Goal: Task Accomplishment & Management: Complete application form

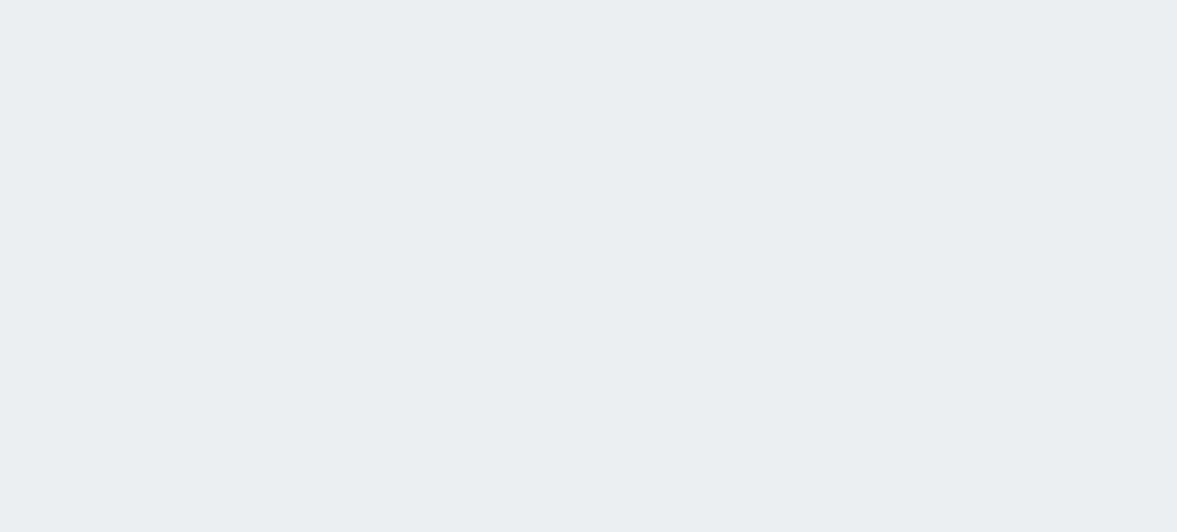
click at [134, 0] on html at bounding box center [588, 0] width 1177 height 0
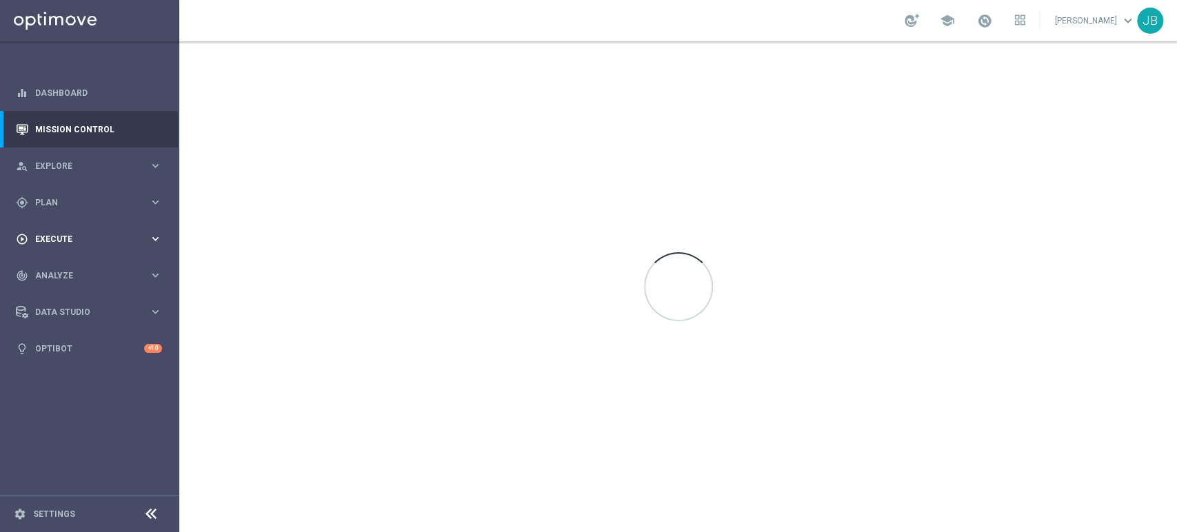
click at [63, 224] on div "play_circle_outline Execute keyboard_arrow_right" at bounding box center [89, 239] width 178 height 37
click at [68, 265] on link "Campaign Builder" at bounding box center [90, 267] width 108 height 11
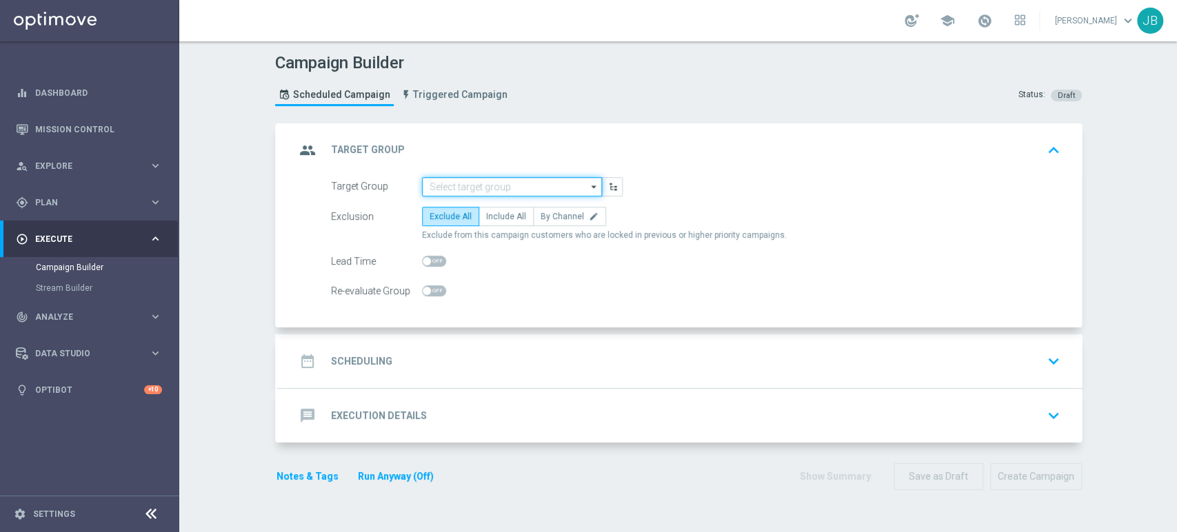
click at [487, 181] on input at bounding box center [512, 186] width 180 height 19
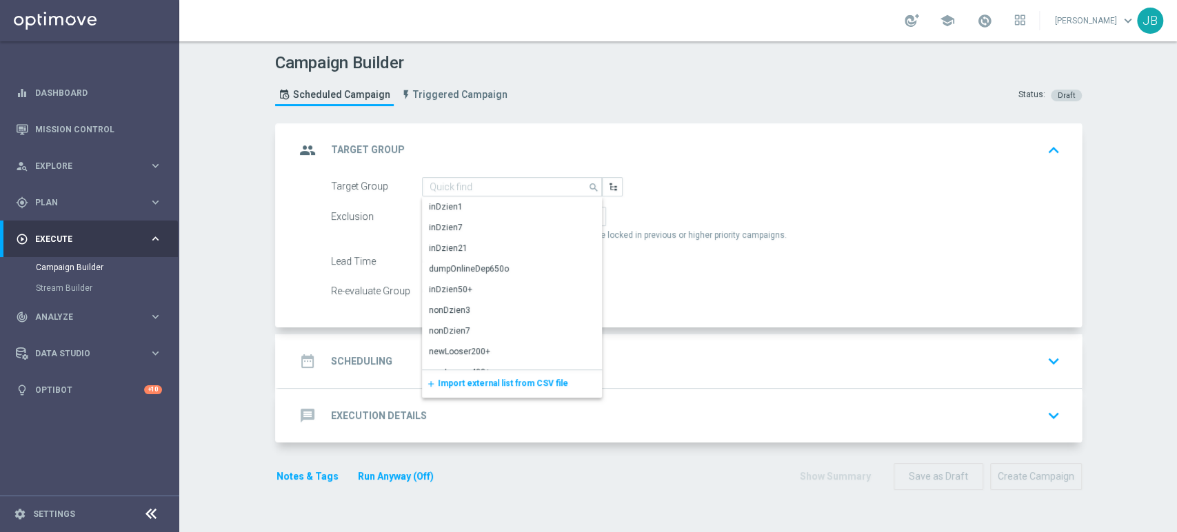
click at [450, 379] on span "Import external list from CSV file" at bounding box center [503, 384] width 130 height 10
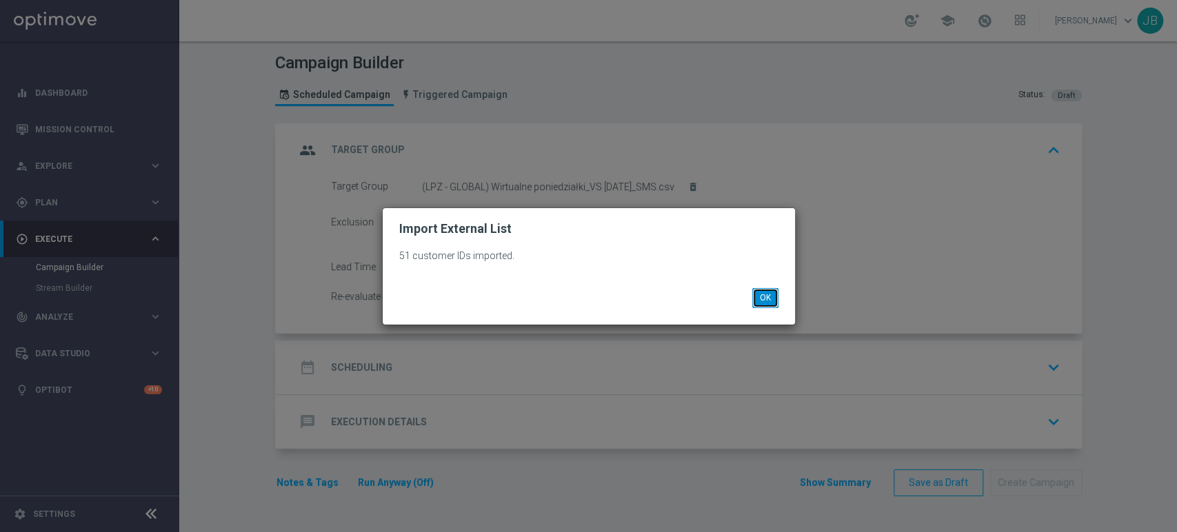
click at [754, 297] on button "OK" at bounding box center [765, 297] width 26 height 19
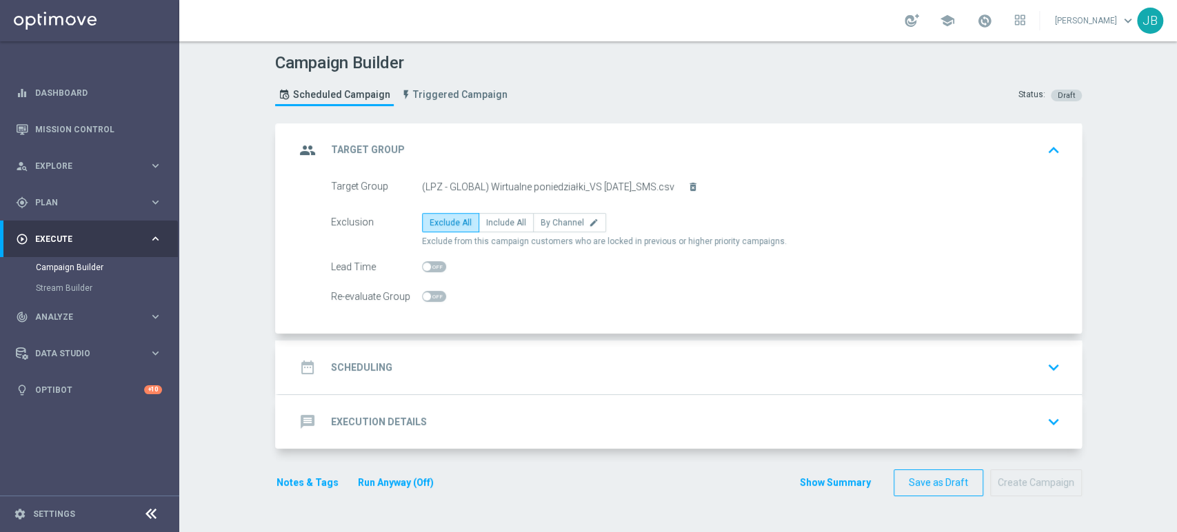
click at [539, 362] on div "date_range Scheduling keyboard_arrow_down" at bounding box center [680, 367] width 770 height 26
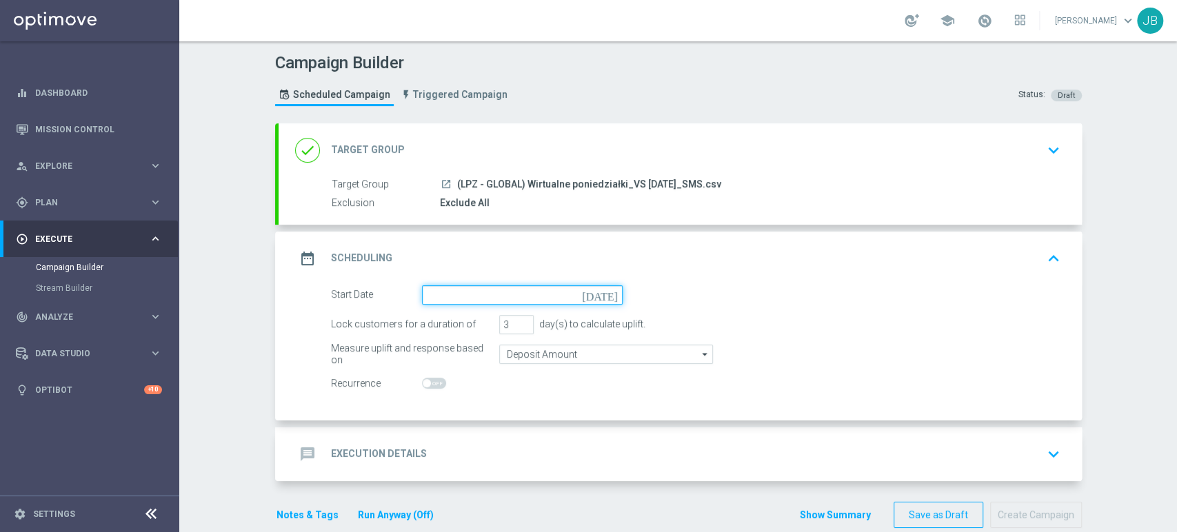
click at [443, 301] on input at bounding box center [522, 294] width 201 height 19
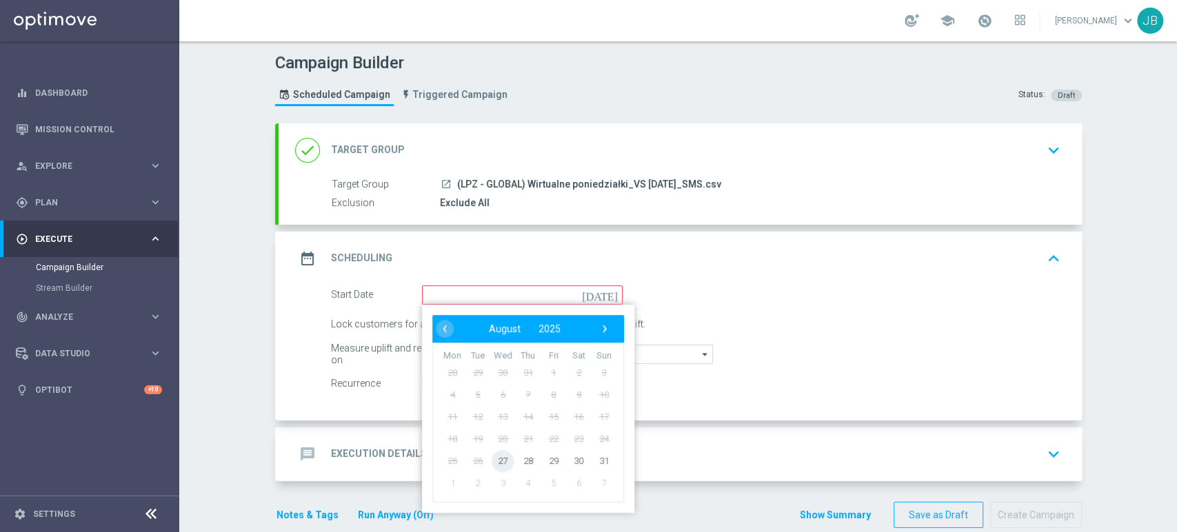
click at [492, 459] on span "27" at bounding box center [503, 461] width 22 height 22
type input "[DATE]"
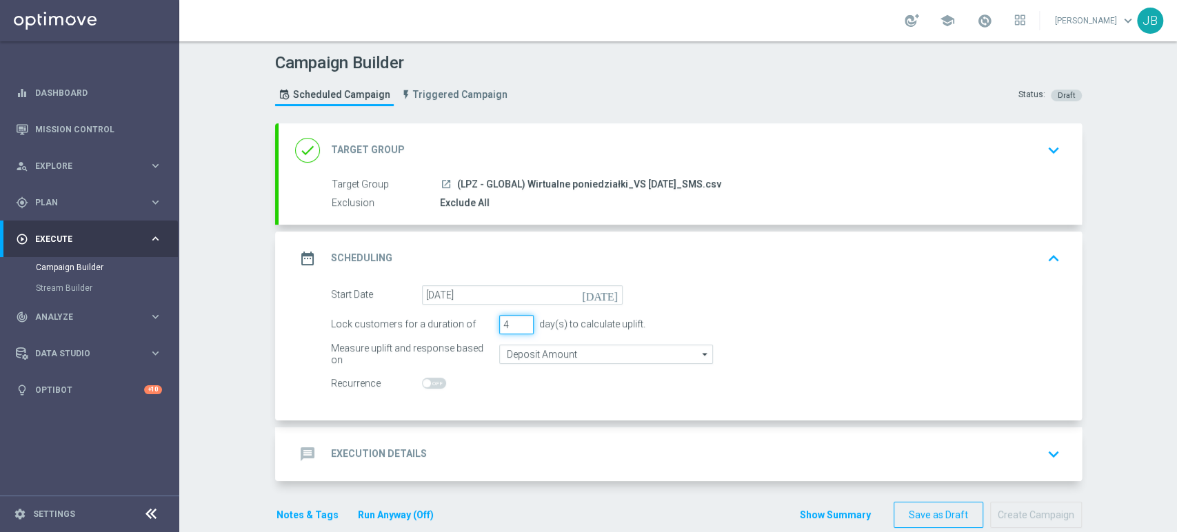
click at [516, 319] on input "4" at bounding box center [516, 324] width 34 height 19
click at [516, 319] on input "5" at bounding box center [516, 324] width 34 height 19
click at [516, 319] on input "6" at bounding box center [516, 324] width 34 height 19
click at [516, 319] on input "7" at bounding box center [516, 324] width 34 height 19
type input "8"
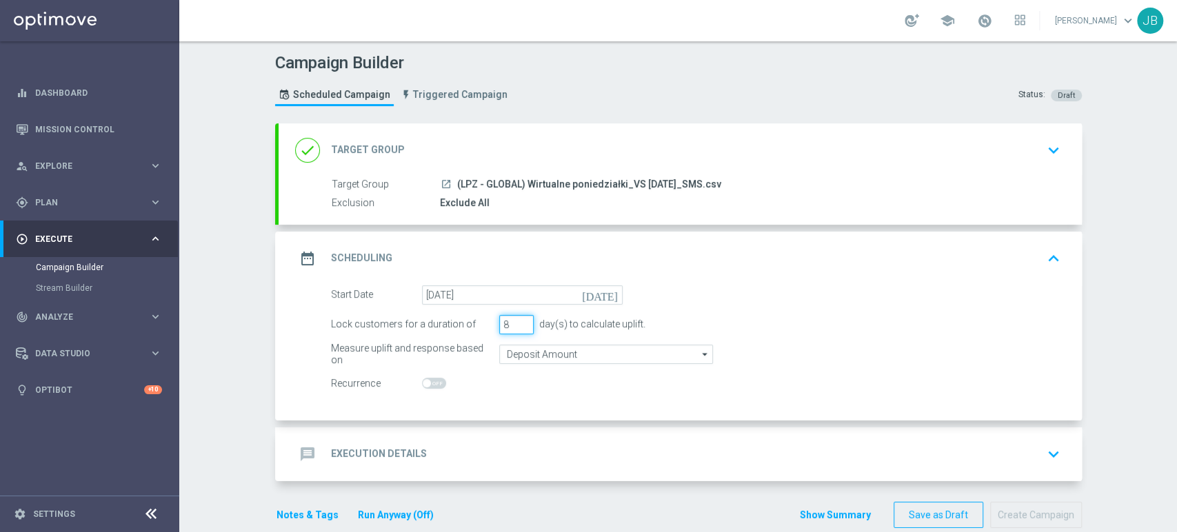
click at [516, 319] on input "8" at bounding box center [516, 324] width 34 height 19
click at [503, 445] on div "message Execution Details keyboard_arrow_down" at bounding box center [680, 454] width 770 height 26
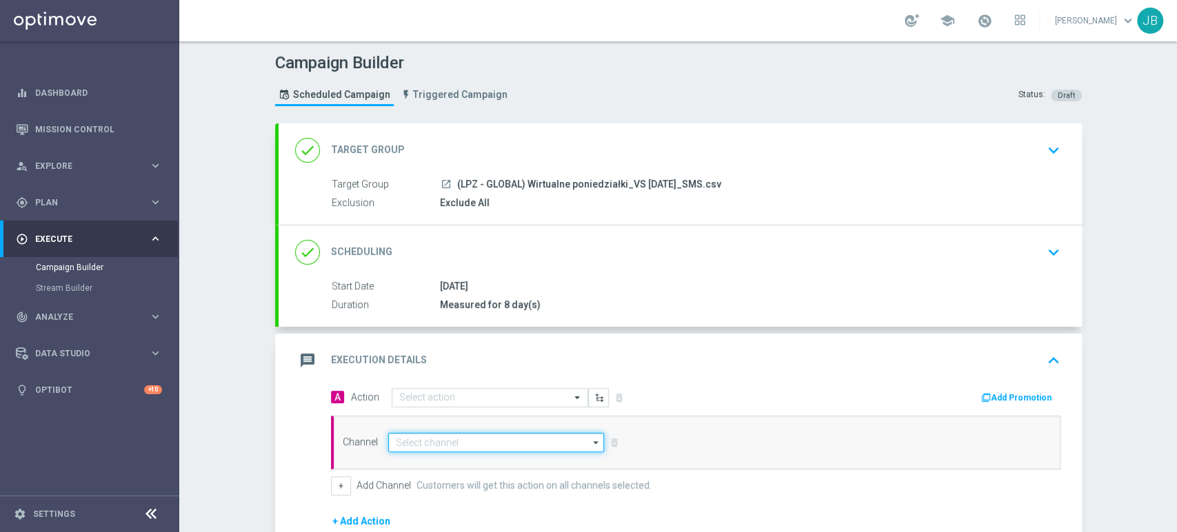
click at [480, 441] on input at bounding box center [496, 442] width 217 height 19
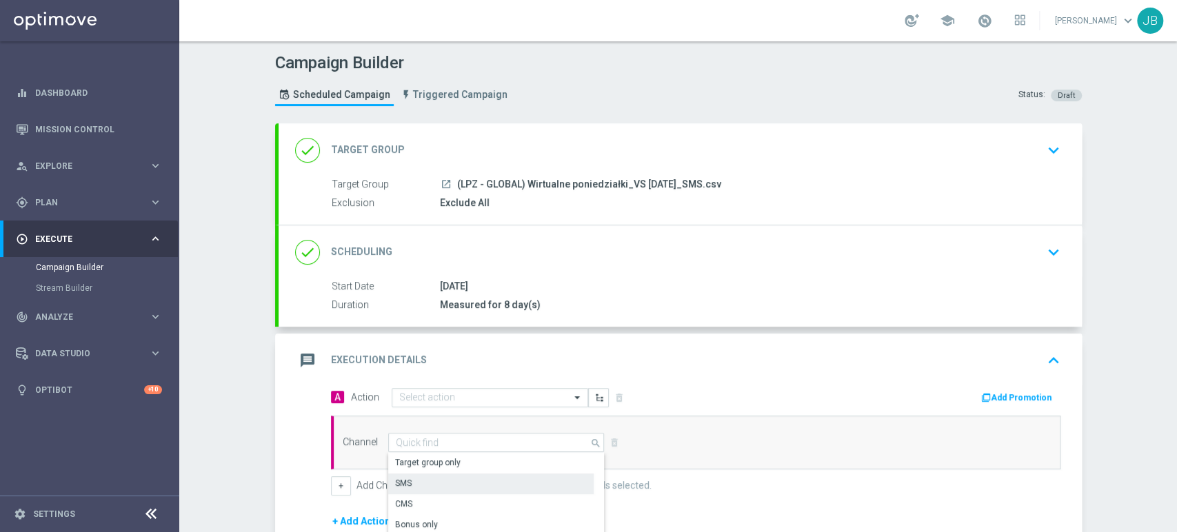
click at [425, 479] on div "SMS" at bounding box center [490, 483] width 205 height 19
type input "SMS"
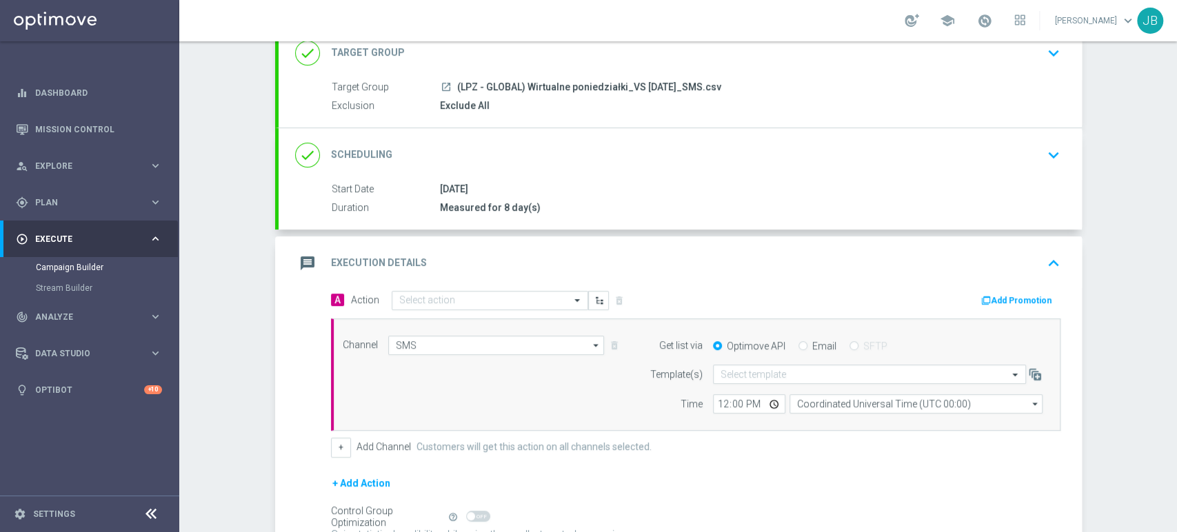
scroll to position [220, 0]
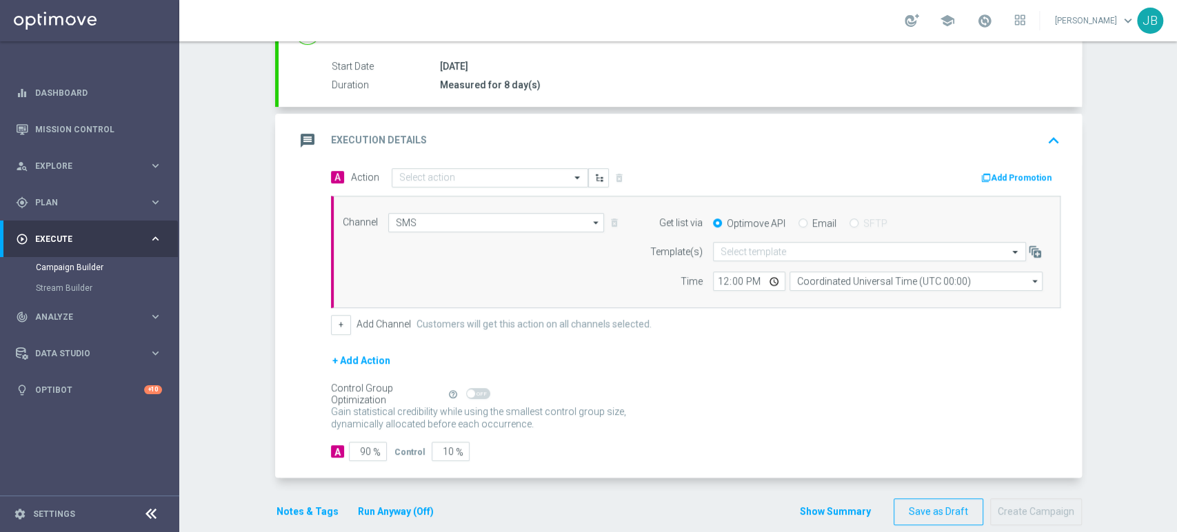
drag, startPoint x: 1176, startPoint y: 353, endPoint x: 1176, endPoint y: 495, distance: 142.1
click at [1176, 495] on div "Campaign Builder Scheduled Campaign Triggered Campaign Status: Draft done Targe…" at bounding box center [678, 286] width 998 height 491
click at [739, 456] on div "A 90 % Control 10 %" at bounding box center [696, 451] width 730 height 19
click at [359, 449] on input "90" at bounding box center [368, 451] width 38 height 19
type input "0"
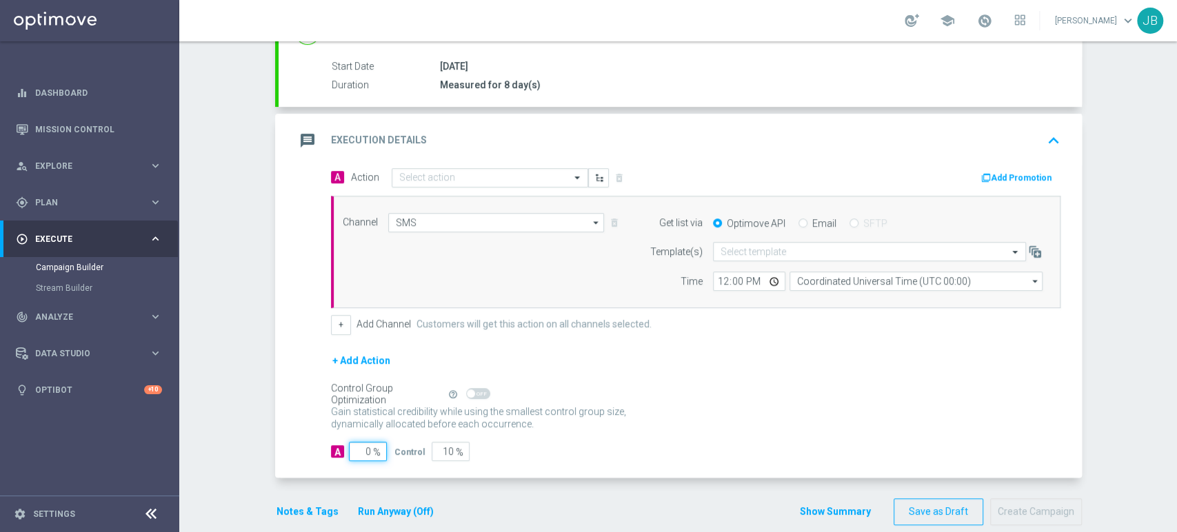
type input "100"
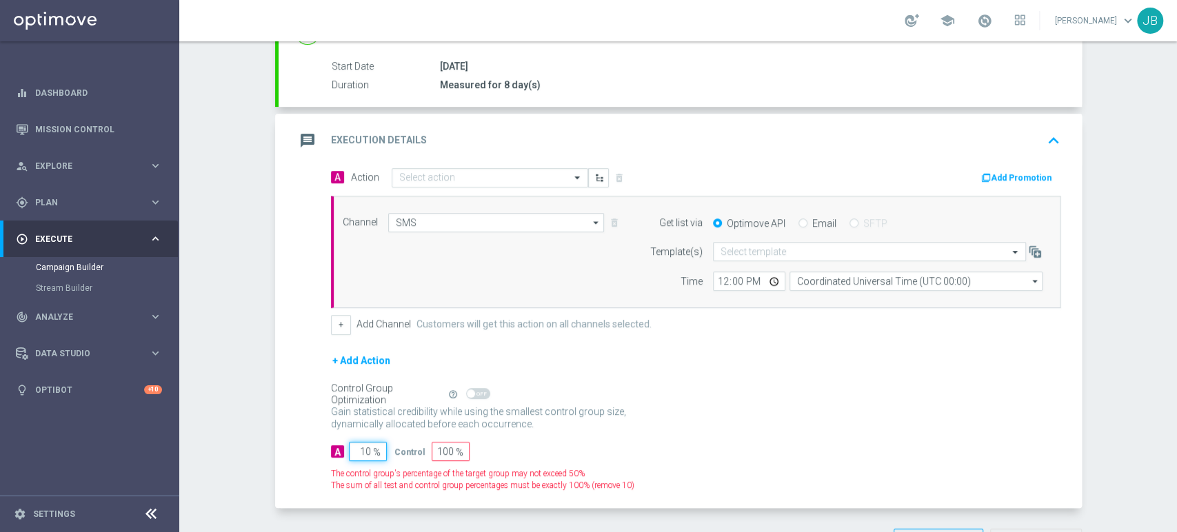
type input "100"
type input "0"
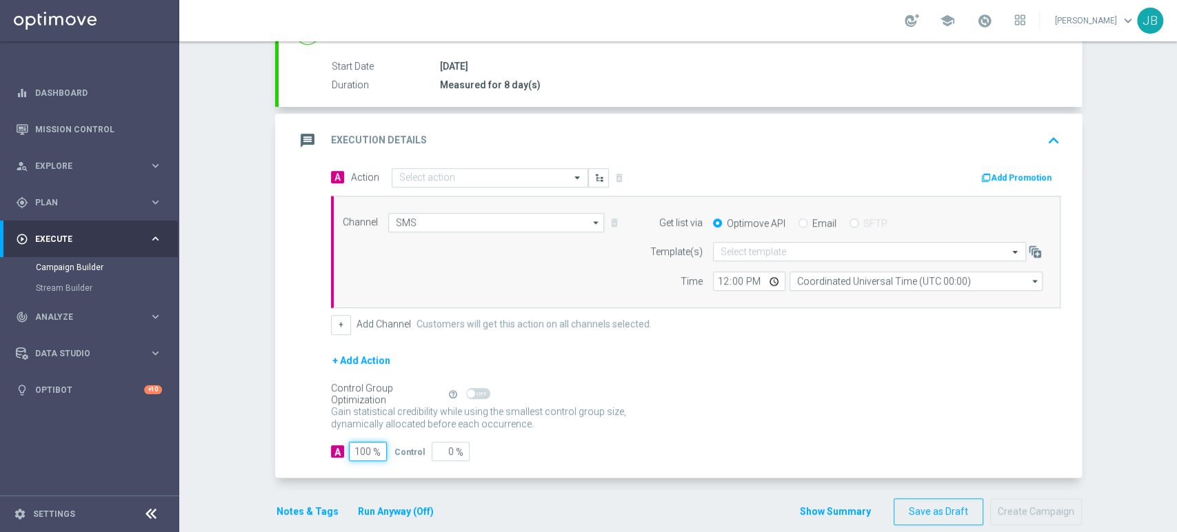
type input "100"
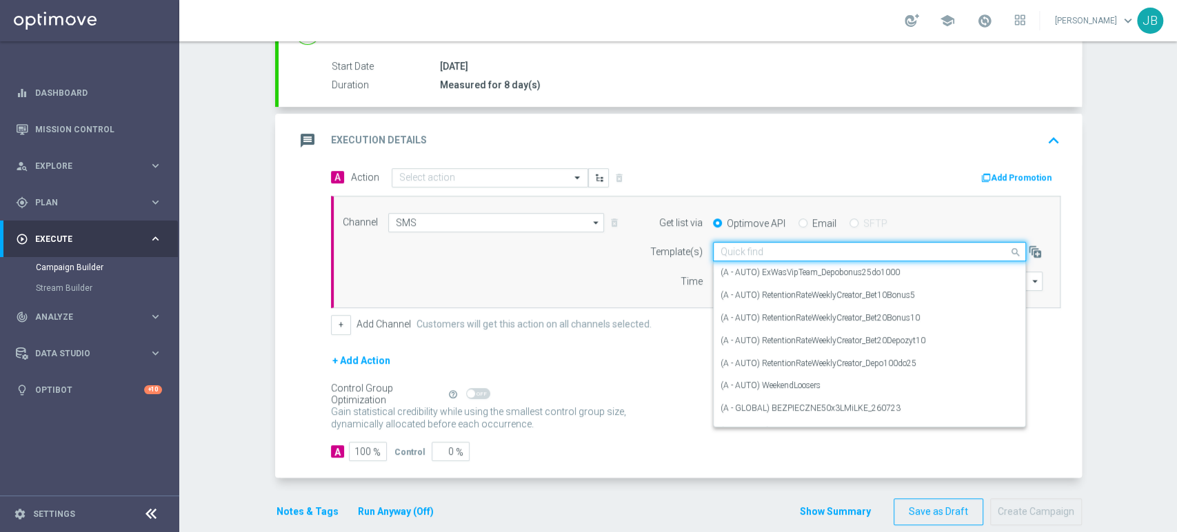
click at [736, 254] on input "text" at bounding box center [856, 252] width 270 height 12
paste input "(LPZ - GLOBAL) Wirtualne_poniedzialki_27082025"
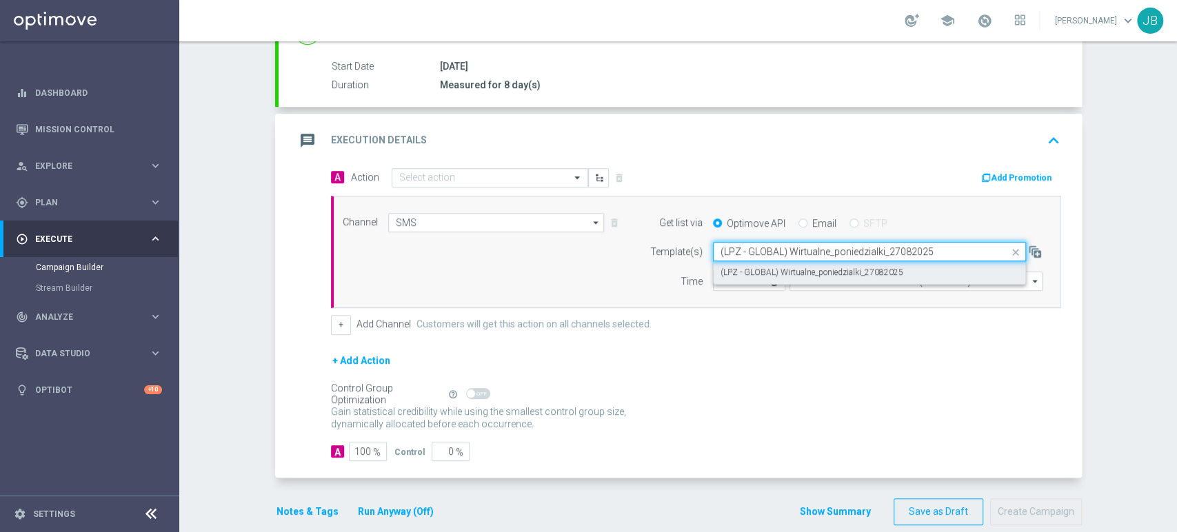
click at [734, 263] on div "(LPZ - GLOBAL) Wirtualne_poniedzialki_27082025" at bounding box center [870, 272] width 298 height 23
type input "(LPZ - GLOBAL) Wirtualne_poniedzialki_27082025"
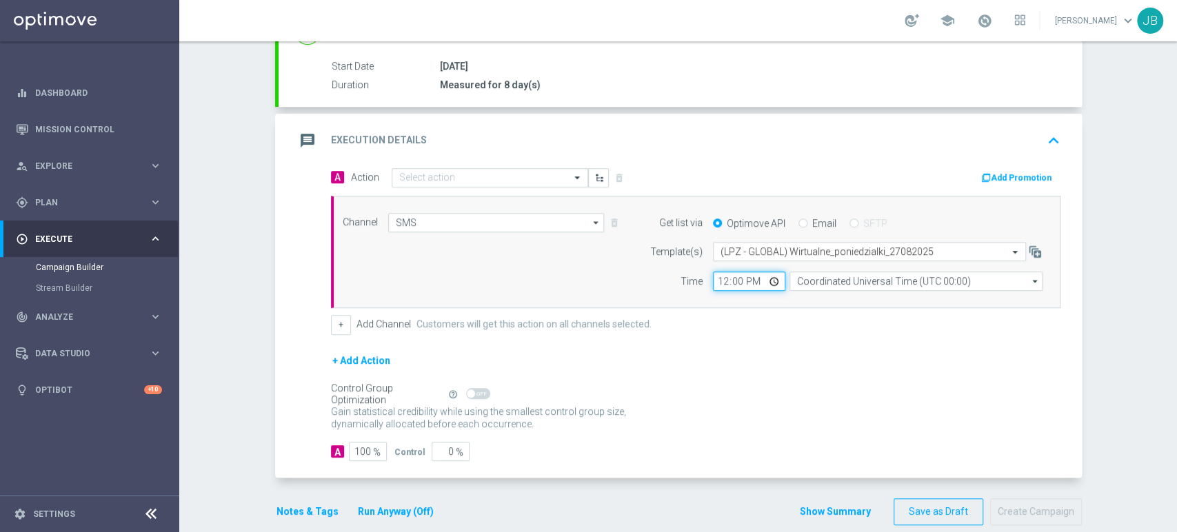
click at [720, 277] on input "12:00" at bounding box center [749, 281] width 72 height 19
type input "13:19"
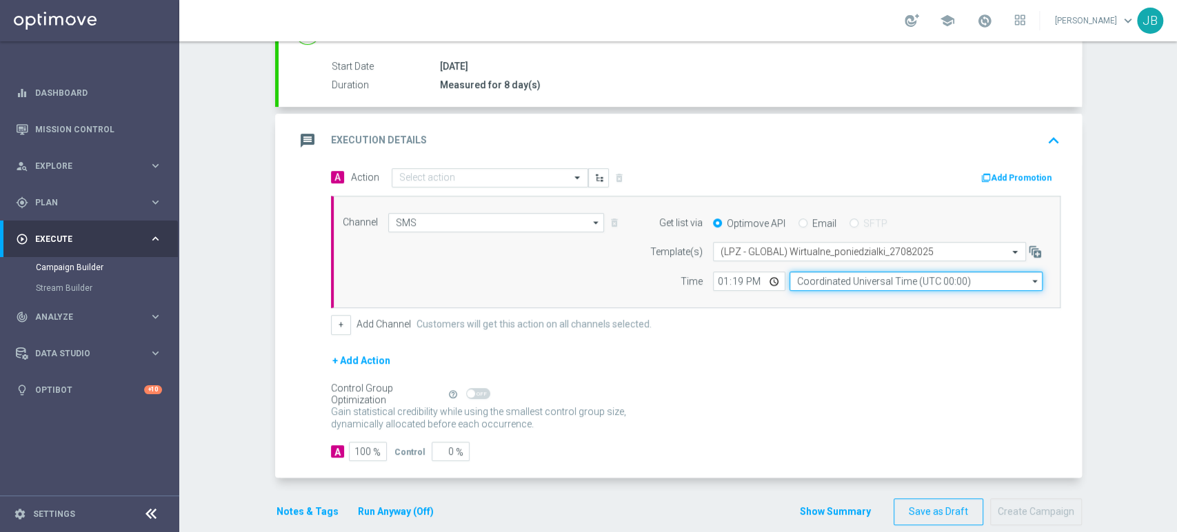
click at [827, 283] on input "Coordinated Universal Time (UTC 00:00)" at bounding box center [916, 281] width 253 height 19
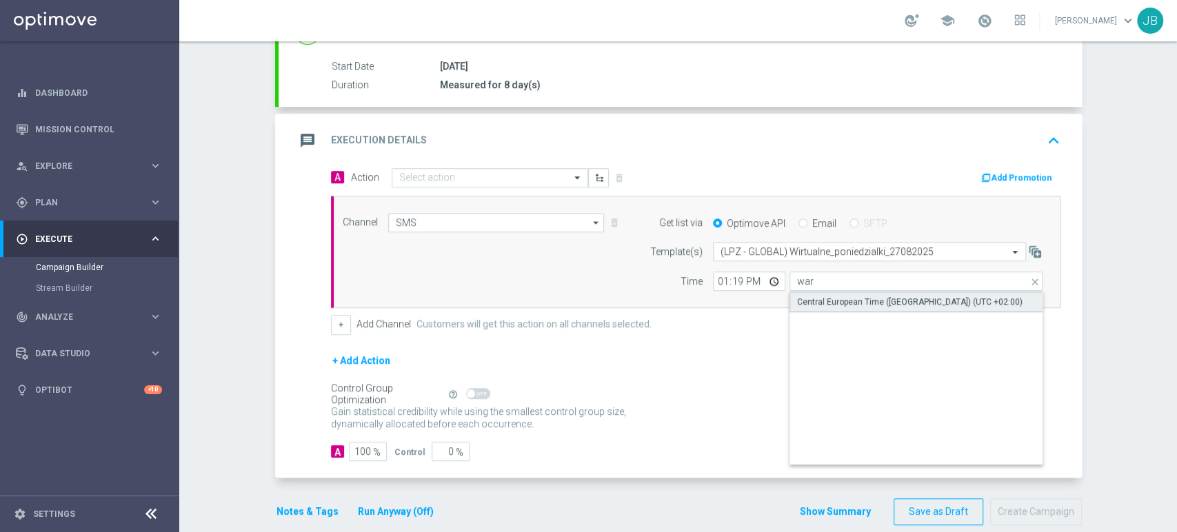
click at [824, 301] on div "Central European Time ([GEOGRAPHIC_DATA]) (UTC +02:00)" at bounding box center [909, 302] width 225 height 12
type input "Central European Time ([GEOGRAPHIC_DATA]) (UTC +02:00)"
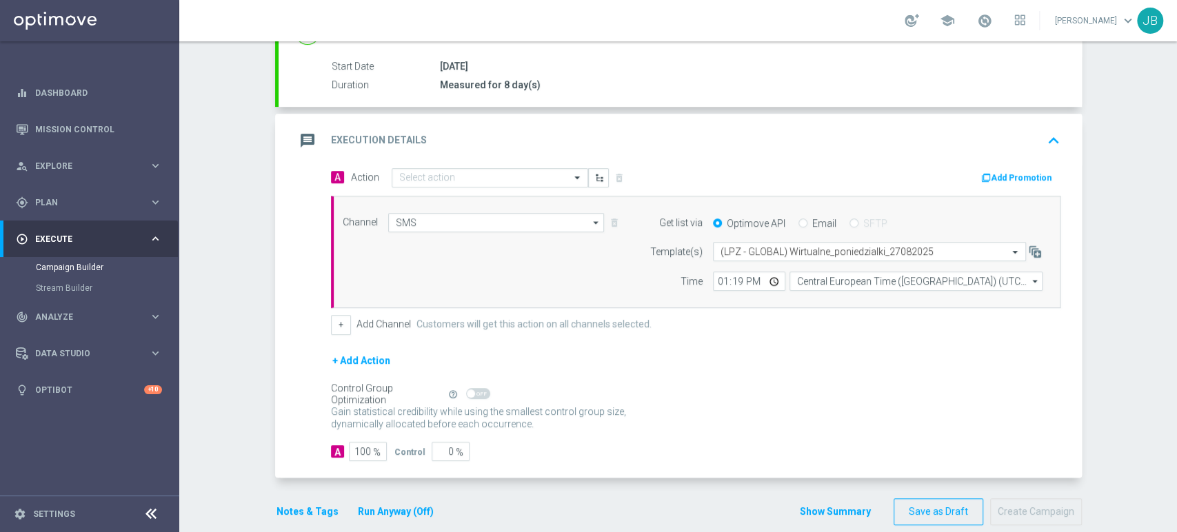
click at [1107, 281] on div "Campaign Builder Scheduled Campaign Triggered Campaign Status: Draft done Targe…" at bounding box center [678, 286] width 998 height 491
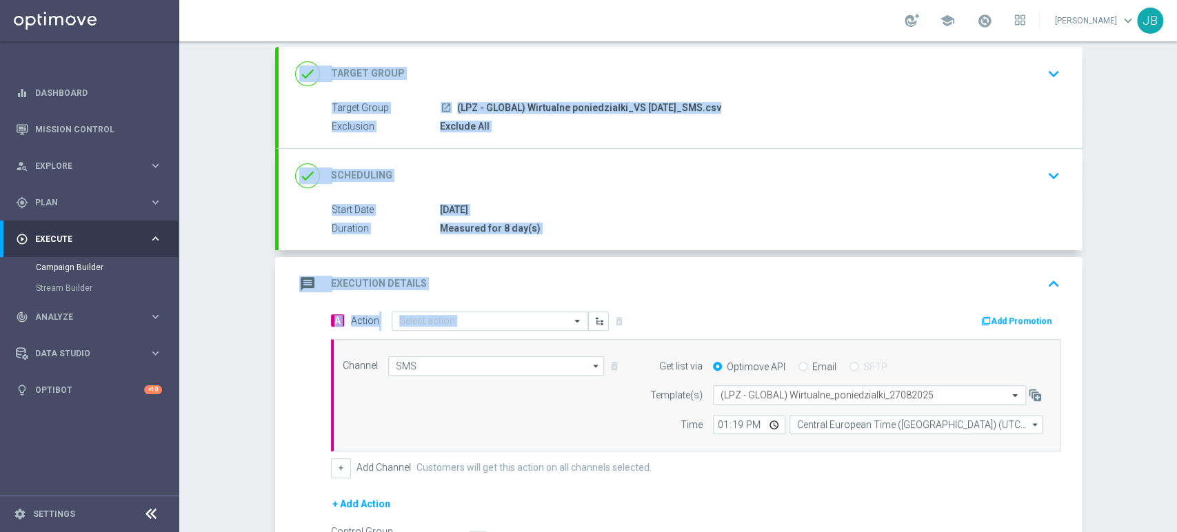
scroll to position [31, 0]
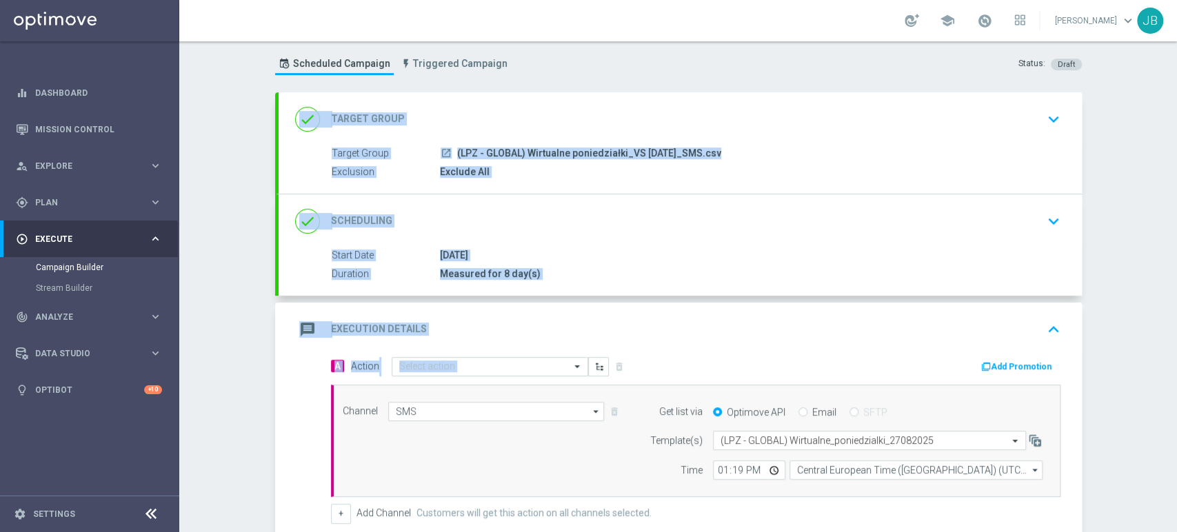
drag, startPoint x: 1176, startPoint y: 250, endPoint x: 1173, endPoint y: 130, distance: 120.0
click at [1173, 130] on div "Campaign Builder Scheduled Campaign Triggered Campaign Status: Draft done Targe…" at bounding box center [678, 286] width 998 height 491
click at [1140, 139] on div "Campaign Builder Scheduled Campaign Triggered Campaign Status: Draft done Targe…" at bounding box center [678, 286] width 998 height 491
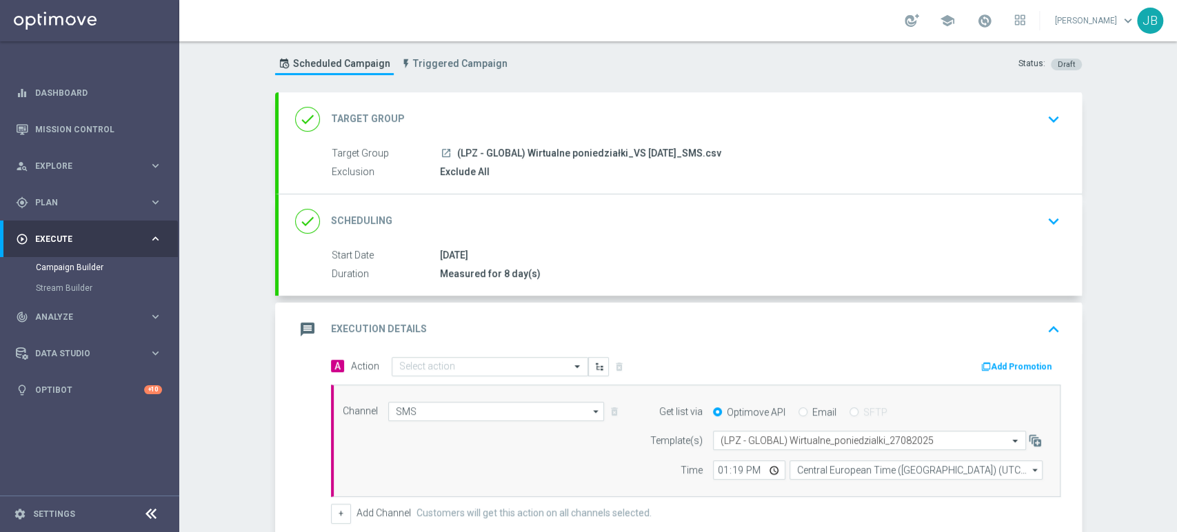
click at [1027, 106] on div "done Target Group keyboard_arrow_down" at bounding box center [680, 119] width 770 height 26
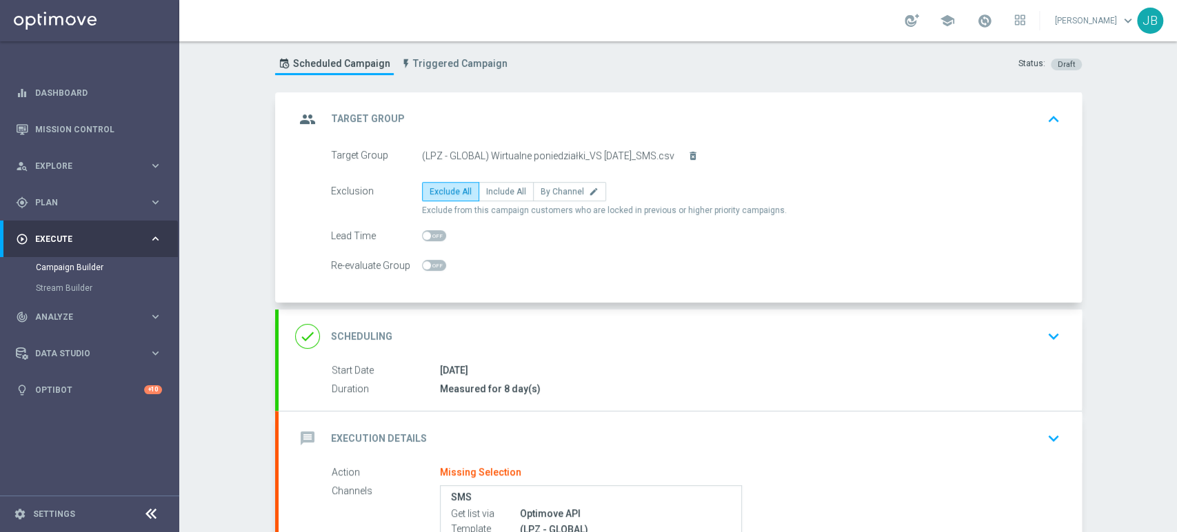
click at [927, 341] on div "done Scheduling keyboard_arrow_down" at bounding box center [680, 336] width 770 height 26
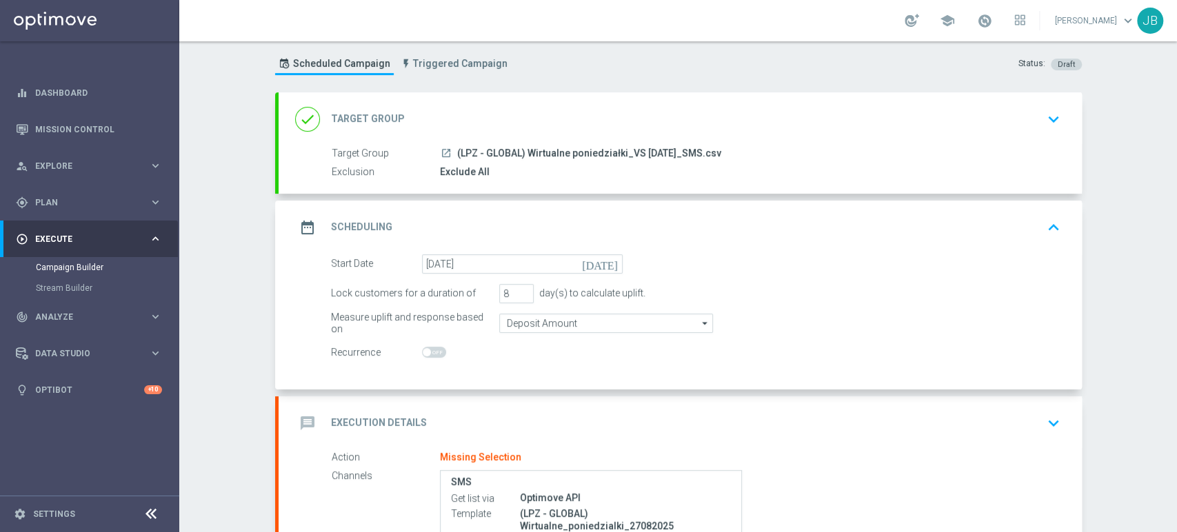
click at [927, 161] on div "Target Group launch (LPZ - GLOBAL) Wirtualne poniedziałki_VS 27.08.2025_SMS.csv…" at bounding box center [680, 163] width 803 height 34
click at [964, 122] on div "done Target Group keyboard_arrow_down" at bounding box center [680, 119] width 770 height 26
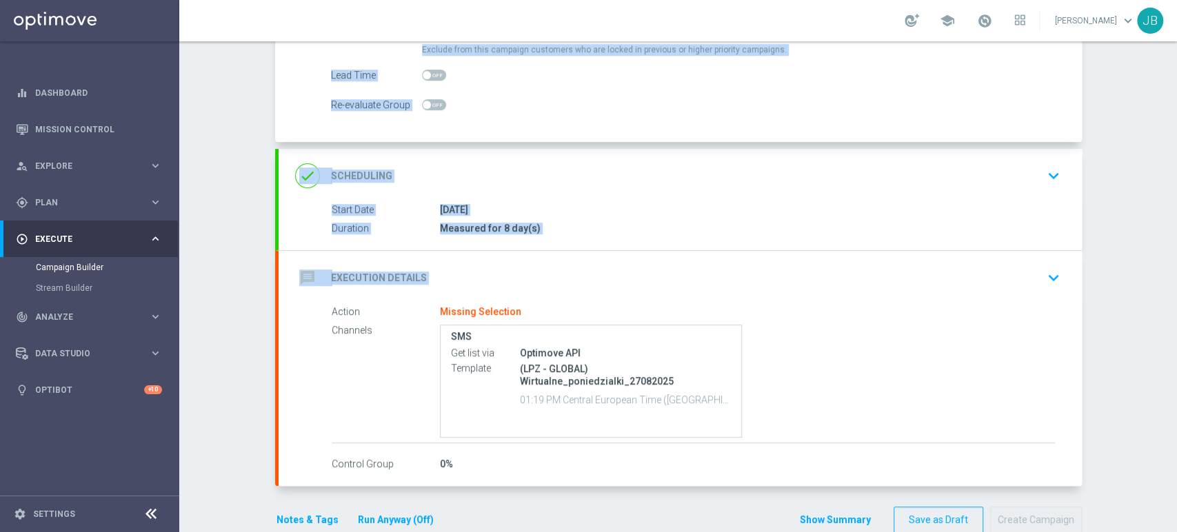
scroll to position [194, 0]
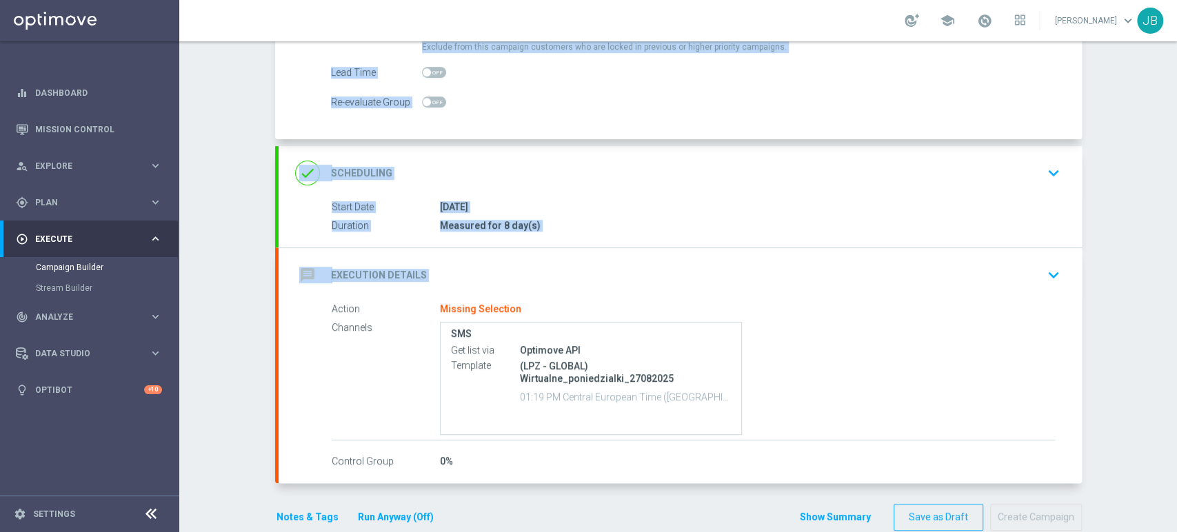
drag, startPoint x: 1176, startPoint y: 163, endPoint x: 1172, endPoint y: 270, distance: 106.9
click at [1172, 270] on div "Campaign Builder Scheduled Campaign Triggered Campaign Status: Draft group Targ…" at bounding box center [678, 286] width 998 height 491
click at [1003, 166] on div "done Scheduling keyboard_arrow_down" at bounding box center [680, 173] width 770 height 26
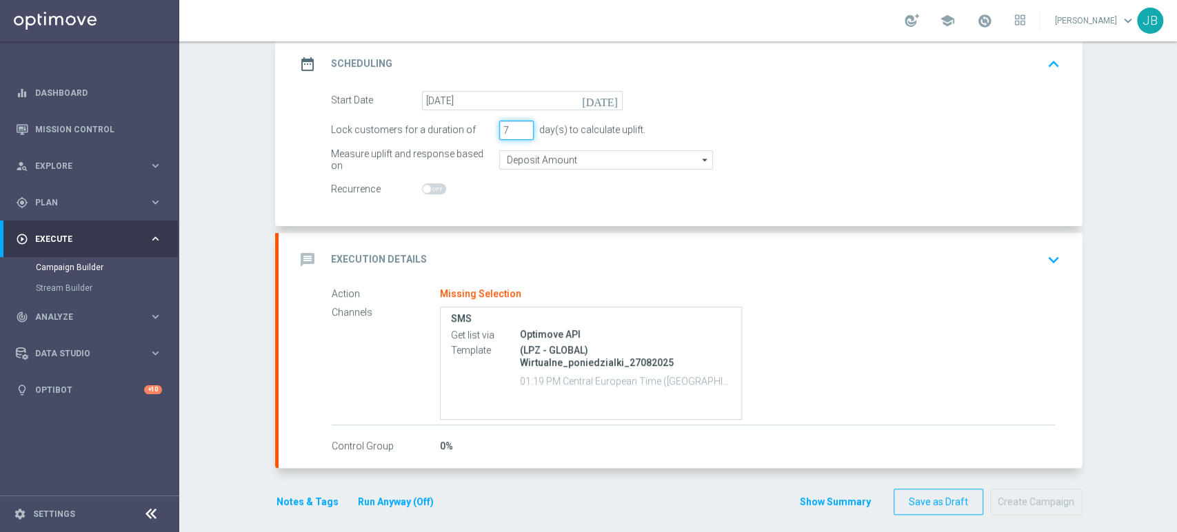
type input "7"
click at [518, 131] on input "7" at bounding box center [516, 130] width 34 height 19
click at [723, 261] on div "message Execution Details keyboard_arrow_down" at bounding box center [680, 260] width 770 height 26
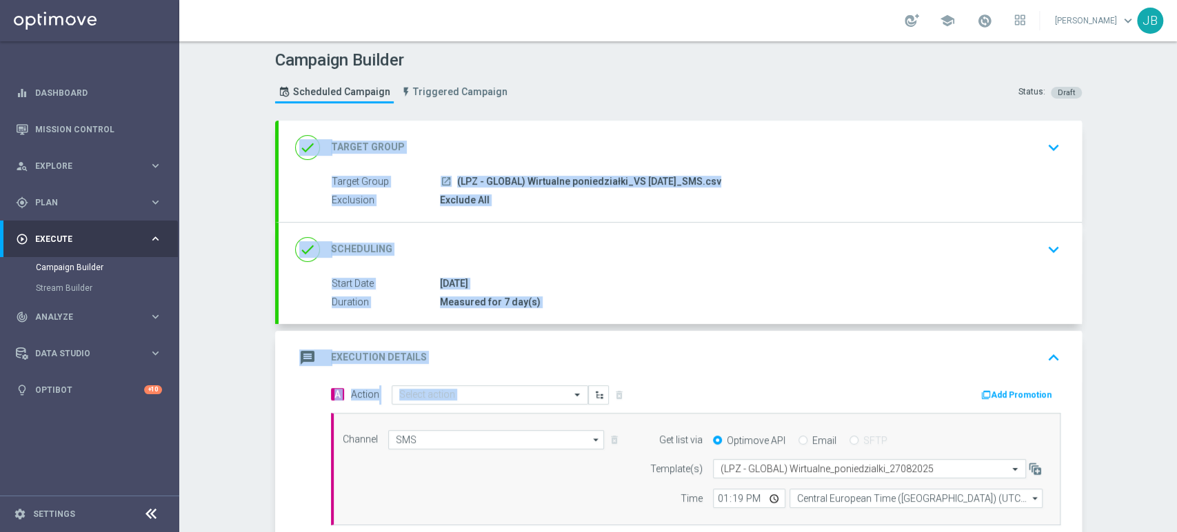
scroll to position [0, 0]
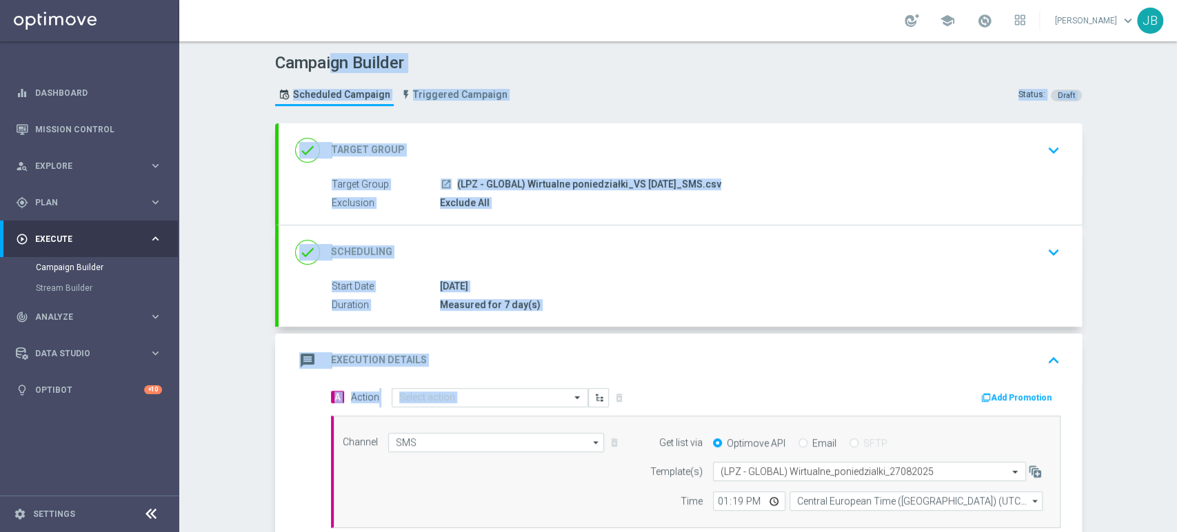
drag, startPoint x: 1176, startPoint y: 232, endPoint x: 1170, endPoint y: 33, distance: 198.7
click at [1170, 33] on section "school Justyna Baranowska keyboard_arrow_down JB Campaign Builder Scheduled Cam…" at bounding box center [678, 266] width 998 height 532
click at [1122, 163] on div "Campaign Builder Scheduled Campaign Triggered Campaign Status: Draft done Targe…" at bounding box center [678, 286] width 998 height 491
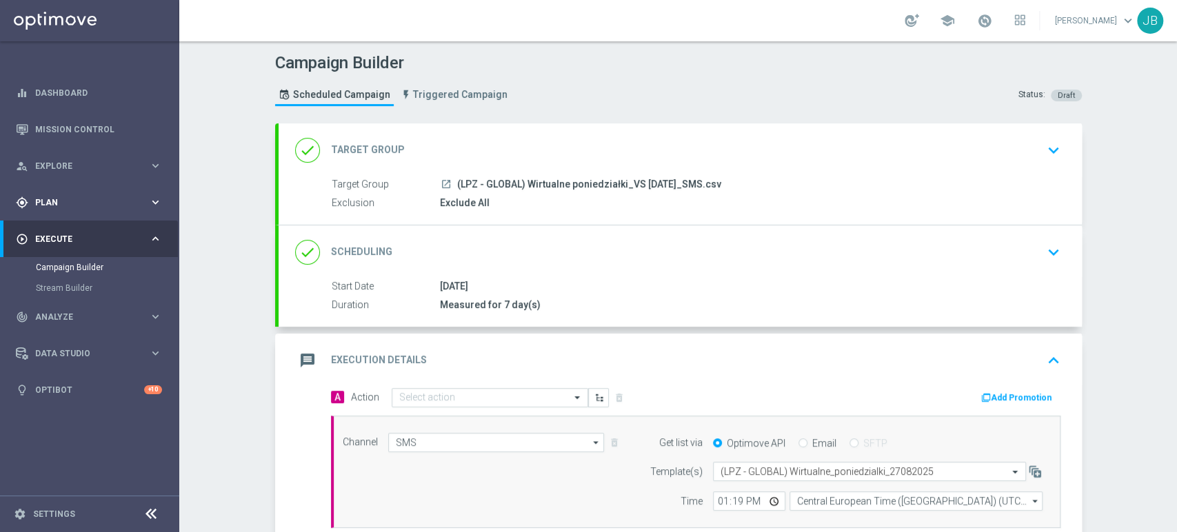
click at [72, 197] on div "gps_fixed Plan" at bounding box center [82, 203] width 133 height 12
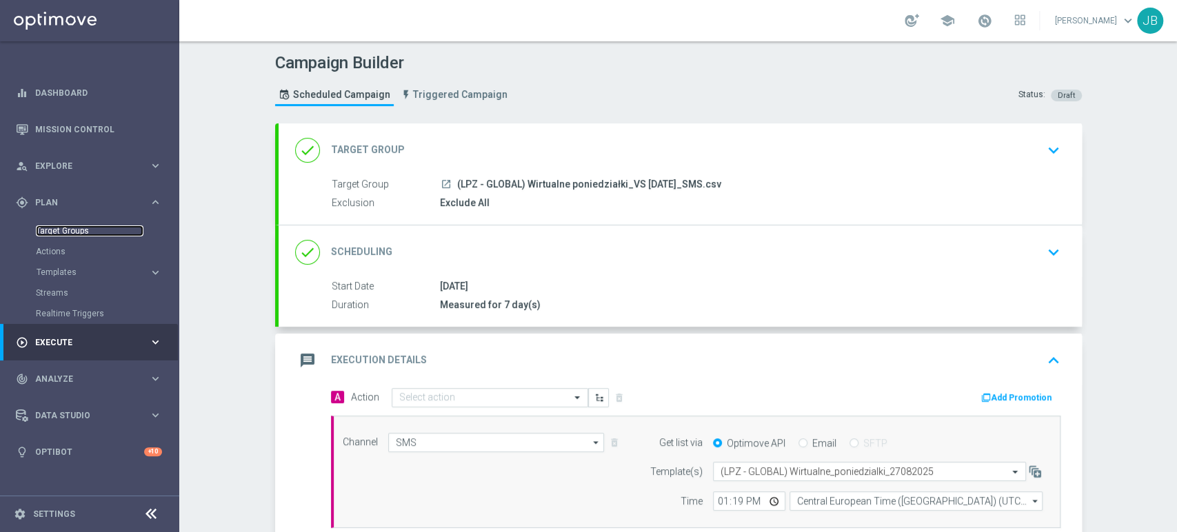
click at [65, 227] on link "Target Groups" at bounding box center [90, 230] width 108 height 11
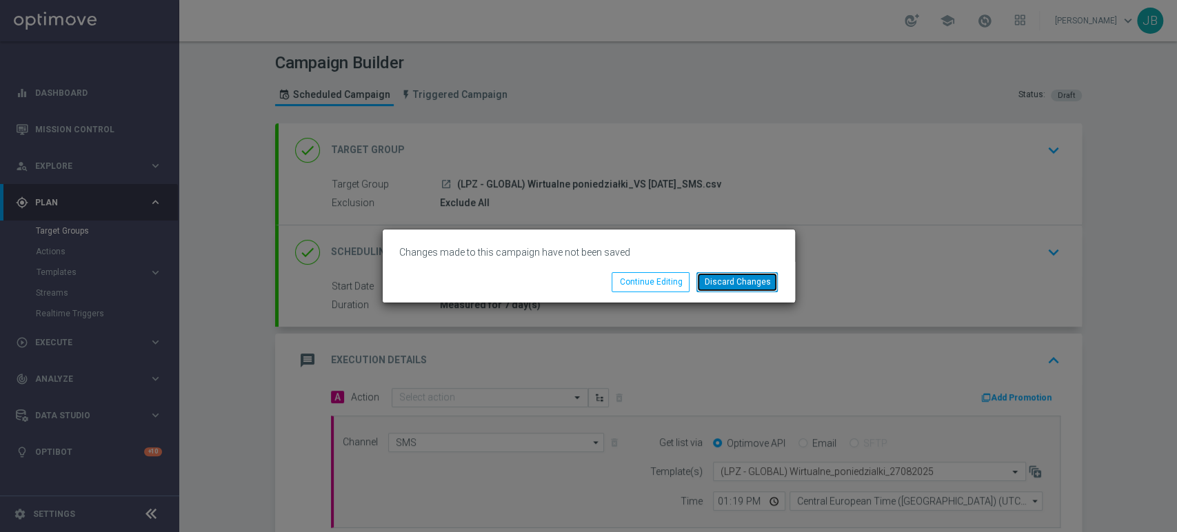
click at [725, 284] on button "Discard Changes" at bounding box center [736, 281] width 81 height 19
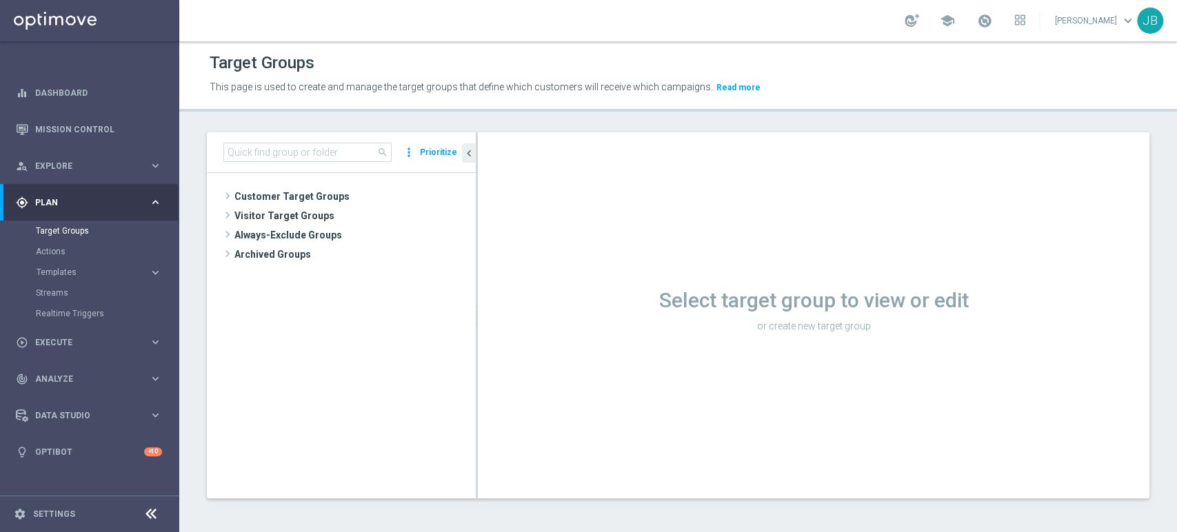
click at [259, 183] on tree-viewport "Customer Target Groups library_add create_new_folder" at bounding box center [341, 335] width 269 height 325
click at [259, 193] on span "Customer Target Groups" at bounding box center [338, 196] width 208 height 19
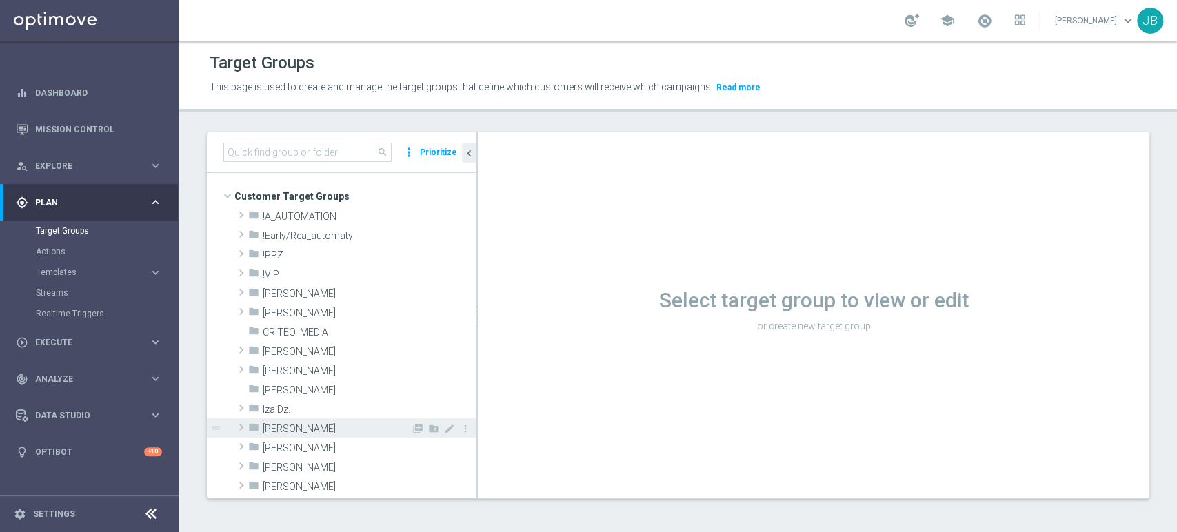
click at [273, 433] on span "[PERSON_NAME]" at bounding box center [337, 429] width 148 height 12
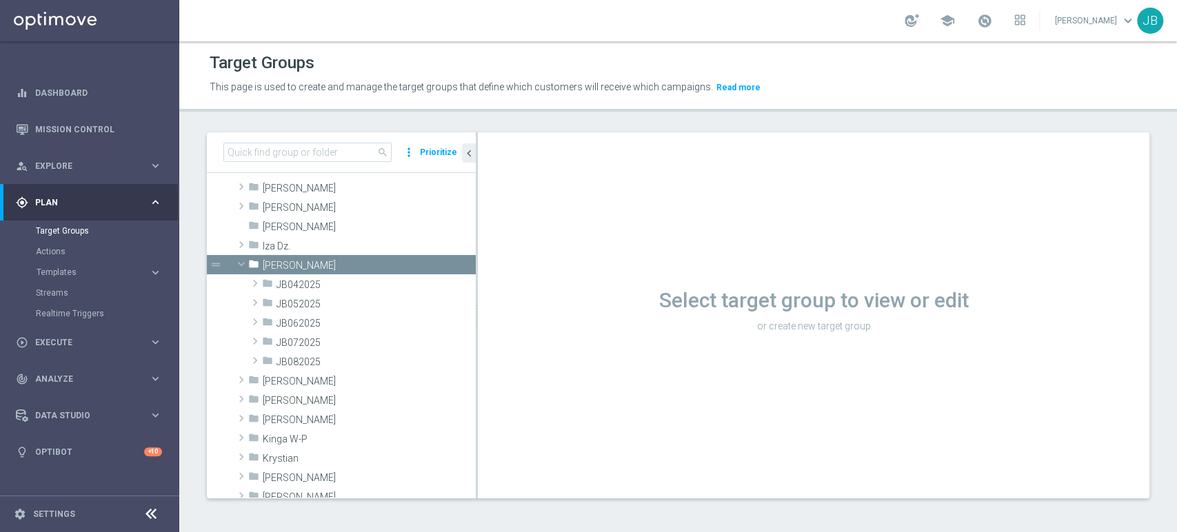
scroll to position [194, 0]
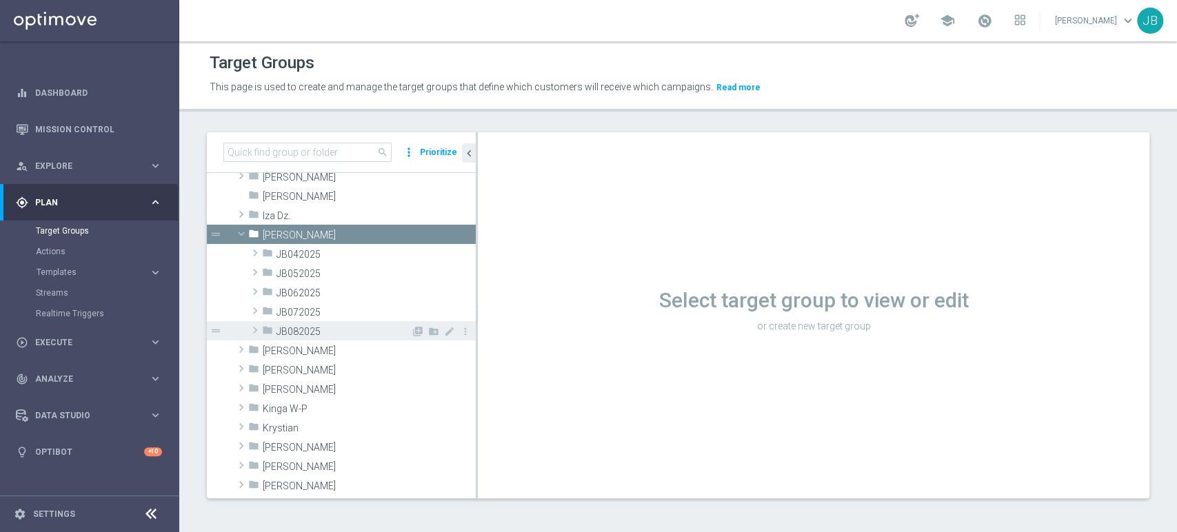
click at [308, 326] on span "JB082025" at bounding box center [344, 332] width 134 height 12
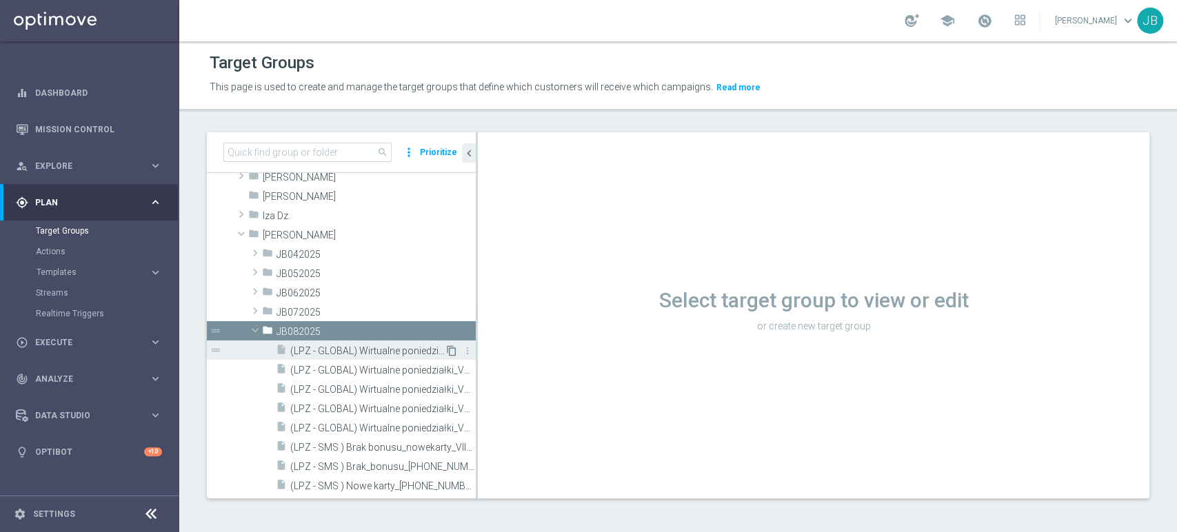
click at [446, 350] on icon "content_copy" at bounding box center [451, 350] width 11 height 11
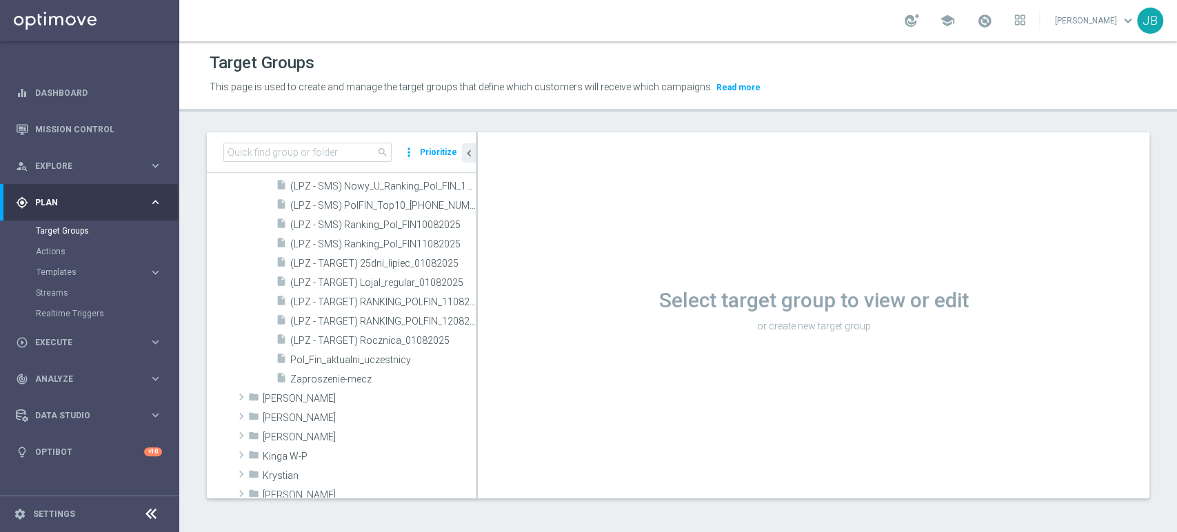
scroll to position [916, 0]
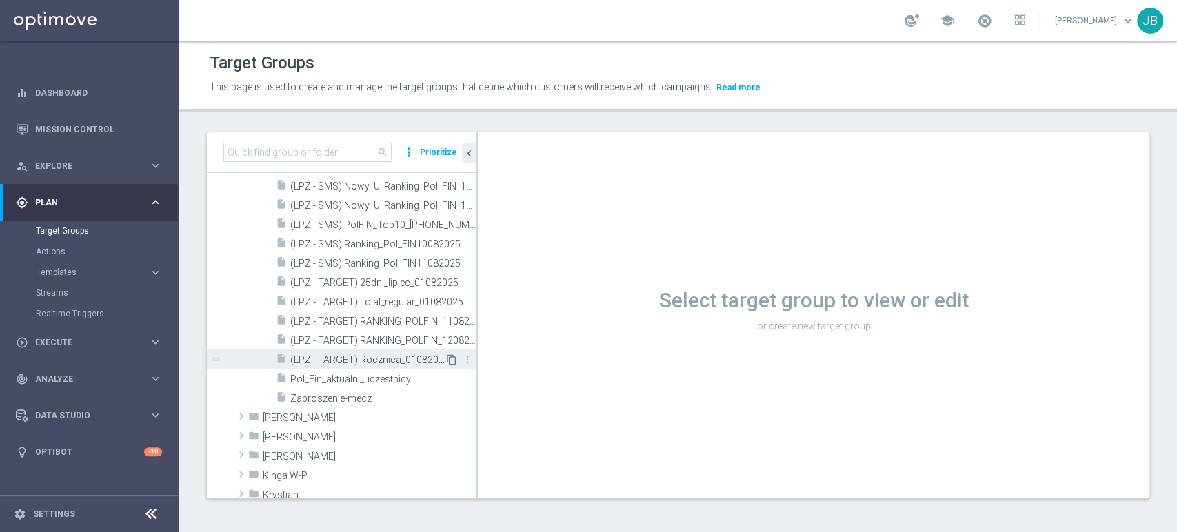
click at [446, 361] on icon "content_copy" at bounding box center [451, 359] width 11 height 11
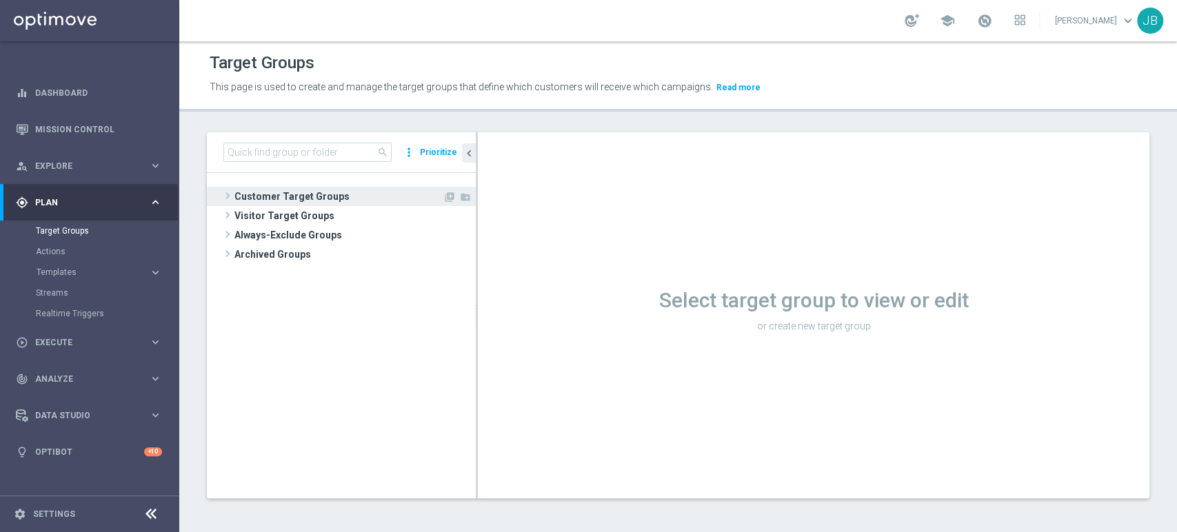
click at [330, 190] on span "Customer Target Groups" at bounding box center [338, 196] width 208 height 19
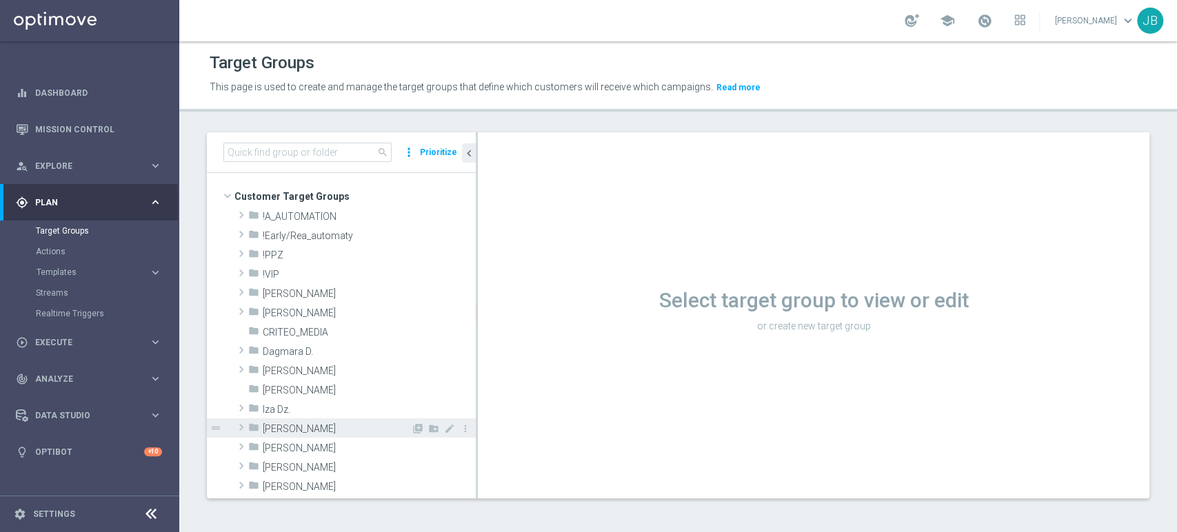
click at [343, 427] on span "[PERSON_NAME]" at bounding box center [337, 429] width 148 height 12
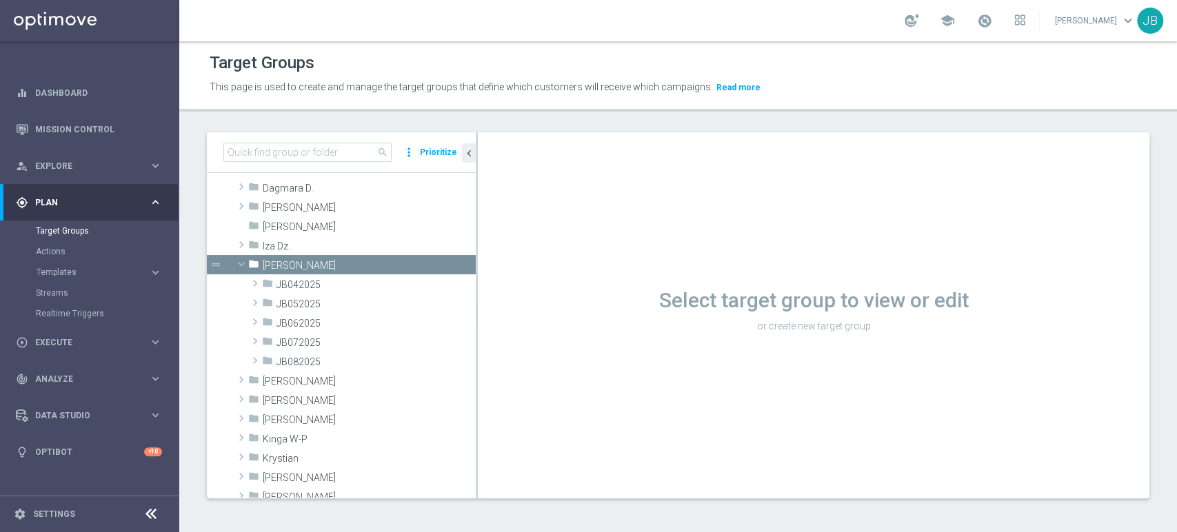
scroll to position [214, 0]
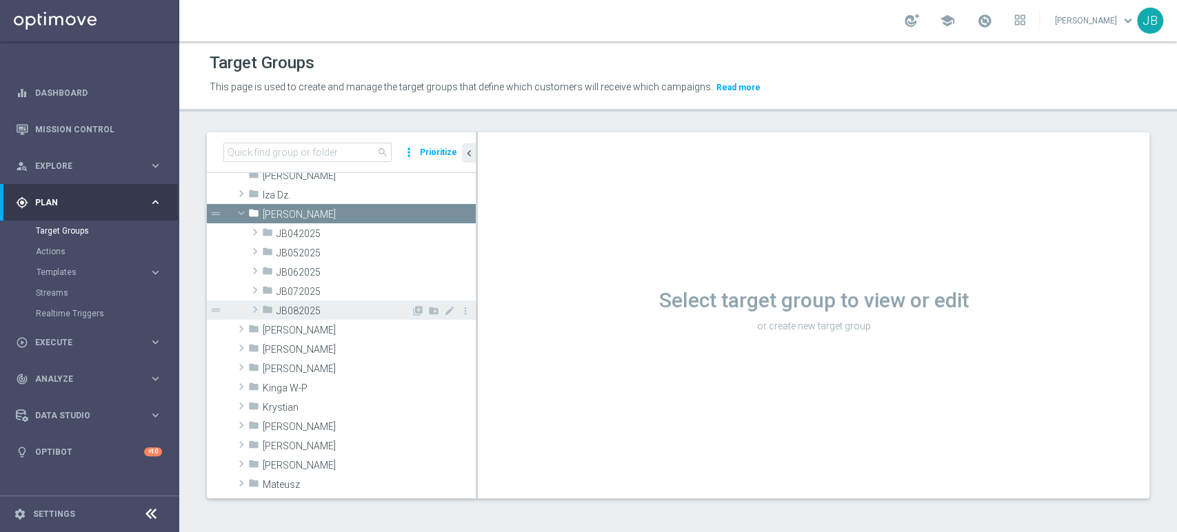
click at [348, 308] on span "JB082025" at bounding box center [344, 311] width 134 height 12
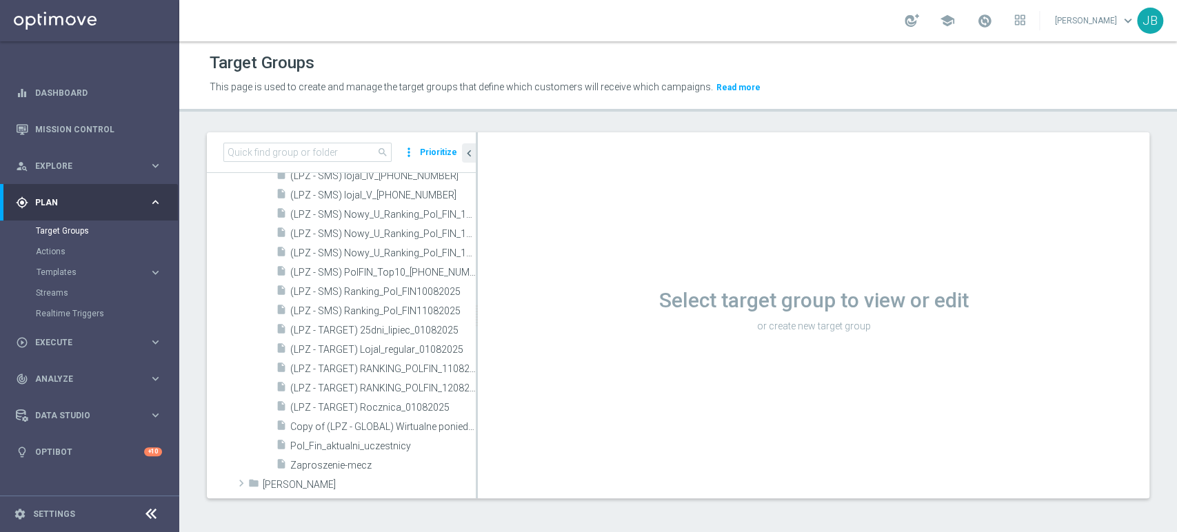
scroll to position [899, 0]
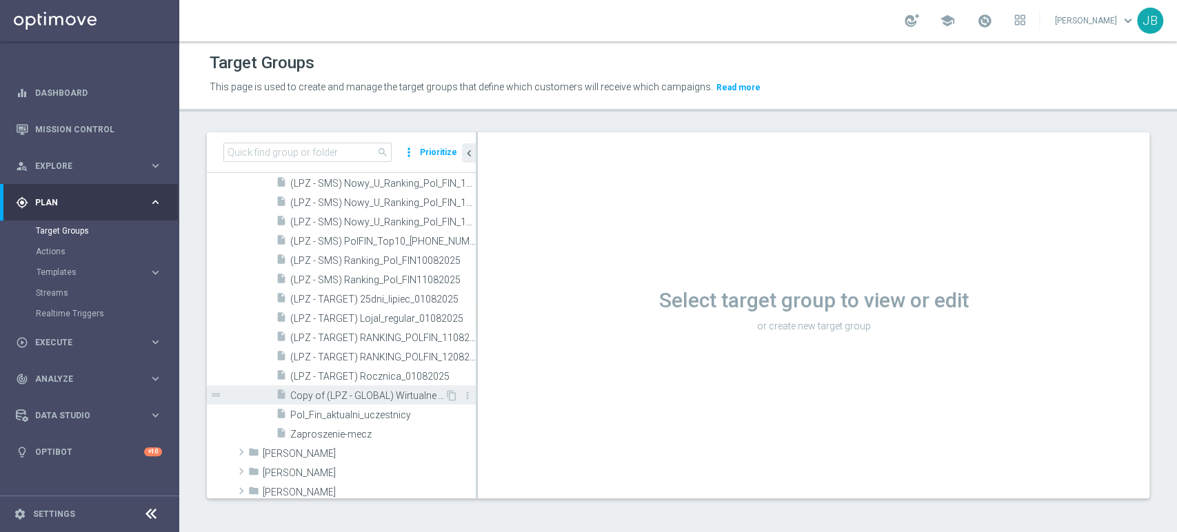
click at [429, 401] on span "Copy of (LPZ - GLOBAL) Wirtualne poniedzialki_VS [DATE]" at bounding box center [367, 396] width 154 height 12
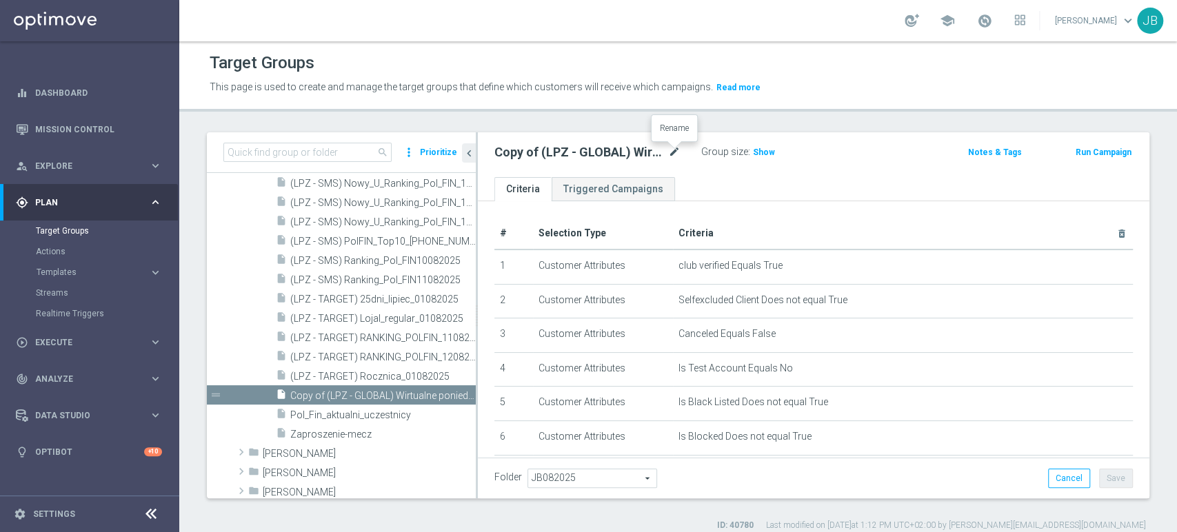
click at [670, 154] on icon "mode_edit" at bounding box center [674, 152] width 12 height 17
type input "(LPZ - GLOBAL) Wirtualne_poniedzialki_27082025"
click at [809, 201] on div "# Selection Type Criteria delete_forever 1 Customer Attributes club verified Eq…" at bounding box center [814, 451] width 672 height 501
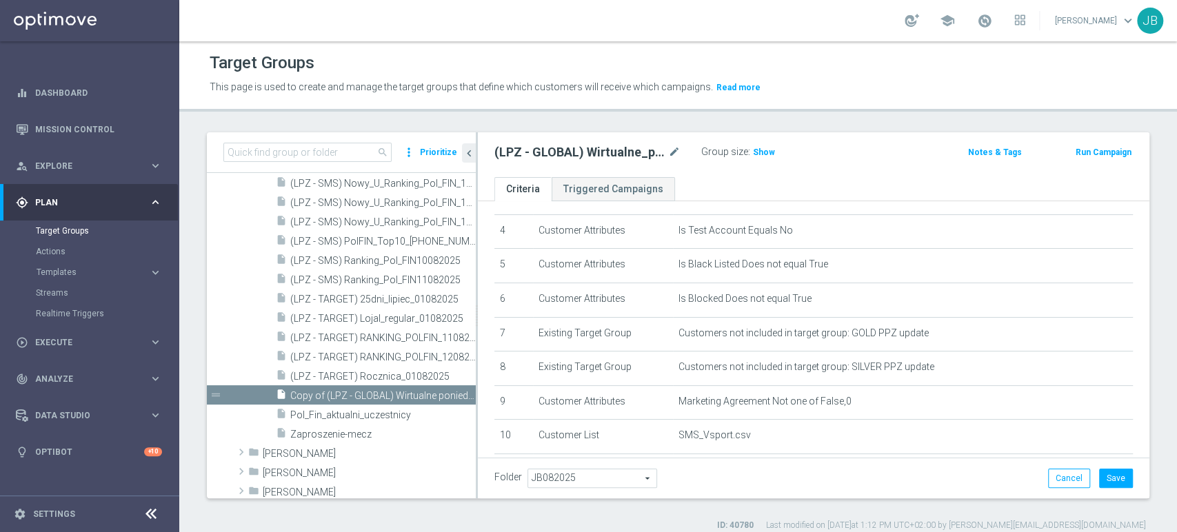
scroll to position [235, 0]
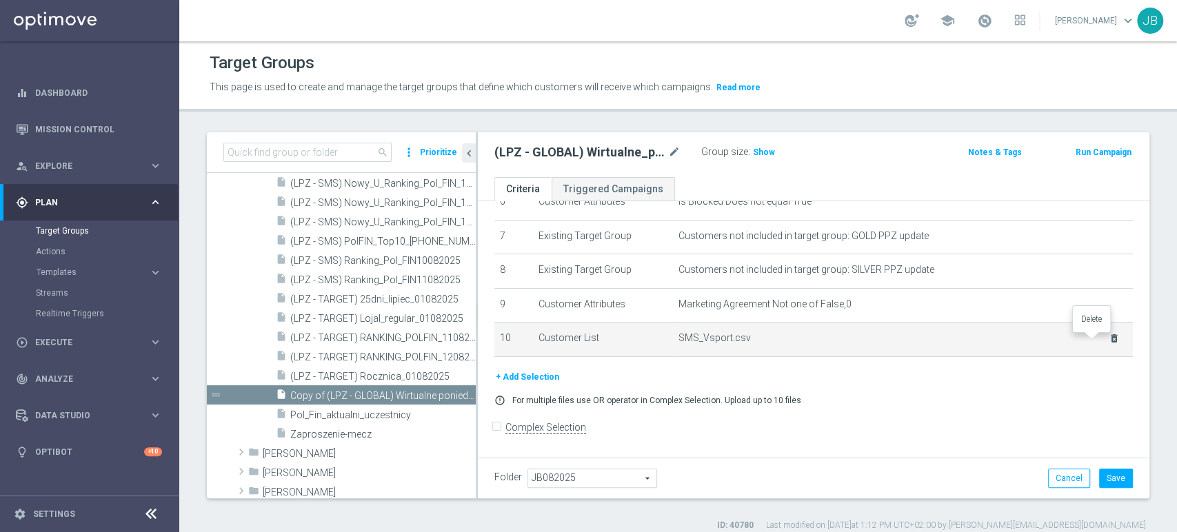
click at [1109, 341] on icon "delete_forever" at bounding box center [1114, 338] width 11 height 11
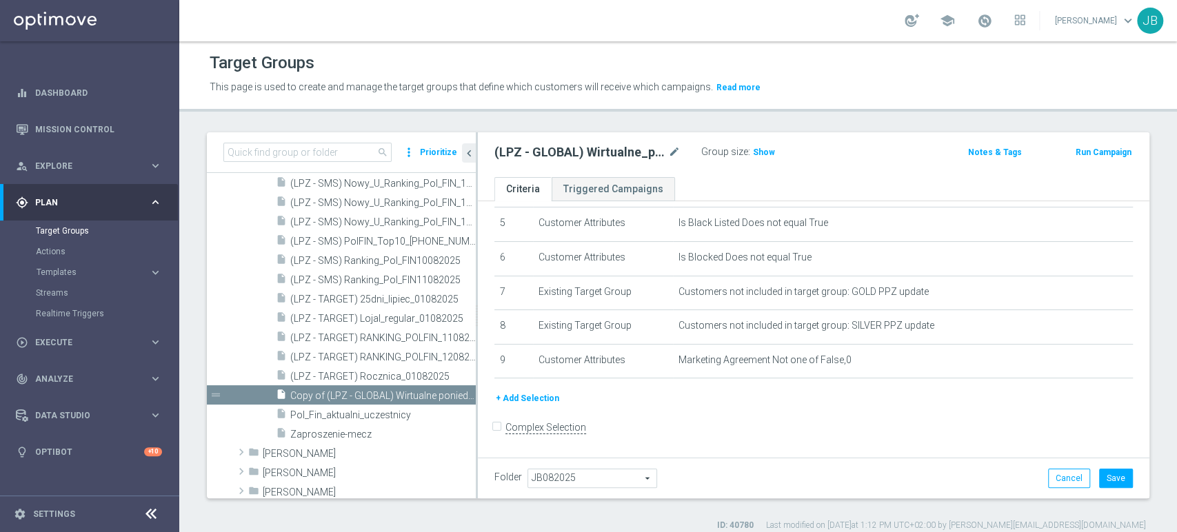
click at [515, 401] on button "+ Add Selection" at bounding box center [527, 398] width 66 height 15
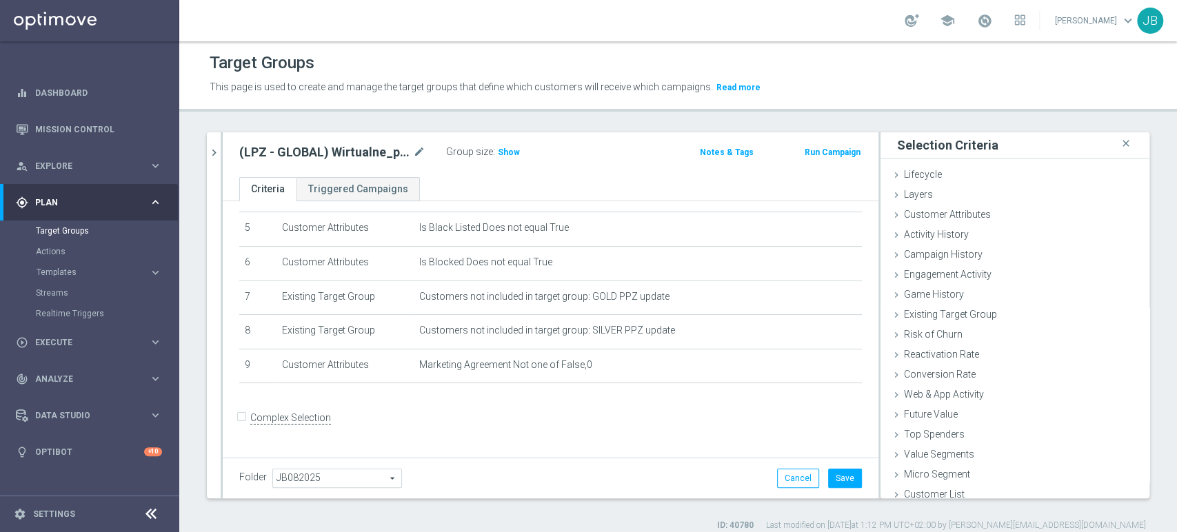
scroll to position [165, 0]
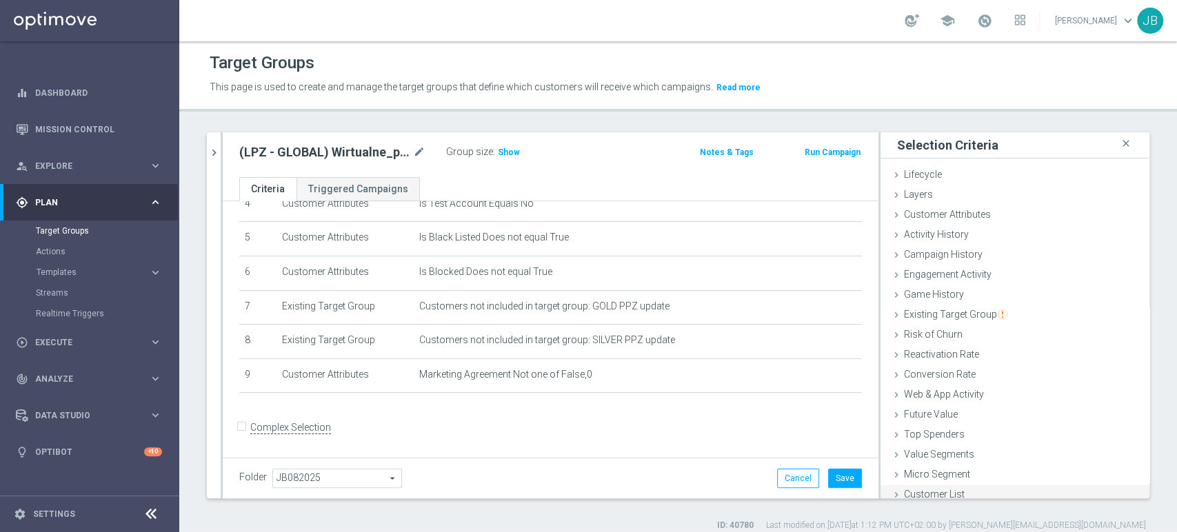
click at [973, 490] on div "Customer List done" at bounding box center [1015, 495] width 269 height 21
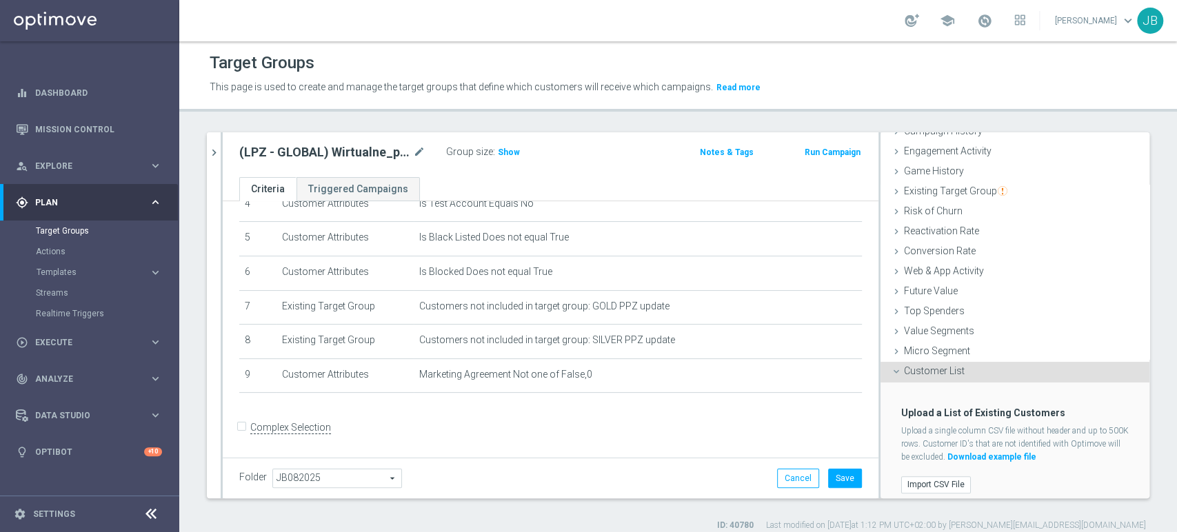
scroll to position [130, 0]
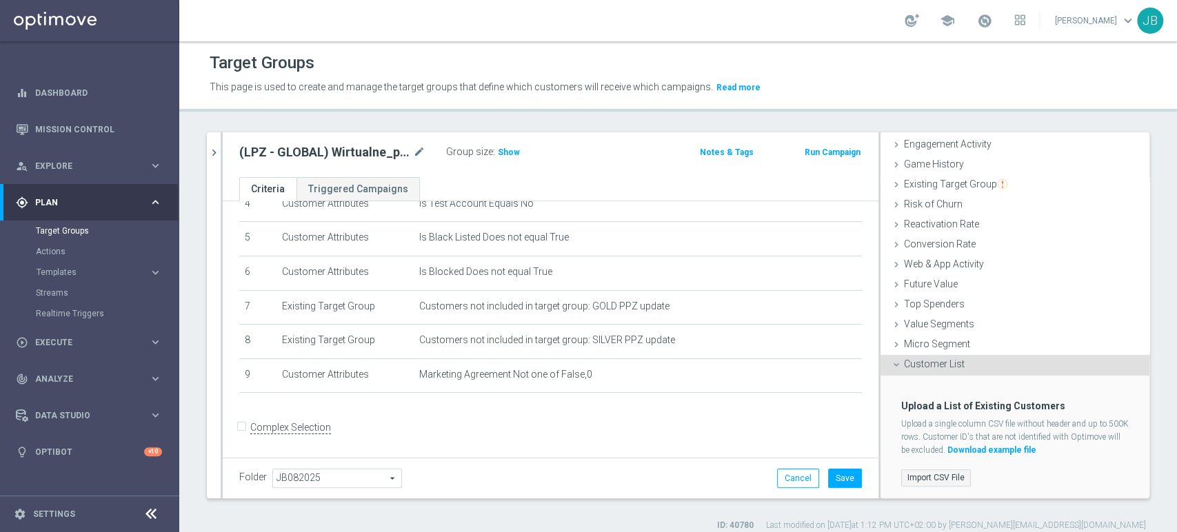
click at [909, 474] on label "Import CSV File" at bounding box center [936, 478] width 70 height 17
click at [0, 0] on input "Import CSV File" at bounding box center [0, 0] width 0 height 0
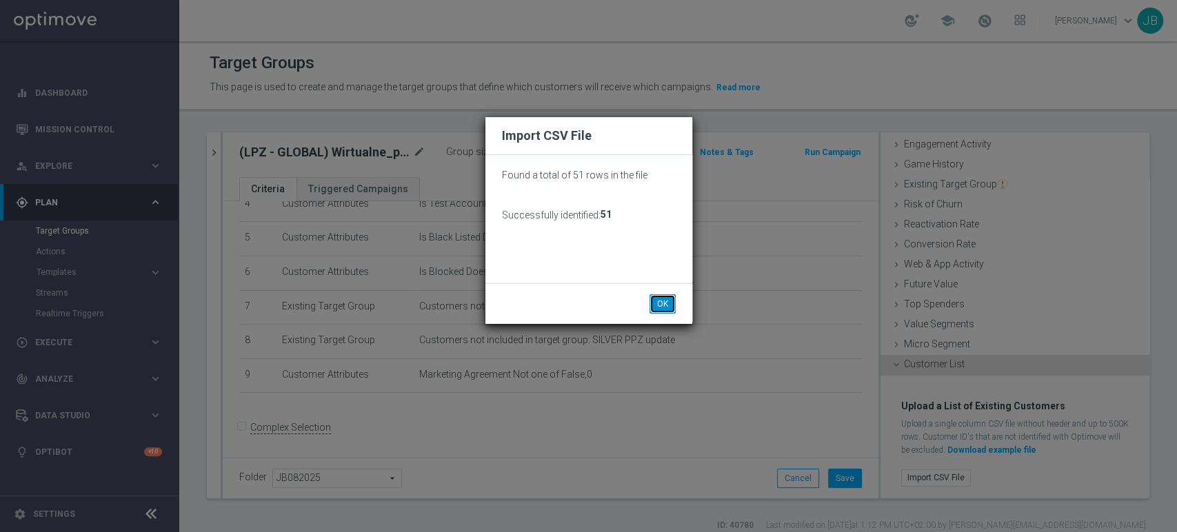
click at [656, 303] on button "OK" at bounding box center [663, 303] width 26 height 19
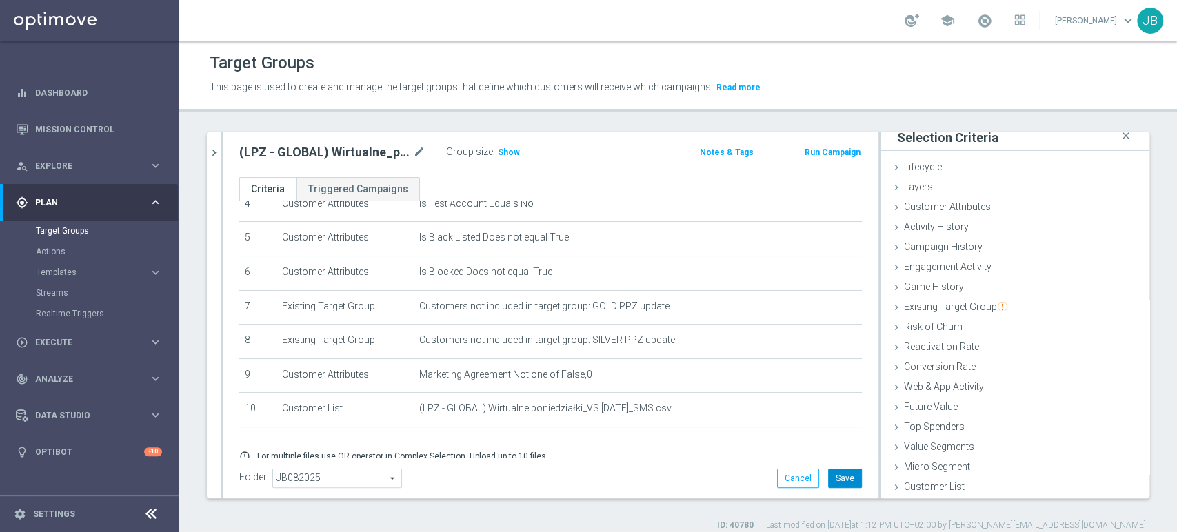
scroll to position [7, 0]
click at [842, 484] on button "Save" at bounding box center [845, 478] width 34 height 19
click at [504, 154] on span "Show" at bounding box center [509, 153] width 22 height 10
click at [46, 352] on div "play_circle_outline Execute keyboard_arrow_right" at bounding box center [89, 342] width 178 height 37
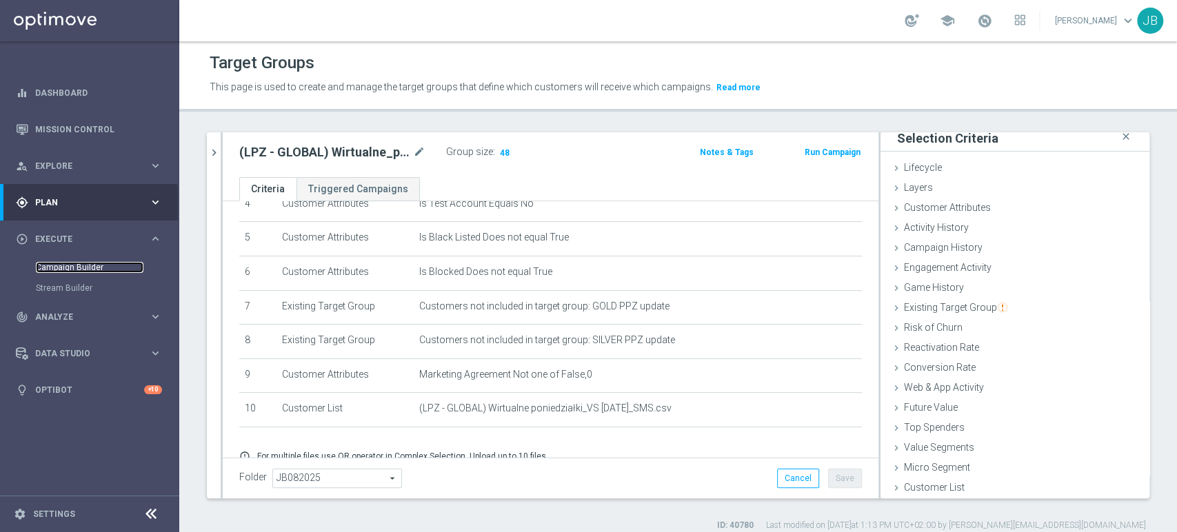
click at [94, 271] on link "Campaign Builder" at bounding box center [90, 267] width 108 height 11
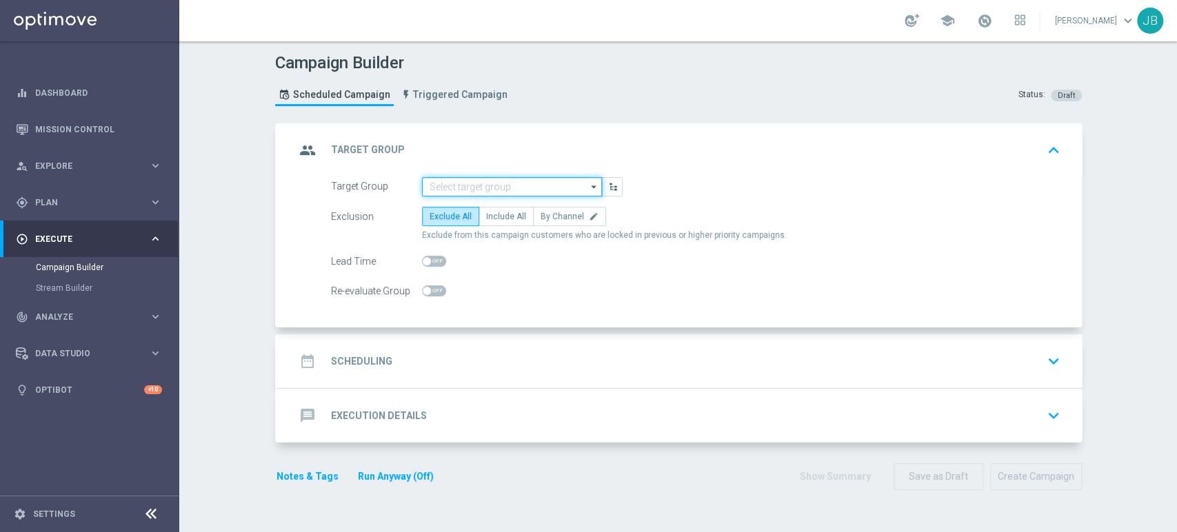
click at [430, 189] on input at bounding box center [512, 186] width 180 height 19
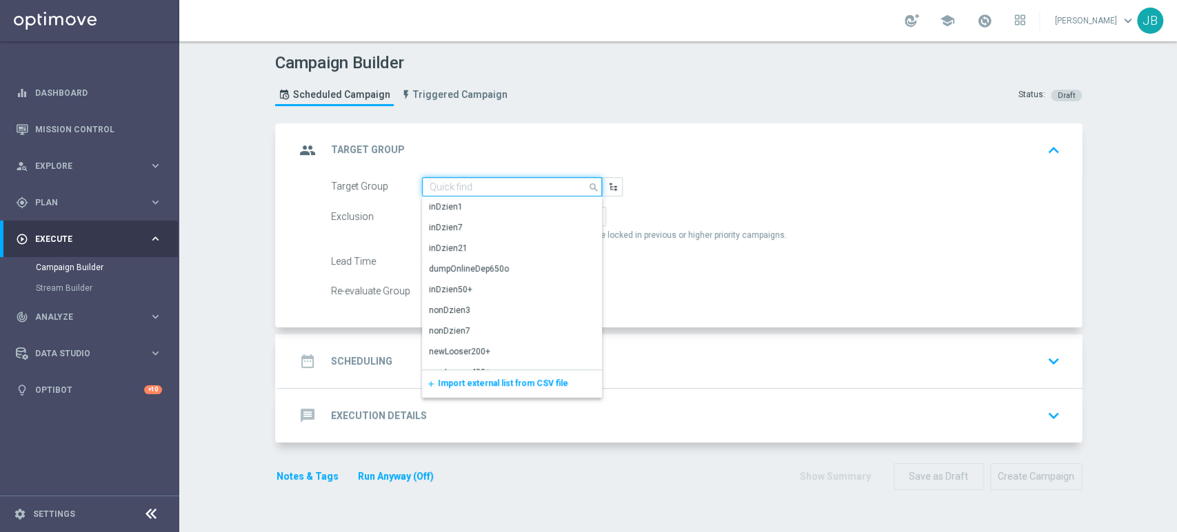
paste input "(LPZ - GLOBAL) Wirtualne_poniedzialki_27082025"
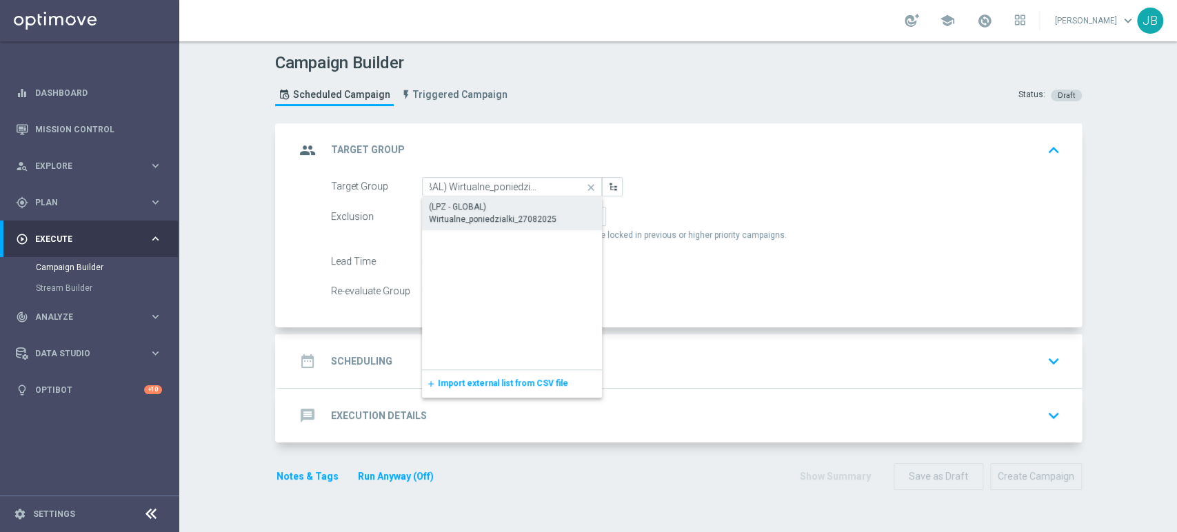
click at [439, 212] on div "(LPZ - GLOBAL) Wirtualne_poniedzialki_27082025" at bounding box center [512, 213] width 167 height 25
type input "(LPZ - GLOBAL) Wirtualne_poniedzialki_27082025"
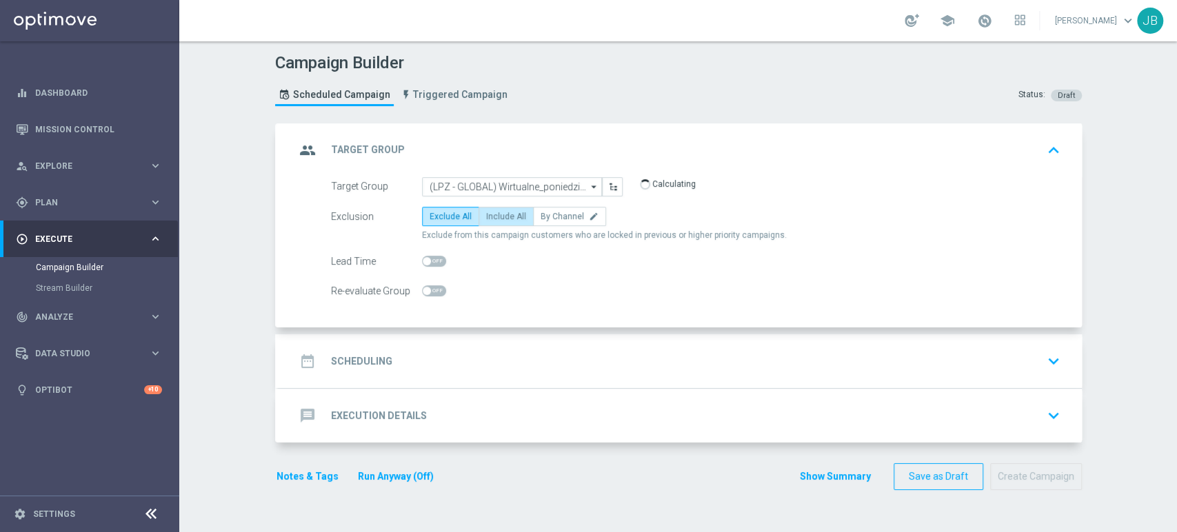
click at [503, 218] on span "Include All" at bounding box center [506, 217] width 40 height 10
click at [495, 218] on input "Include All" at bounding box center [490, 218] width 9 height 9
radio input "true"
click at [498, 343] on div "date_range Scheduling keyboard_arrow_down" at bounding box center [680, 361] width 803 height 54
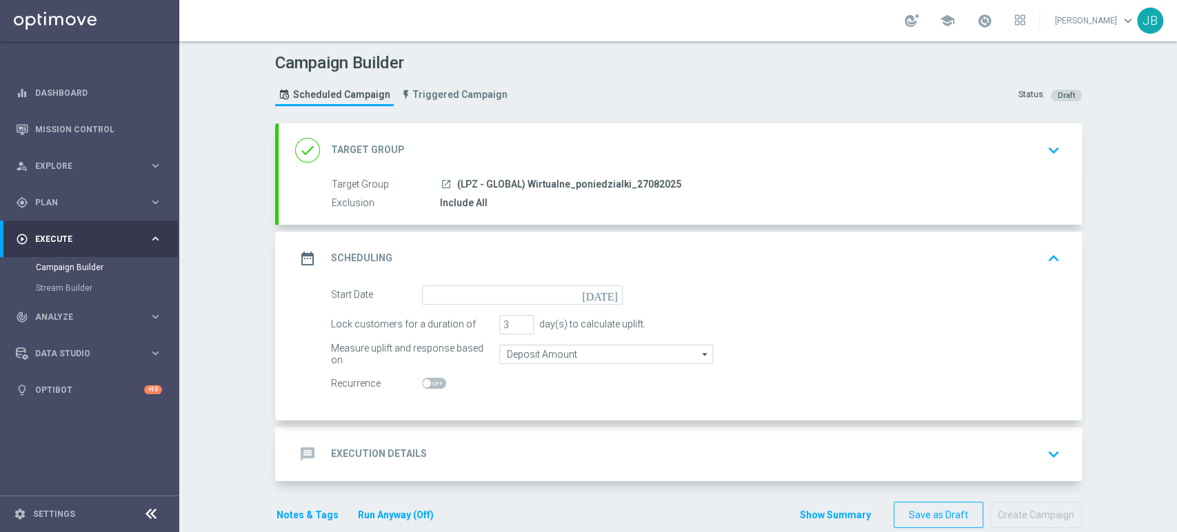
click at [465, 305] on form "Start Date [DATE] Lock customers for a duration of 3 day(s) to calculate uplift…" at bounding box center [696, 339] width 730 height 108
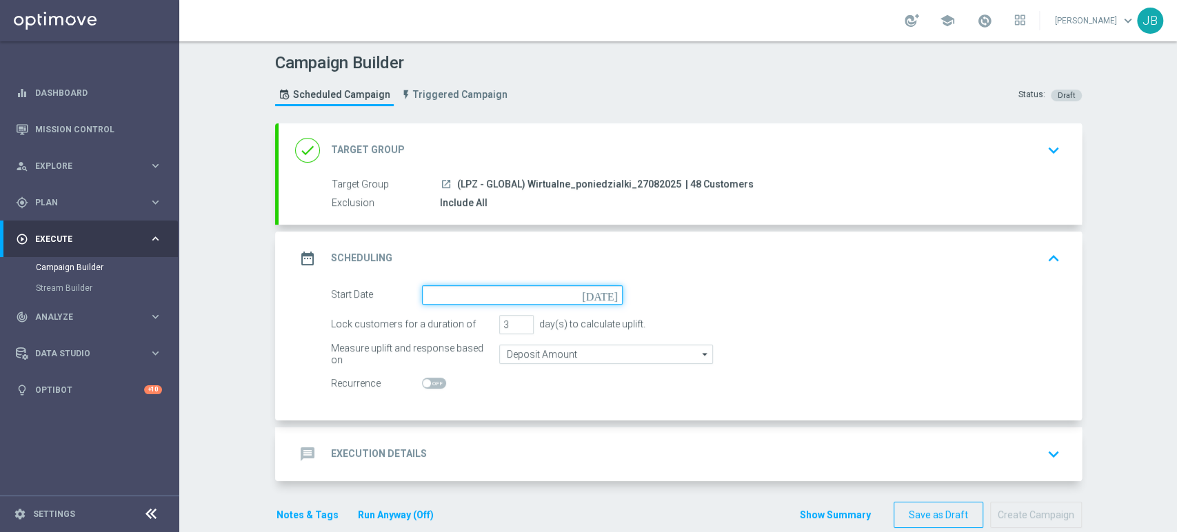
click at [465, 301] on input at bounding box center [522, 294] width 201 height 19
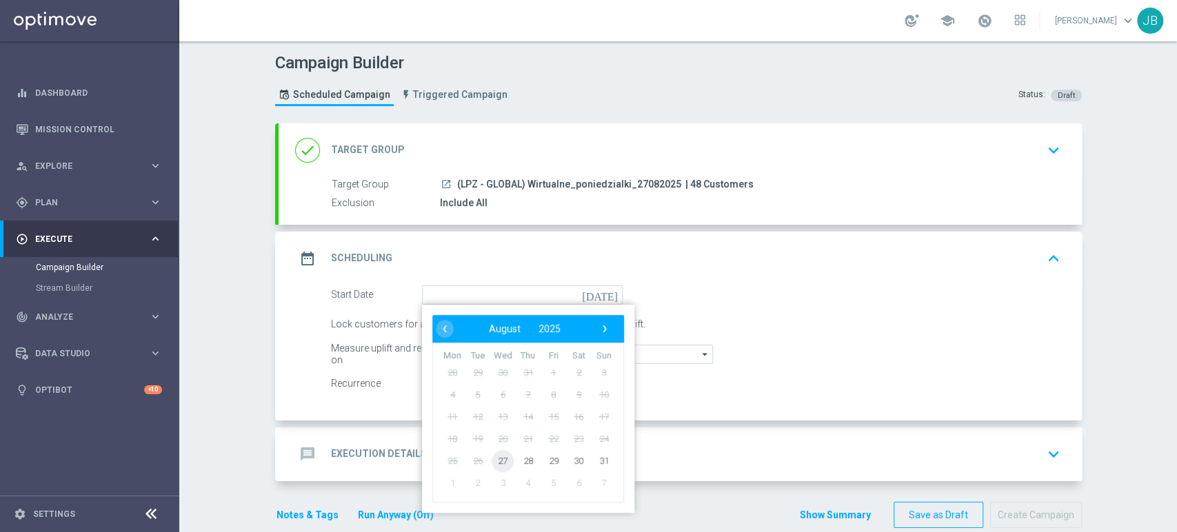
click at [492, 457] on span "27" at bounding box center [503, 461] width 22 height 22
type input "[DATE]"
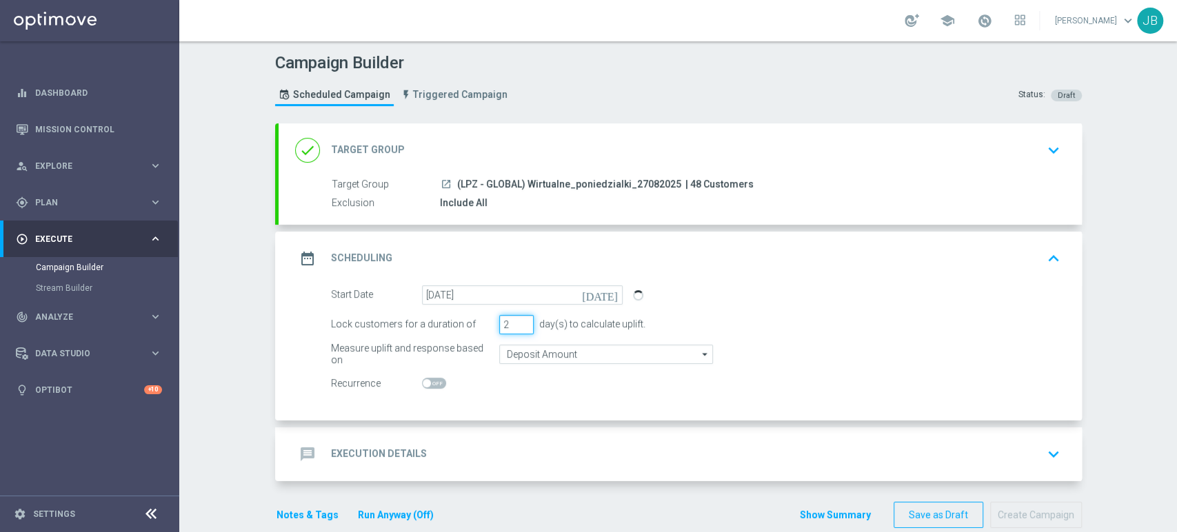
click at [518, 326] on input "2" at bounding box center [516, 324] width 34 height 19
click at [518, 326] on input "1" at bounding box center [516, 324] width 34 height 19
click at [515, 319] on input "2" at bounding box center [516, 324] width 34 height 19
click at [515, 319] on input "3" at bounding box center [516, 324] width 34 height 19
click at [515, 319] on input "4" at bounding box center [516, 324] width 34 height 19
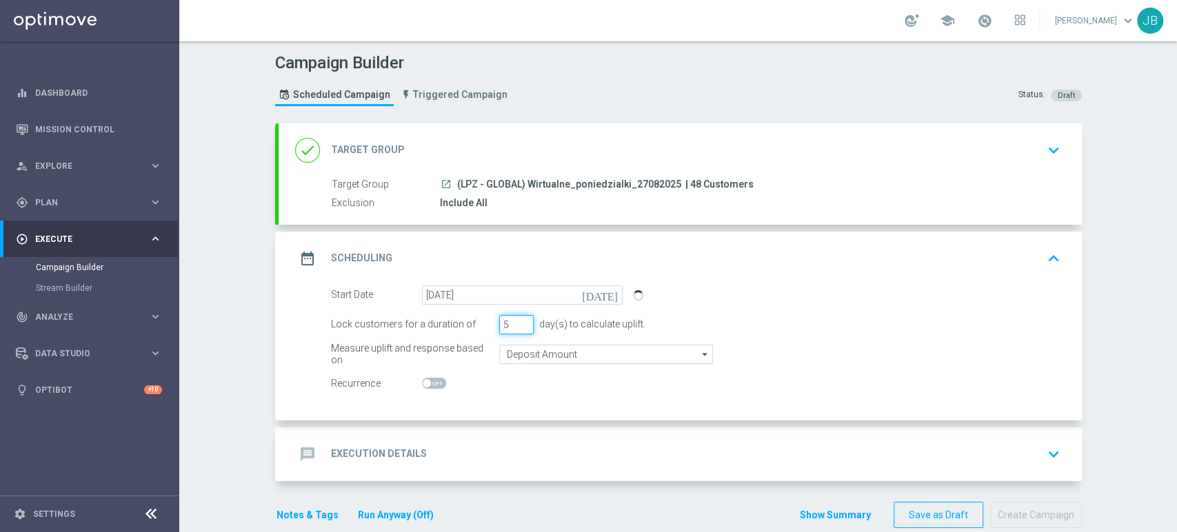
click at [515, 319] on input "5" at bounding box center [516, 324] width 34 height 19
click at [515, 319] on input "6" at bounding box center [516, 324] width 34 height 19
type input "7"
click at [515, 319] on input "7" at bounding box center [516, 324] width 34 height 19
click at [450, 451] on div "message Execution Details keyboard_arrow_down" at bounding box center [680, 454] width 770 height 26
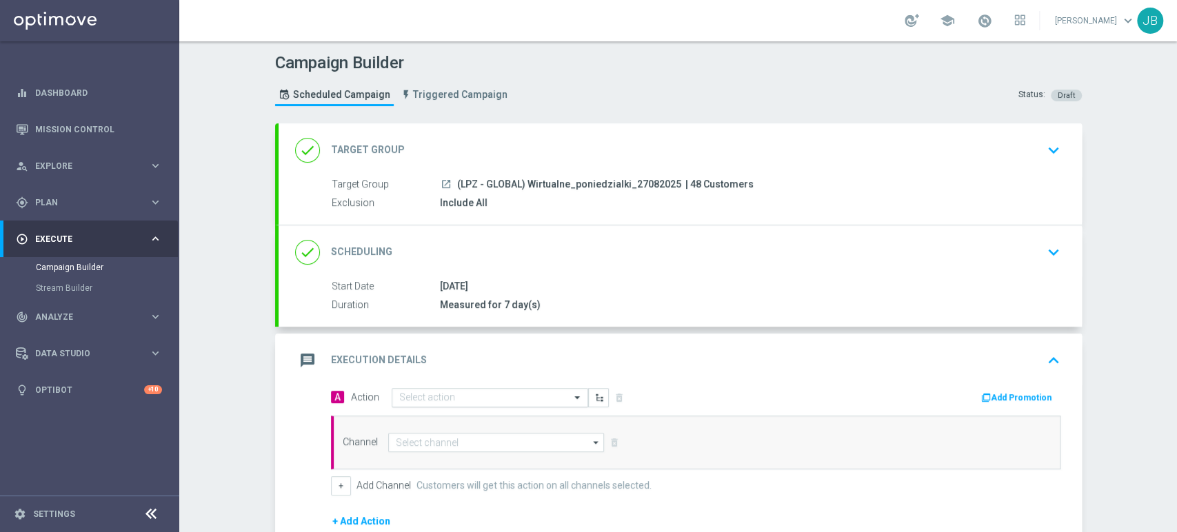
click at [392, 394] on div at bounding box center [489, 398] width 195 height 12
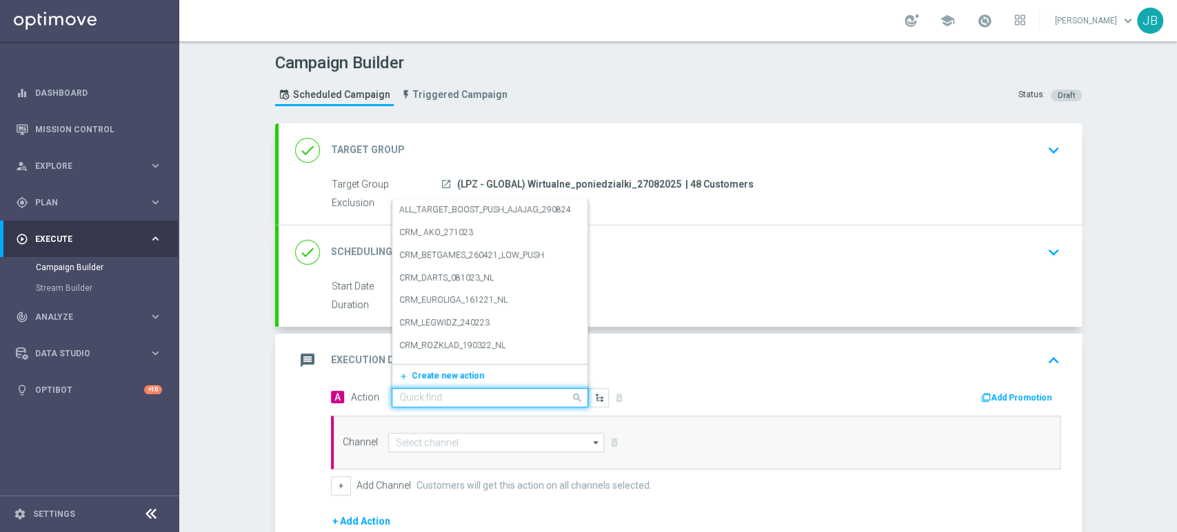
paste input "(LPZ - GLOBAL) Wirtualne_poniedzialki_27082025"
type input "(LPZ - GLOBAL) Wirtualne_poniedzialki_27082025"
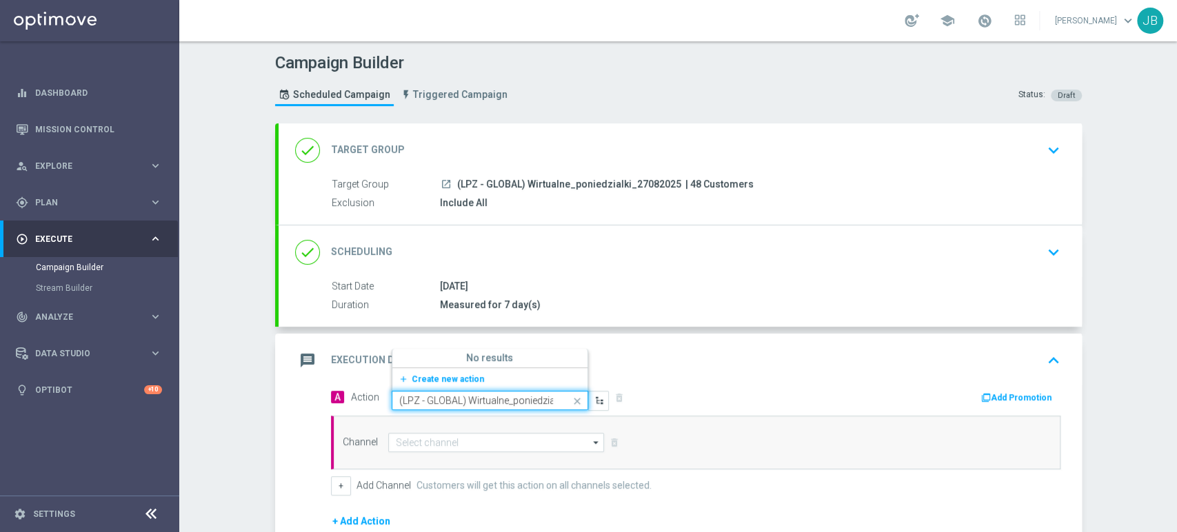
scroll to position [0, 55]
click at [399, 399] on input "(LPZ - GLOBAL) Wirtualne_poniedzialki_27082025" at bounding box center [476, 401] width 154 height 12
click at [436, 399] on input "(LPZ - GLOBAL) Wirtualne_poniedzialki_27082025" at bounding box center [476, 401] width 154 height 12
click at [430, 401] on input "(LPZ - GLOBAL) Wirtualne_poniedzialki_27082025" at bounding box center [476, 401] width 154 height 12
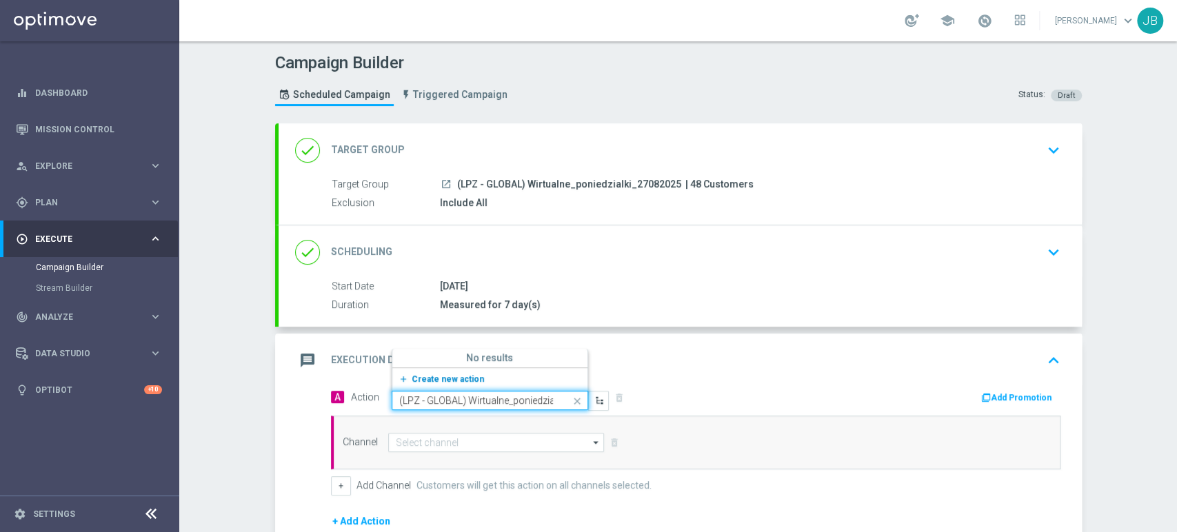
click at [430, 381] on span "Create new action" at bounding box center [448, 379] width 72 height 10
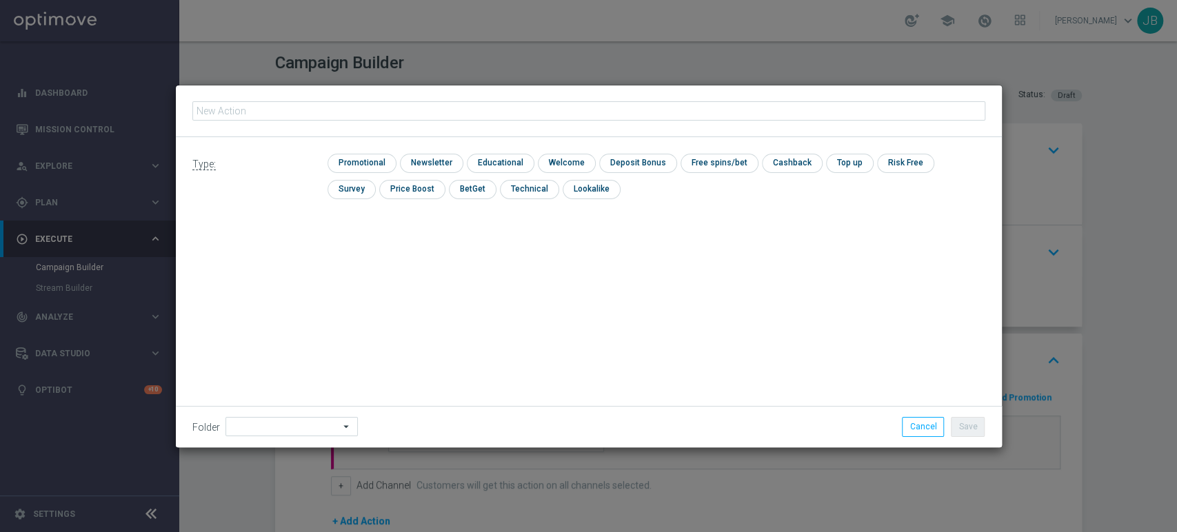
type input "(LPZ - GLOBAL) Wirtualne_poniedzialki_27082025"
click at [436, 159] on input "checkbox" at bounding box center [430, 163] width 60 height 19
checkbox input "true"
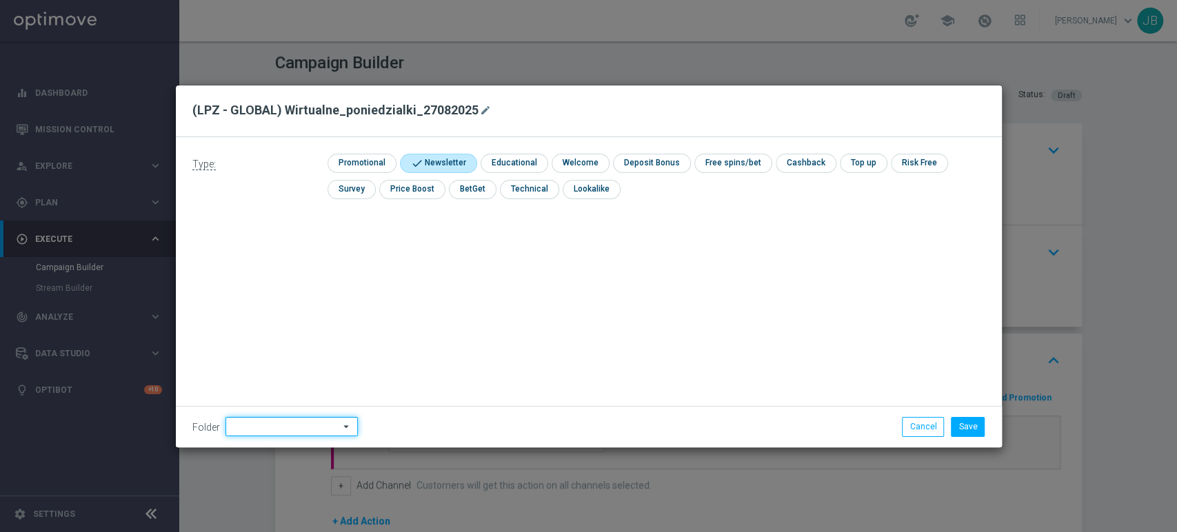
click at [262, 422] on input at bounding box center [291, 426] width 132 height 19
click at [279, 281] on div "[PERSON_NAME]" at bounding box center [289, 286] width 128 height 19
type input "[PERSON_NAME]"
click at [965, 423] on button "Save" at bounding box center [968, 426] width 34 height 19
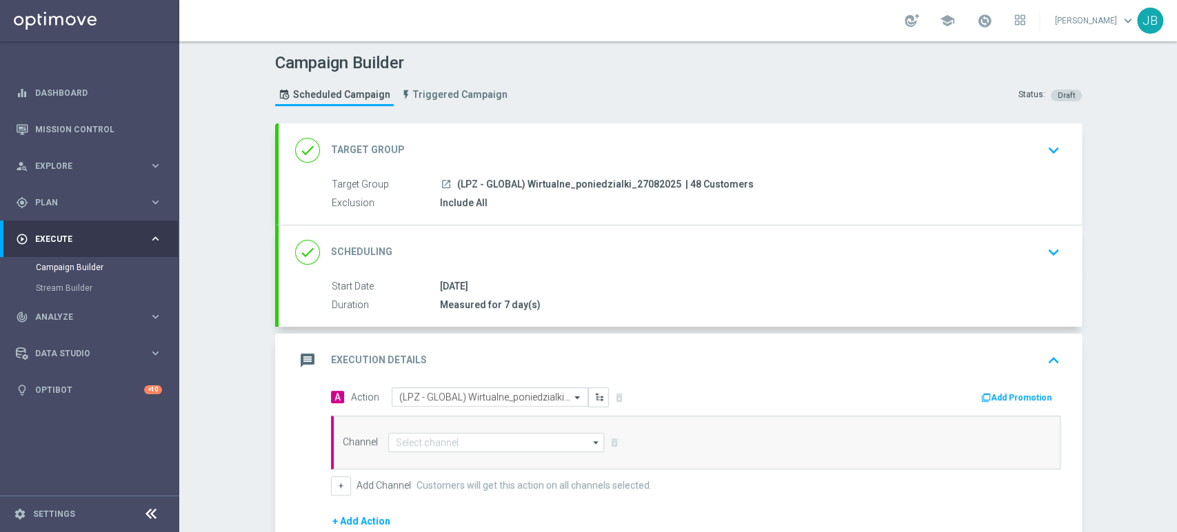
click at [1176, 367] on div "Campaign Builder Scheduled Campaign Triggered Campaign Status: Draft done Targe…" at bounding box center [678, 286] width 998 height 491
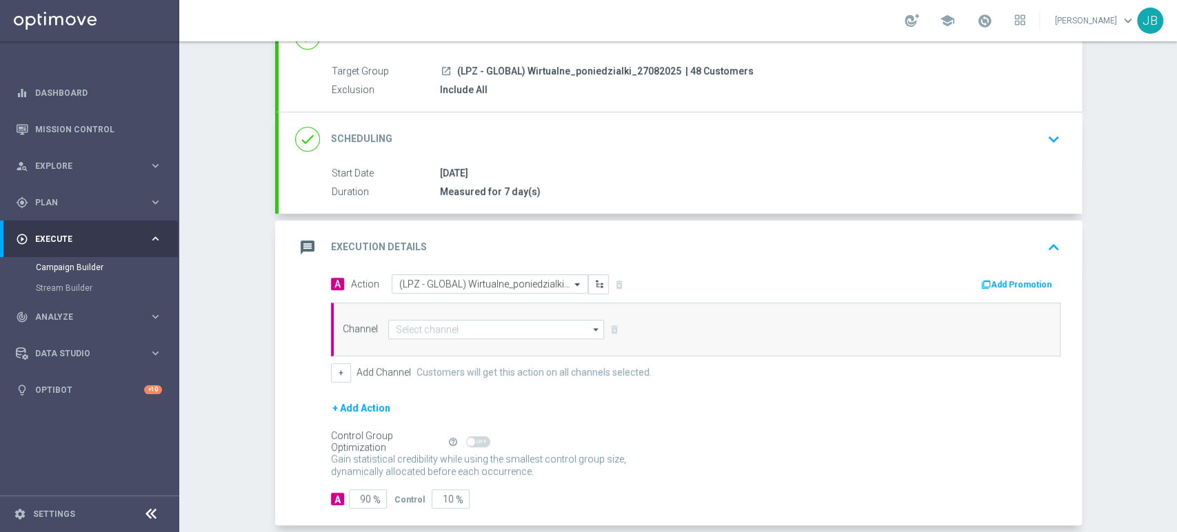
scroll to position [179, 0]
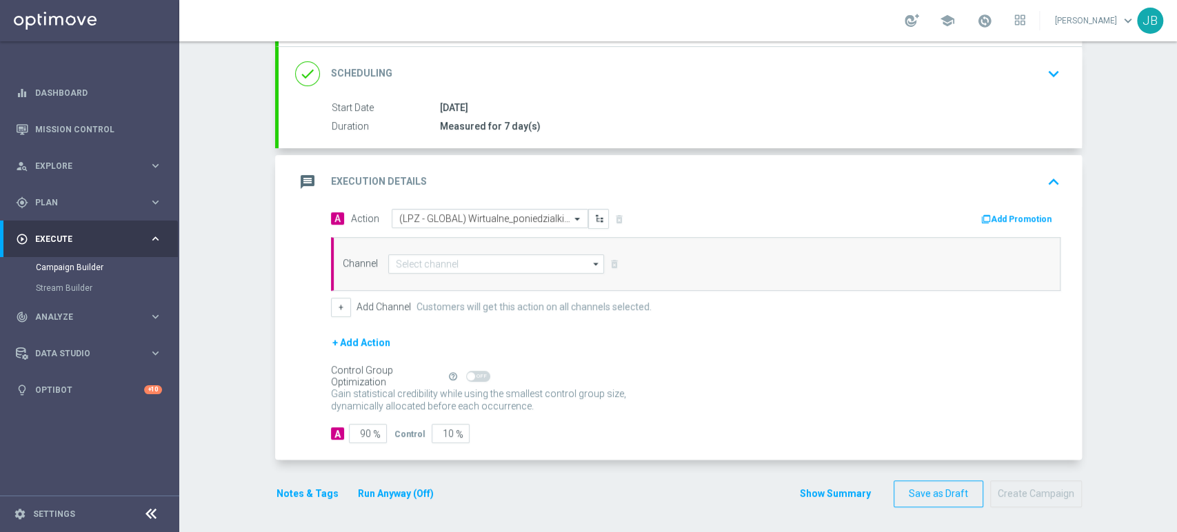
drag, startPoint x: 1176, startPoint y: 367, endPoint x: 1176, endPoint y: 529, distance: 162.1
click at [1176, 529] on div "Campaign Builder Scheduled Campaign Triggered Campaign Status: Draft done Targe…" at bounding box center [678, 286] width 998 height 491
click at [795, 434] on div "A 90 % Control 10 %" at bounding box center [696, 433] width 730 height 19
click at [388, 267] on input at bounding box center [496, 263] width 217 height 19
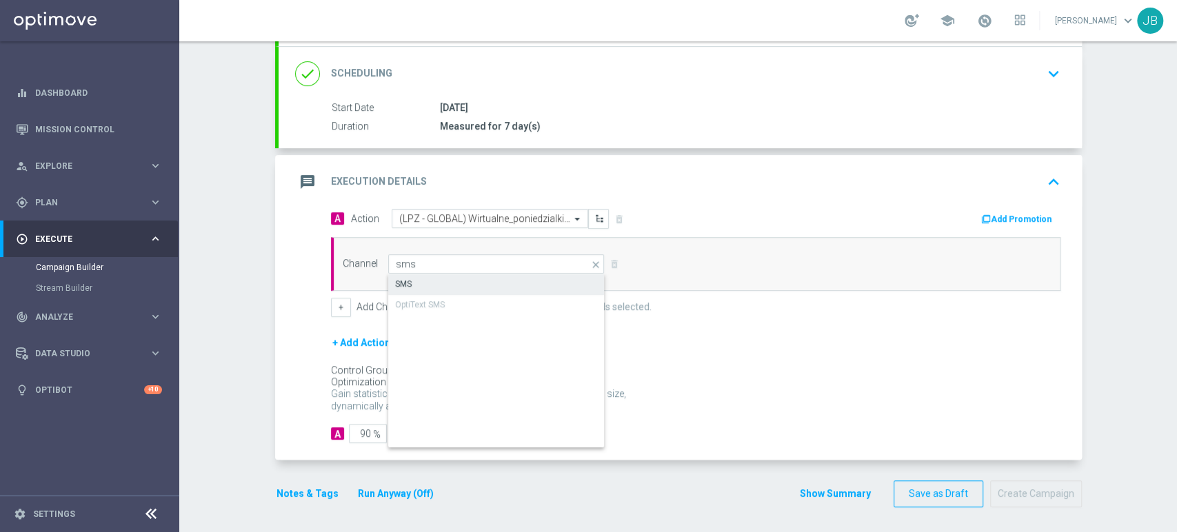
click at [395, 281] on div "SMS" at bounding box center [403, 284] width 17 height 12
type input "SMS"
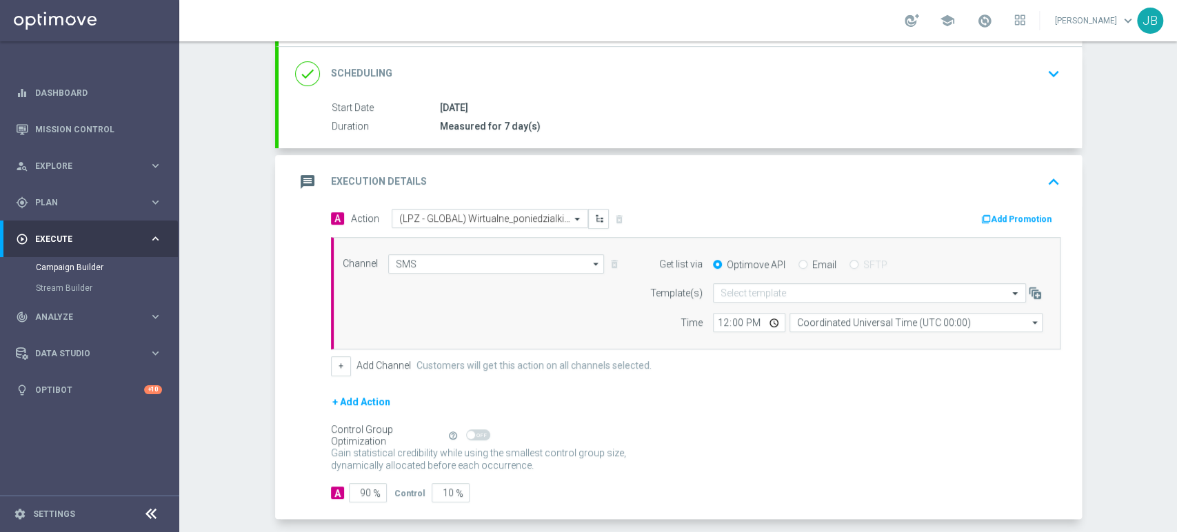
click at [361, 431] on div "Self Optimizing Campaign" at bounding box center [387, 436] width 112 height 12
click at [364, 490] on input "90" at bounding box center [368, 492] width 38 height 19
type input "9"
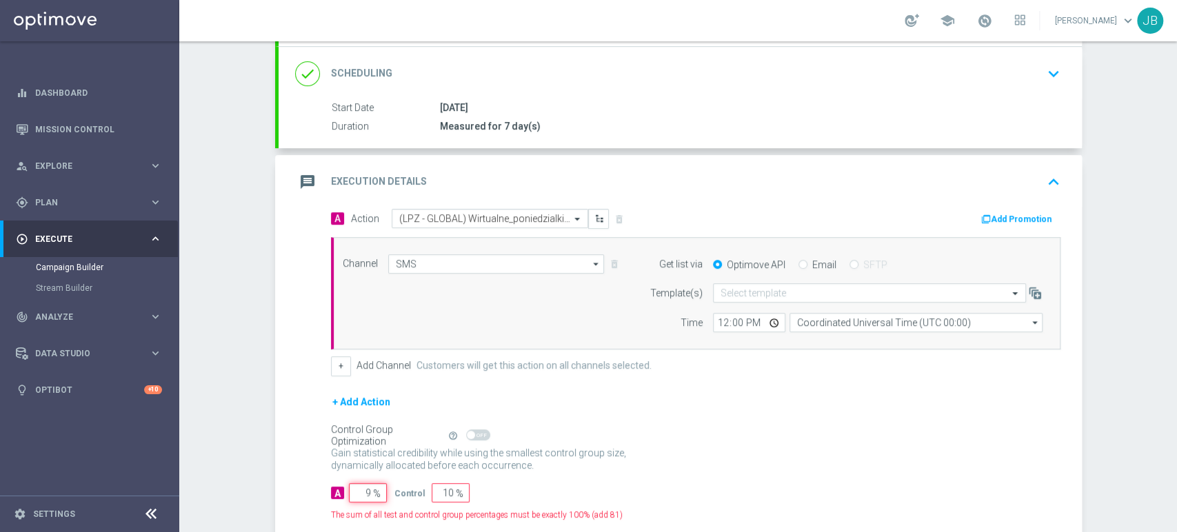
type input "91"
type input "100"
type input "1"
type input "99"
type input "10"
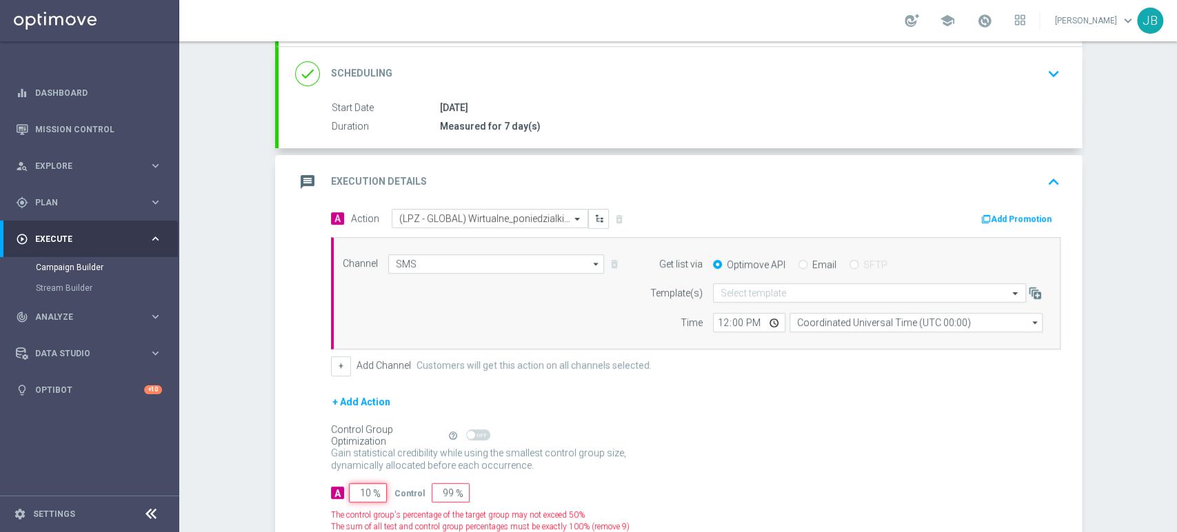
type input "90"
type input "100"
type input "0"
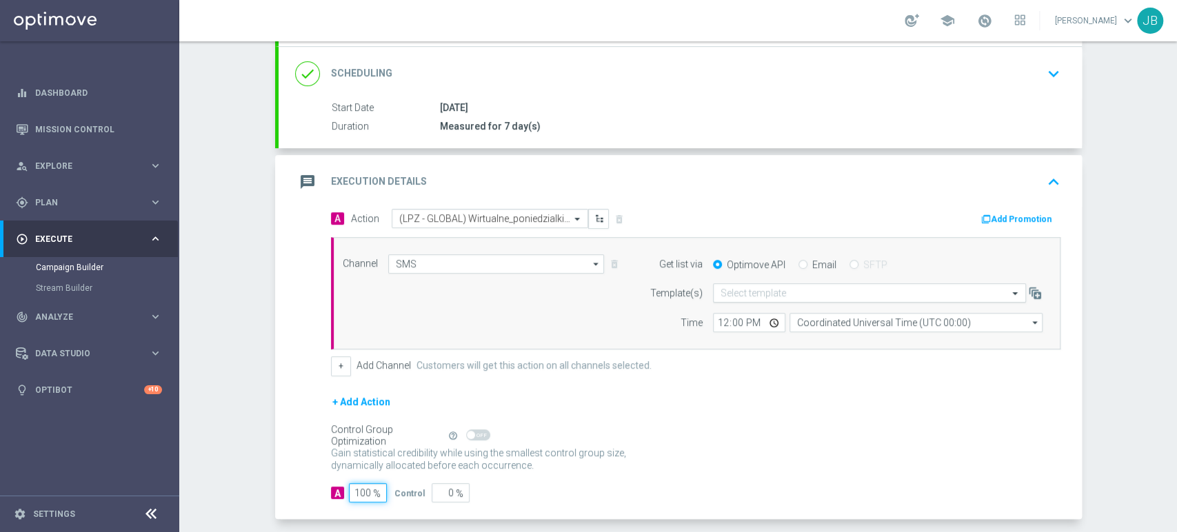
type input "100"
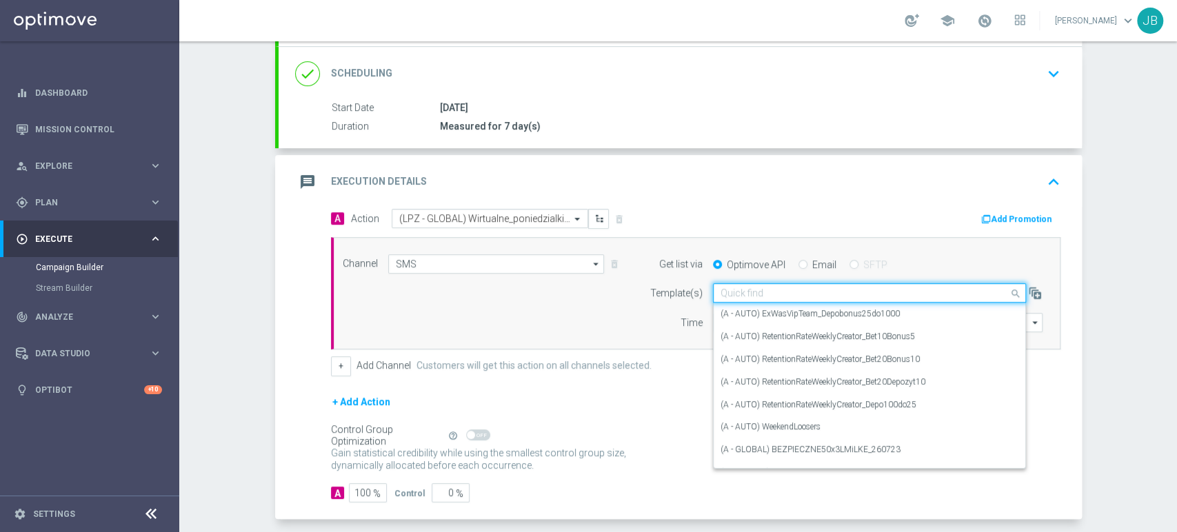
click at [734, 289] on input "text" at bounding box center [856, 294] width 270 height 12
paste input "(LPZ - GLOBAL) Wirtualne_poniedzialki_27082025"
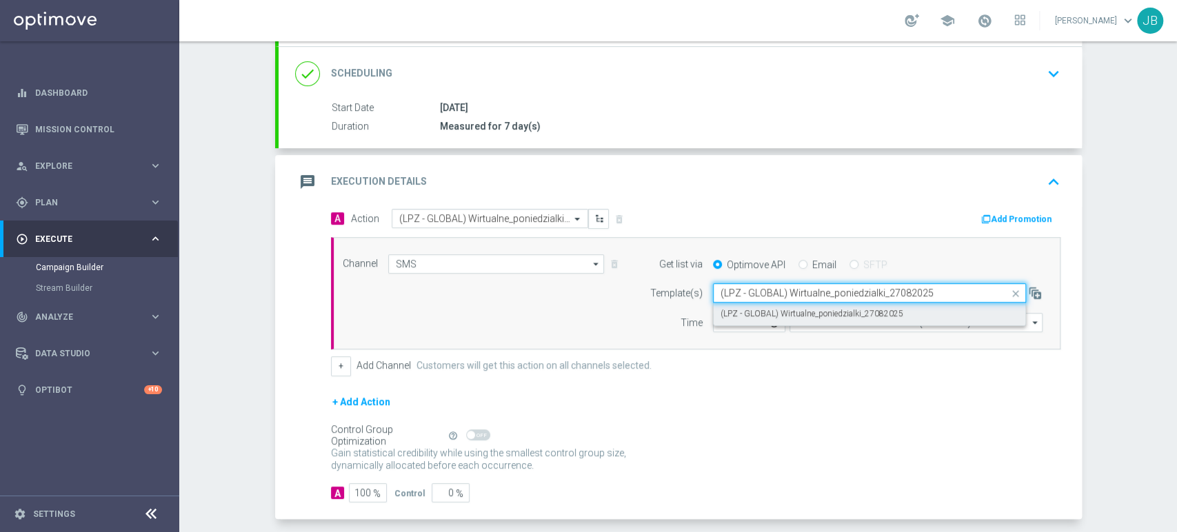
click at [734, 310] on label "(LPZ - GLOBAL) Wirtualne_poniedzialki_27082025" at bounding box center [812, 314] width 183 height 12
type input "(LPZ - GLOBAL) Wirtualne_poniedzialki_27082025"
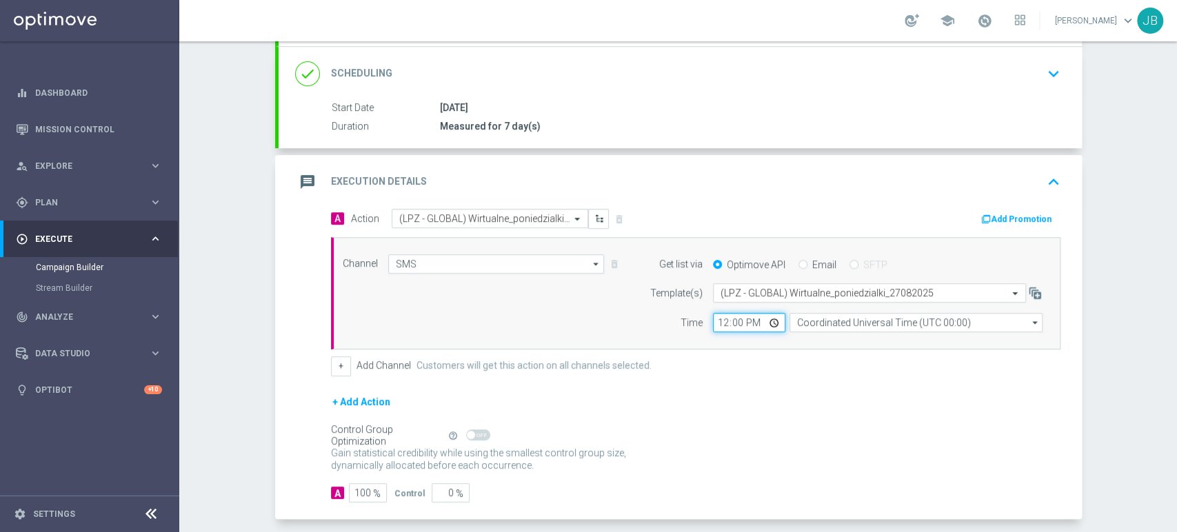
click at [713, 324] on input "12:00" at bounding box center [749, 322] width 72 height 19
type input "13:19"
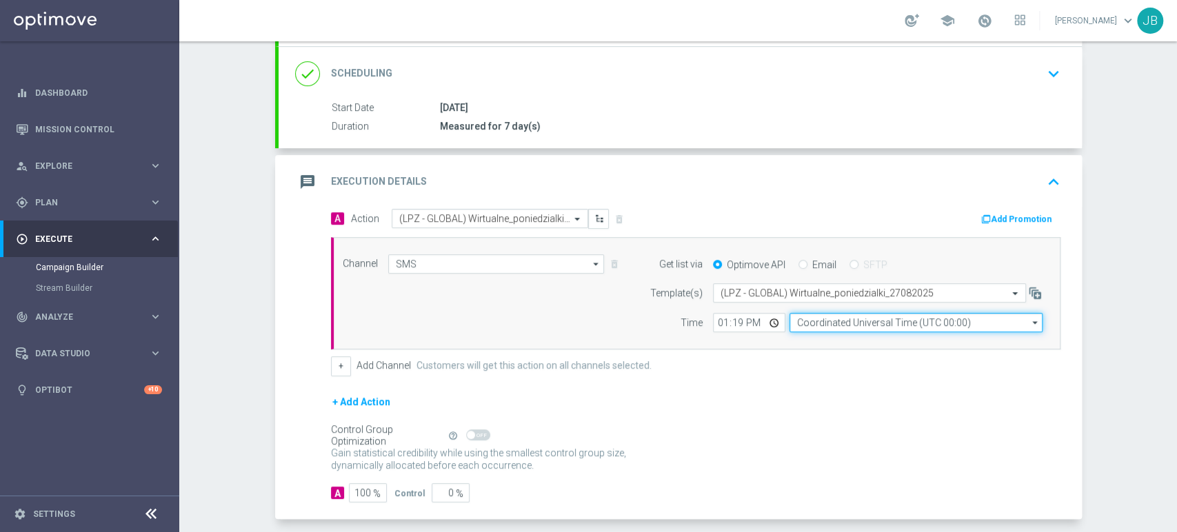
click at [839, 321] on input "Coordinated Universal Time (UTC 00:00)" at bounding box center [916, 322] width 253 height 19
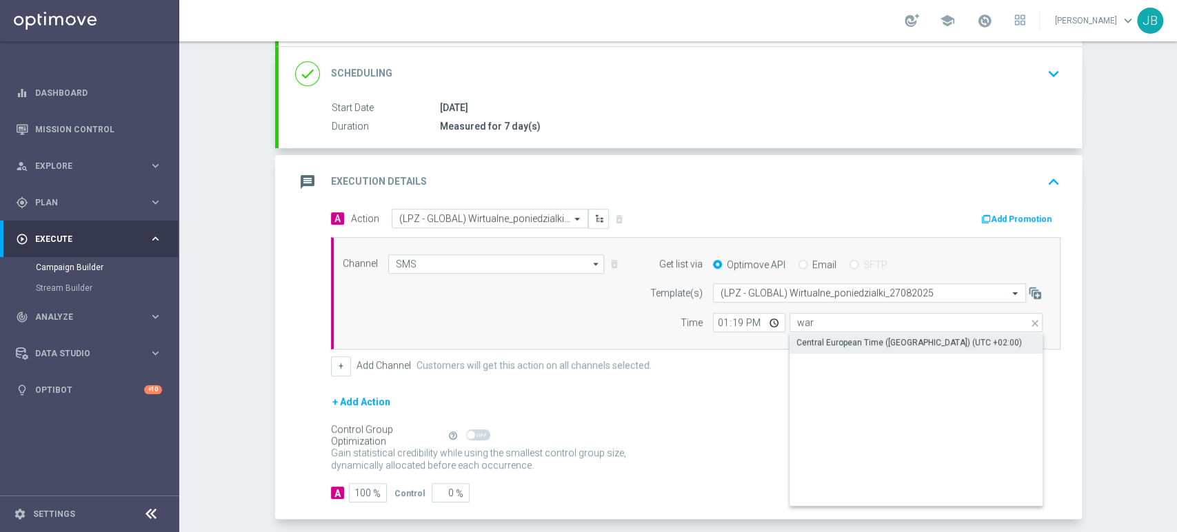
click at [837, 341] on div "Central European Time ([GEOGRAPHIC_DATA]) (UTC +02:00)" at bounding box center [908, 343] width 225 height 12
type input "Central European Time ([GEOGRAPHIC_DATA]) (UTC +02:00)"
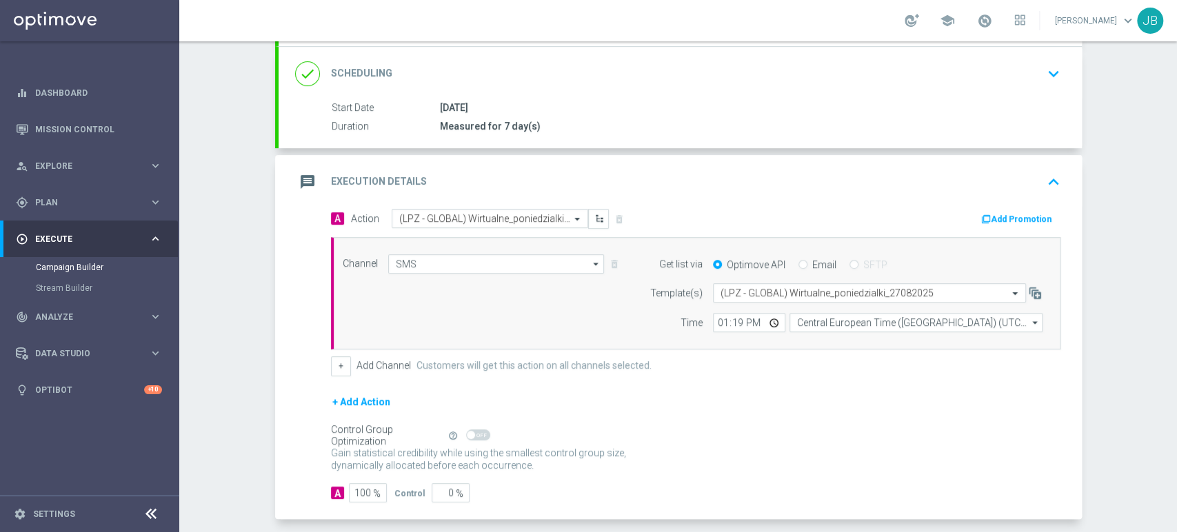
click at [1119, 323] on div "Campaign Builder Scheduled Campaign Triggered Campaign Status: Draft done Targe…" at bounding box center [678, 286] width 998 height 491
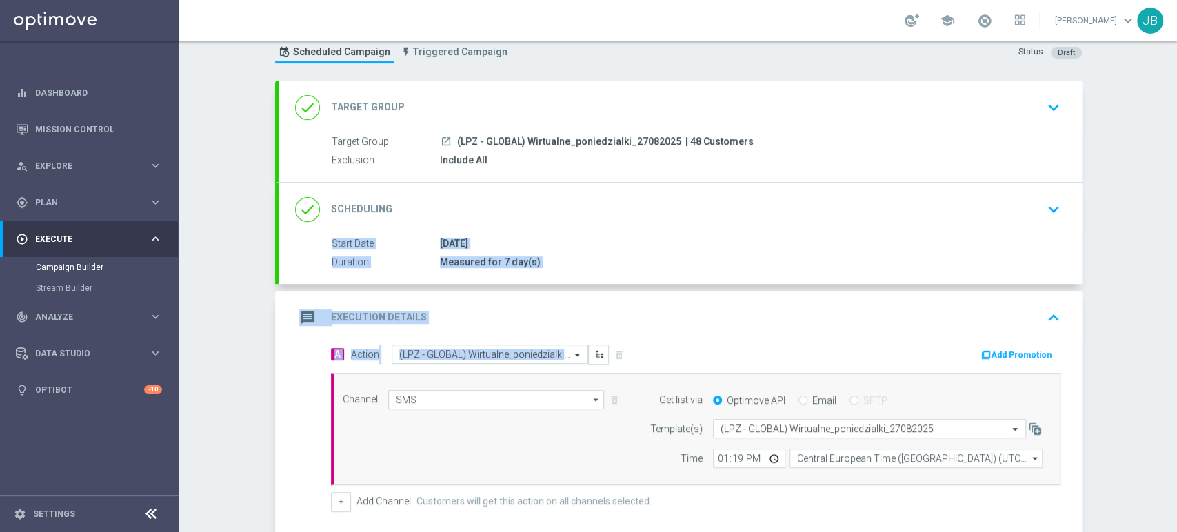
scroll to position [0, 0]
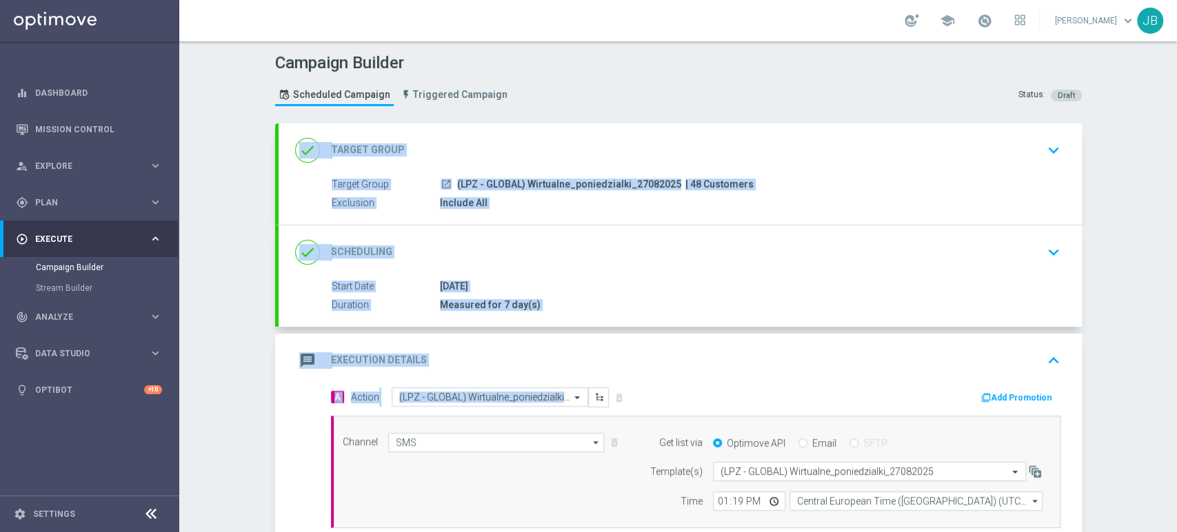
drag, startPoint x: 1176, startPoint y: 297, endPoint x: 1176, endPoint y: 133, distance: 163.4
click at [1176, 133] on div "Campaign Builder Scheduled Campaign Triggered Campaign Status: Draft done Targe…" at bounding box center [678, 286] width 998 height 491
click at [1042, 172] on div "done Target Group keyboard_arrow_down" at bounding box center [680, 150] width 803 height 54
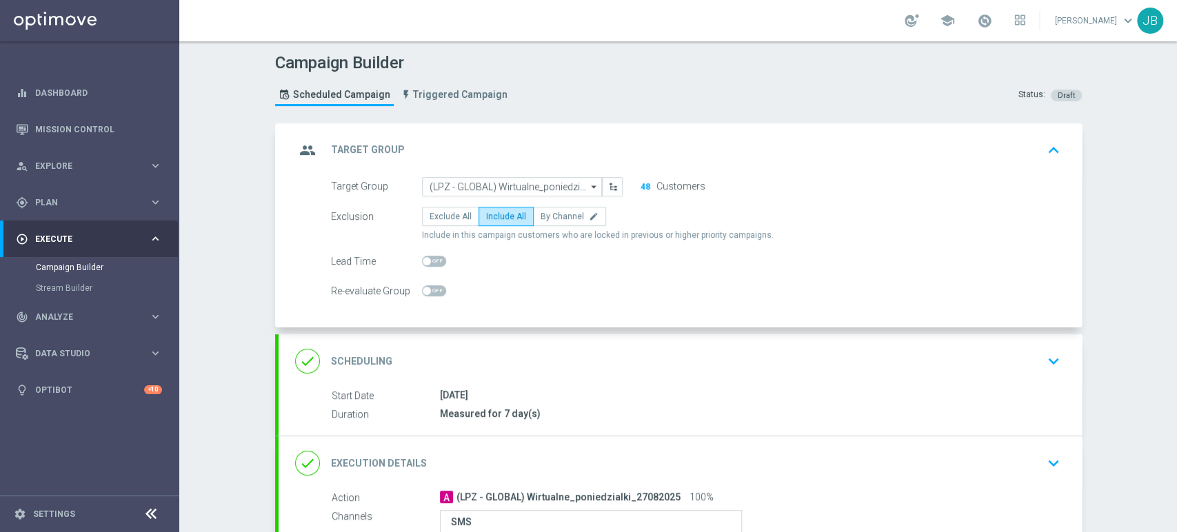
click at [1021, 381] on div "done Scheduling keyboard_arrow_down" at bounding box center [680, 361] width 803 height 54
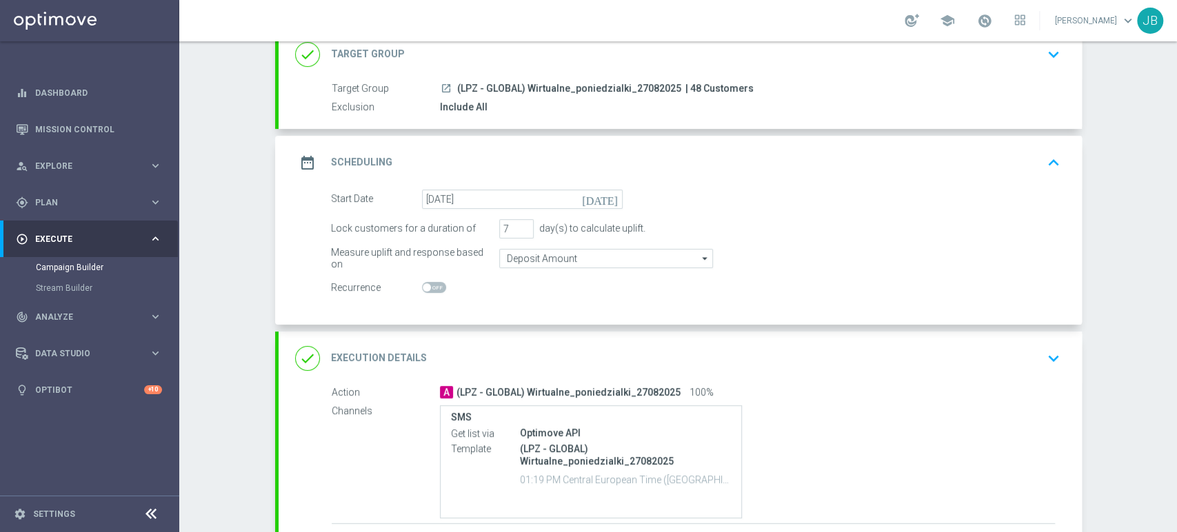
scroll to position [97, 0]
drag, startPoint x: 1176, startPoint y: 256, endPoint x: 1176, endPoint y: 321, distance: 64.8
click at [1176, 321] on div "Campaign Builder Scheduled Campaign Triggered Campaign Status: Draft done Targe…" at bounding box center [678, 286] width 998 height 491
click at [1006, 68] on div "done Target Group keyboard_arrow_down" at bounding box center [680, 54] width 803 height 54
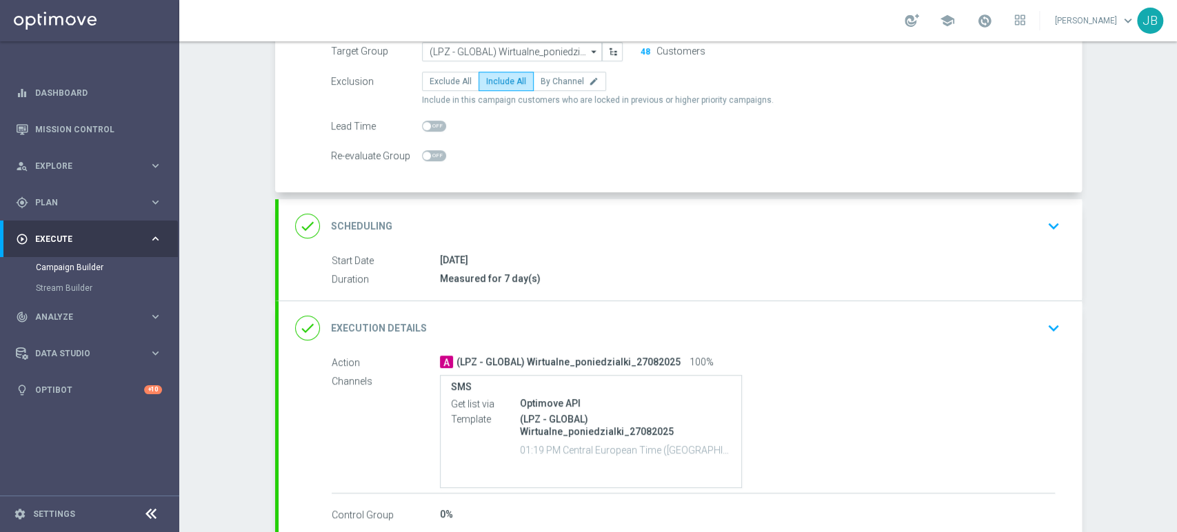
scroll to position [149, 0]
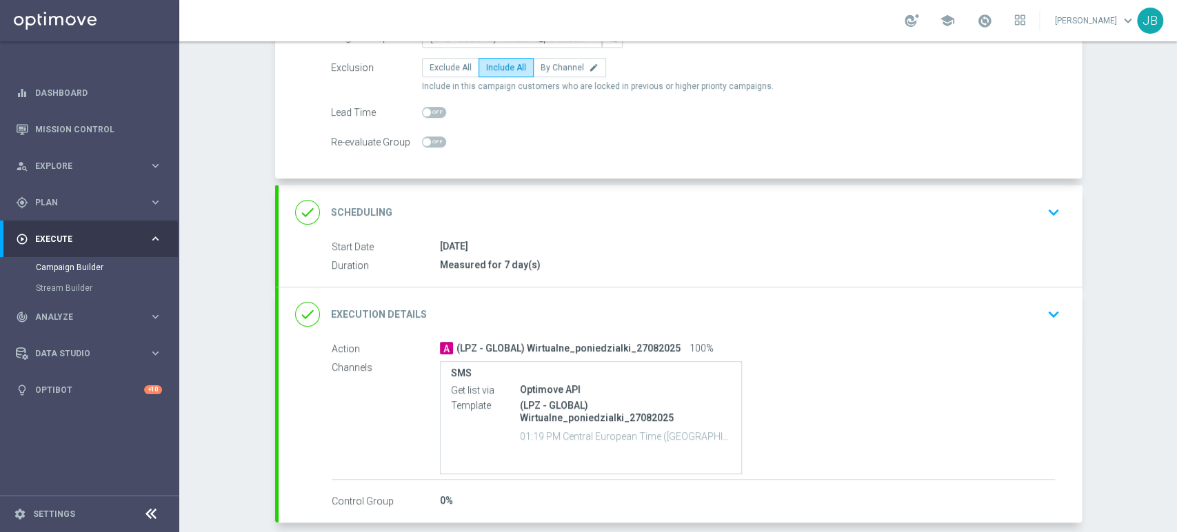
click at [1042, 203] on button "keyboard_arrow_down" at bounding box center [1053, 212] width 23 height 26
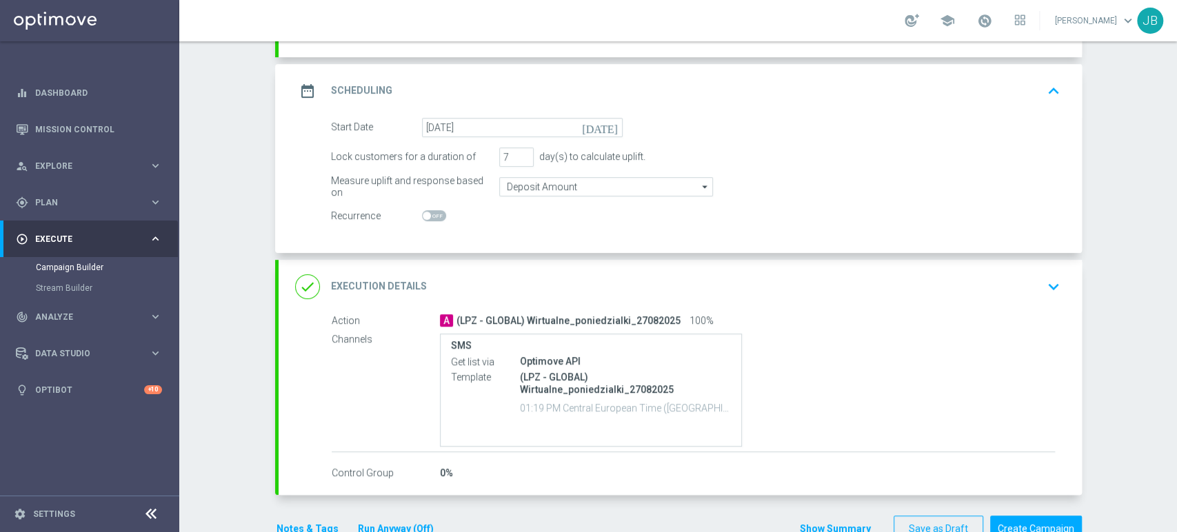
scroll to position [175, 0]
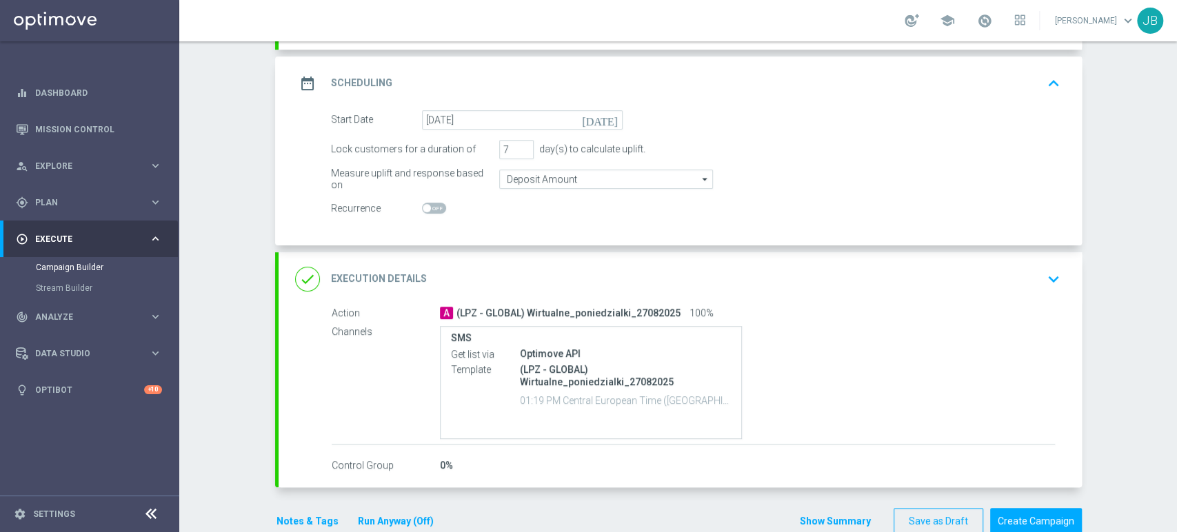
drag, startPoint x: 1176, startPoint y: 230, endPoint x: 1176, endPoint y: 248, distance: 17.9
click at [1176, 248] on div "Campaign Builder Scheduled Campaign Triggered Campaign Status: Draft done Targe…" at bounding box center [678, 286] width 998 height 491
click at [1032, 263] on div "done Execution Details keyboard_arrow_down" at bounding box center [680, 279] width 803 height 54
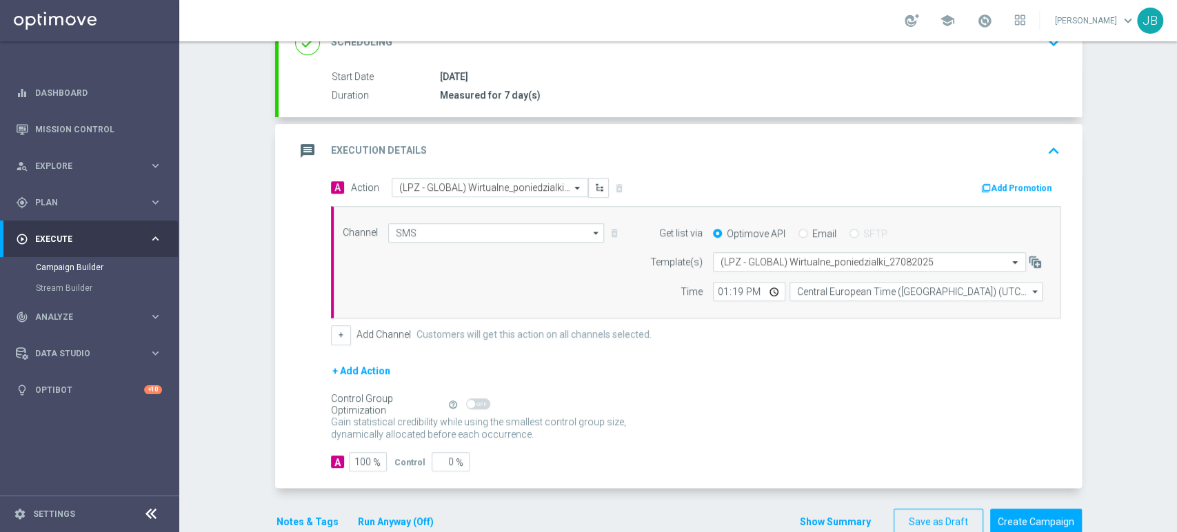
scroll to position [216, 0]
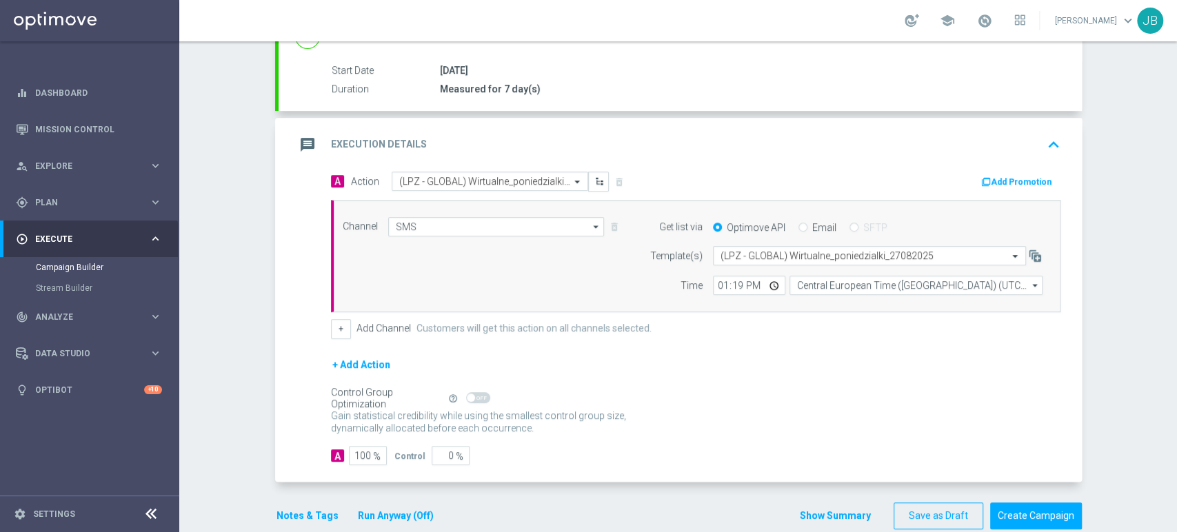
click at [1143, 303] on div "Campaign Builder Scheduled Campaign Triggered Campaign Status: Draft done Targe…" at bounding box center [678, 286] width 998 height 491
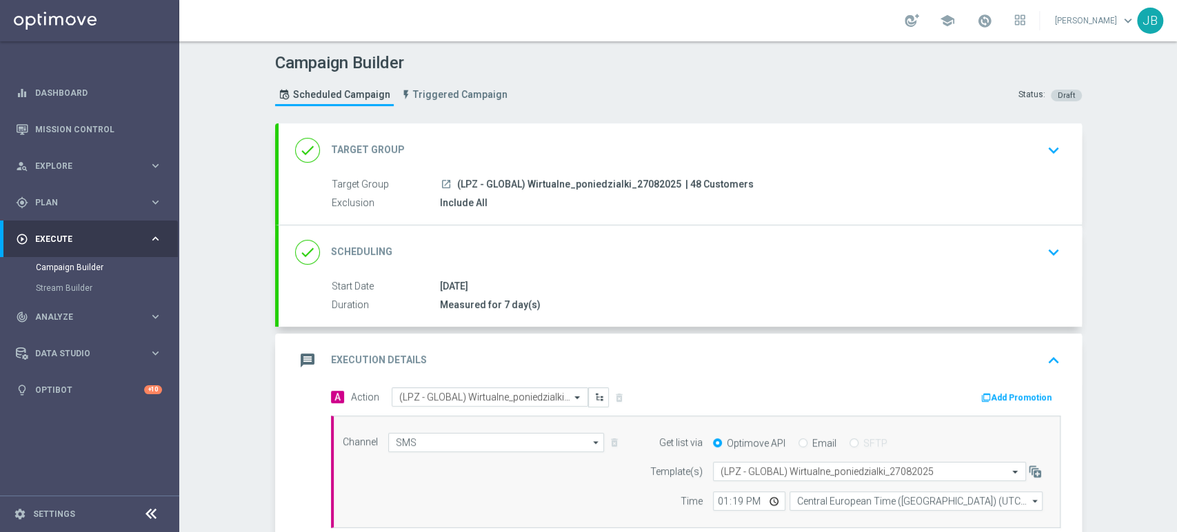
click at [1176, 83] on div "Campaign Builder Scheduled Campaign Triggered Campaign Status: Draft done Targe…" at bounding box center [678, 286] width 998 height 491
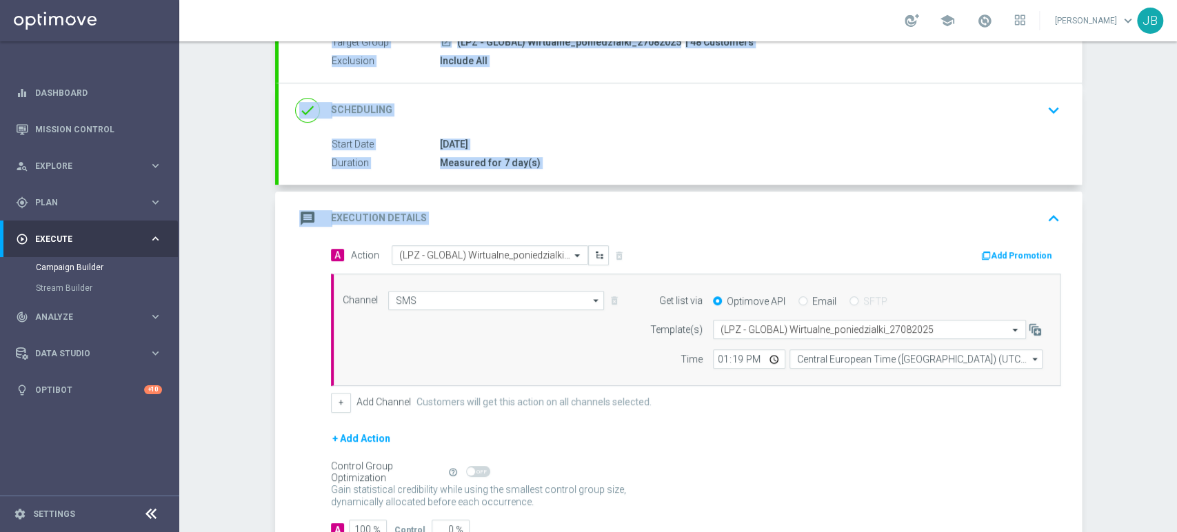
scroll to position [150, 0]
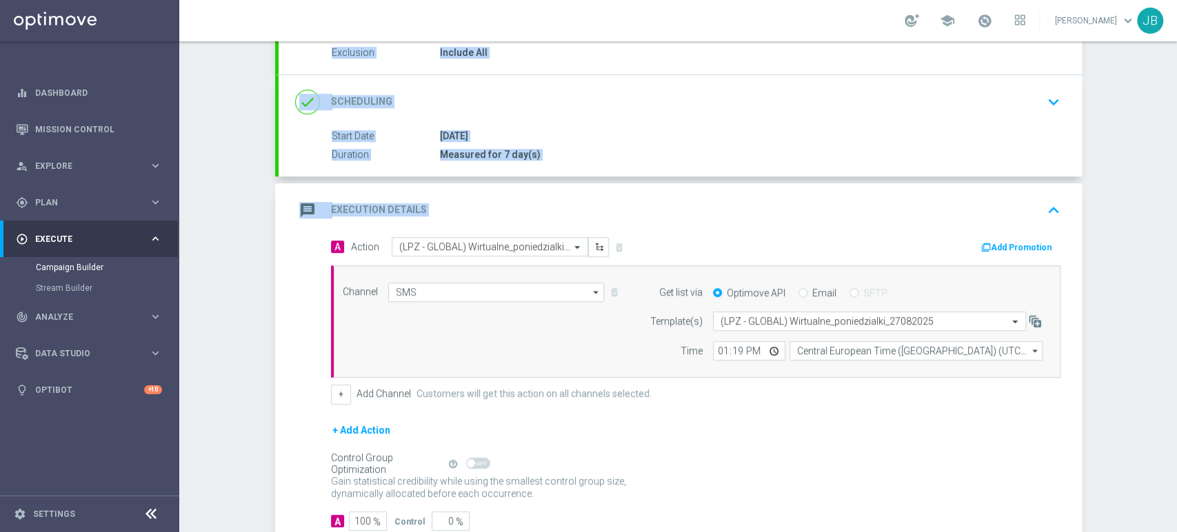
drag, startPoint x: 1176, startPoint y: 128, endPoint x: 1176, endPoint y: 224, distance: 96.5
click at [1176, 224] on div "Campaign Builder Scheduled Campaign Triggered Campaign Status: Draft done Targe…" at bounding box center [678, 286] width 998 height 491
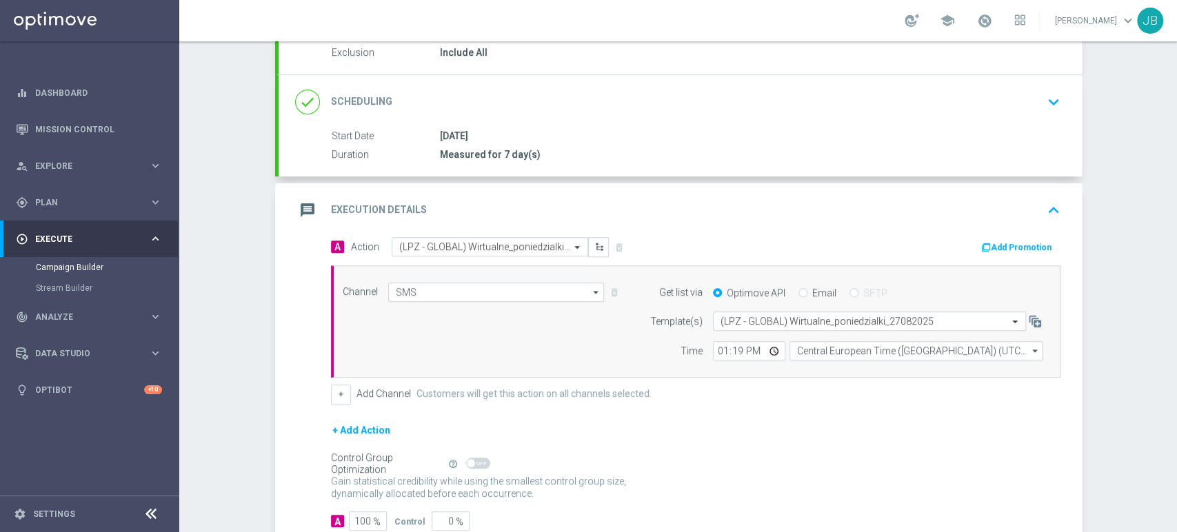
click at [1131, 247] on div "Campaign Builder Scheduled Campaign Triggered Campaign Status: Draft done Targe…" at bounding box center [678, 286] width 998 height 491
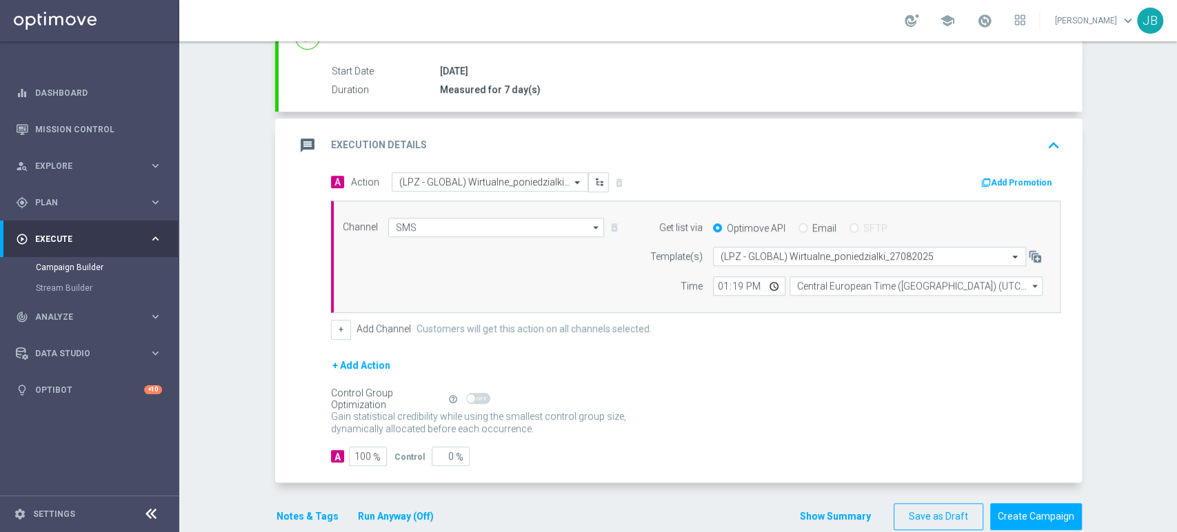
scroll to position [221, 0]
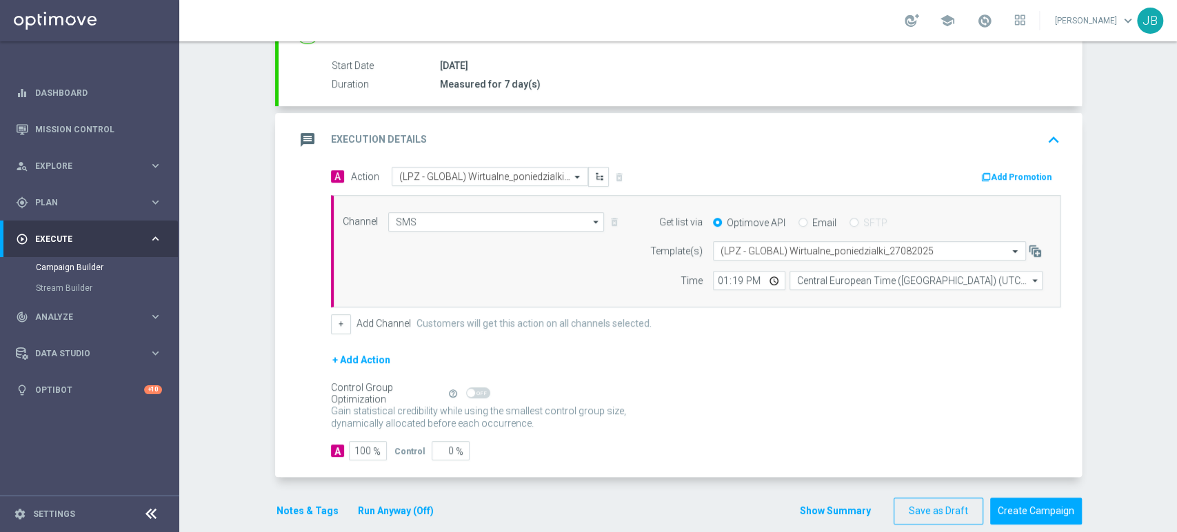
drag, startPoint x: 1176, startPoint y: 259, endPoint x: 1176, endPoint y: 305, distance: 46.2
click at [1176, 305] on div "Campaign Builder Scheduled Campaign Triggered Campaign Status: Draft done Targe…" at bounding box center [678, 286] width 998 height 491
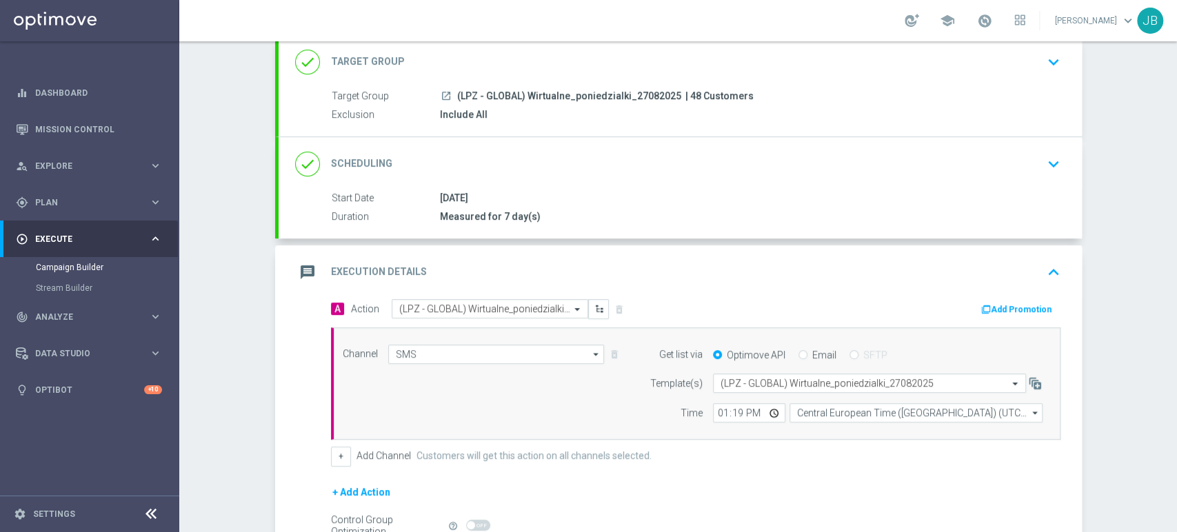
scroll to position [55, 0]
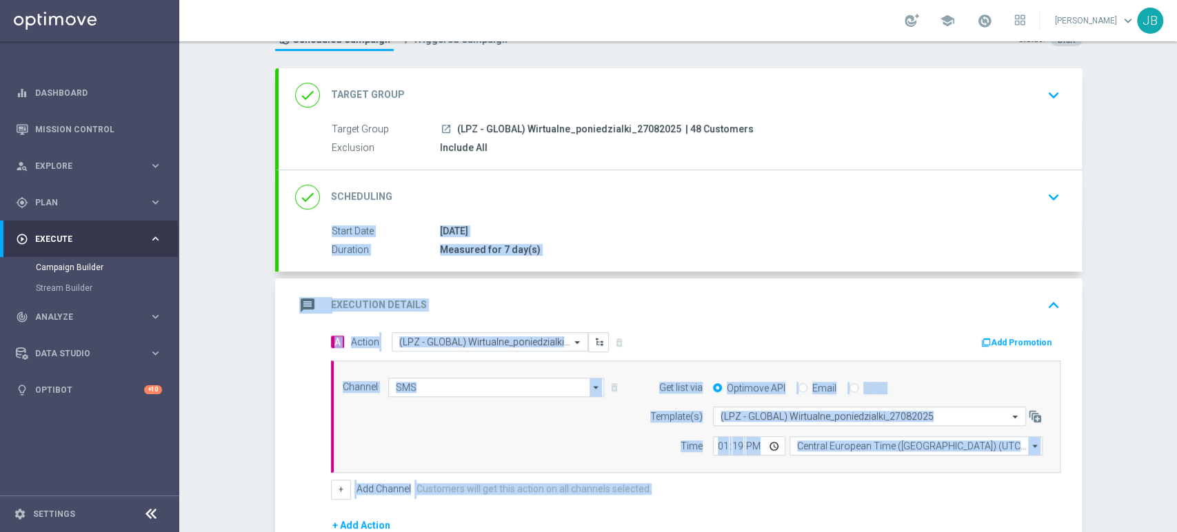
drag, startPoint x: 1176, startPoint y: 323, endPoint x: 1176, endPoint y: 217, distance: 106.2
click at [1176, 217] on div "Campaign Builder Scheduled Campaign Triggered Campaign Status: Draft done Targe…" at bounding box center [678, 286] width 998 height 491
click at [1136, 241] on div "Campaign Builder Scheduled Campaign Triggered Campaign Status: Draft done Targe…" at bounding box center [678, 286] width 998 height 491
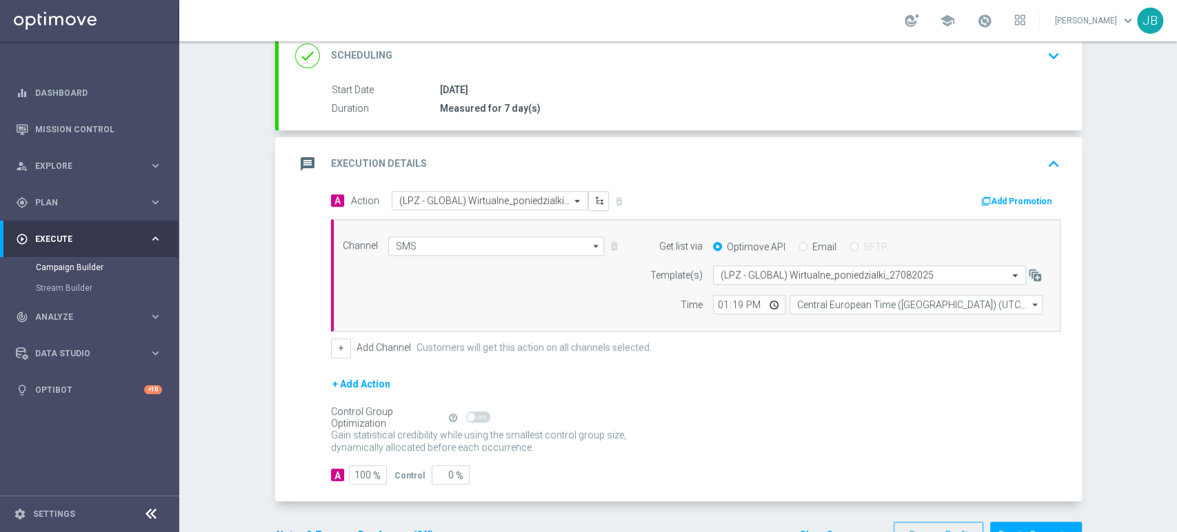
scroll to position [238, 0]
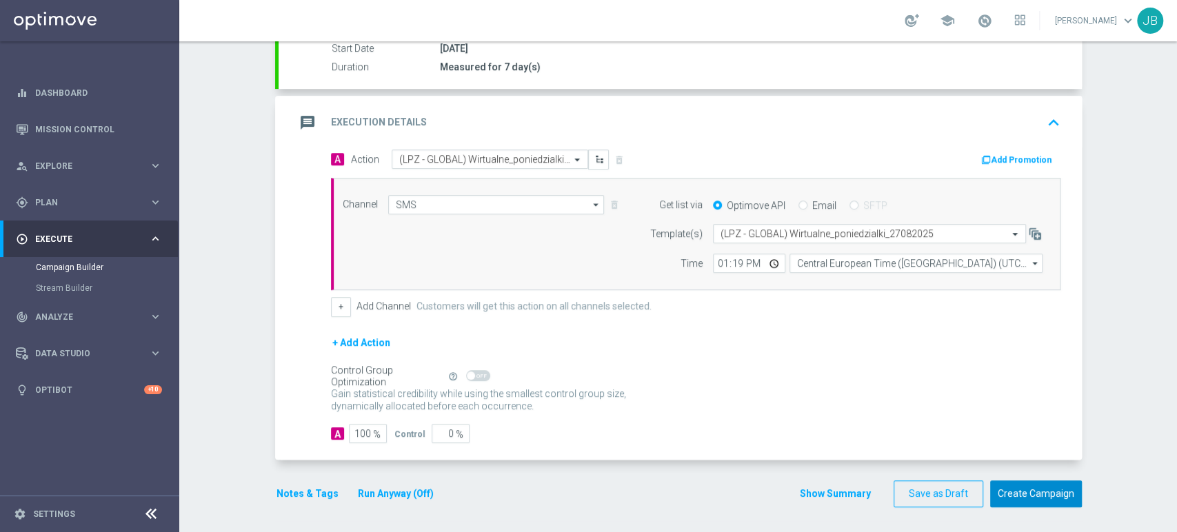
click at [1048, 496] on button "Create Campaign" at bounding box center [1036, 494] width 92 height 27
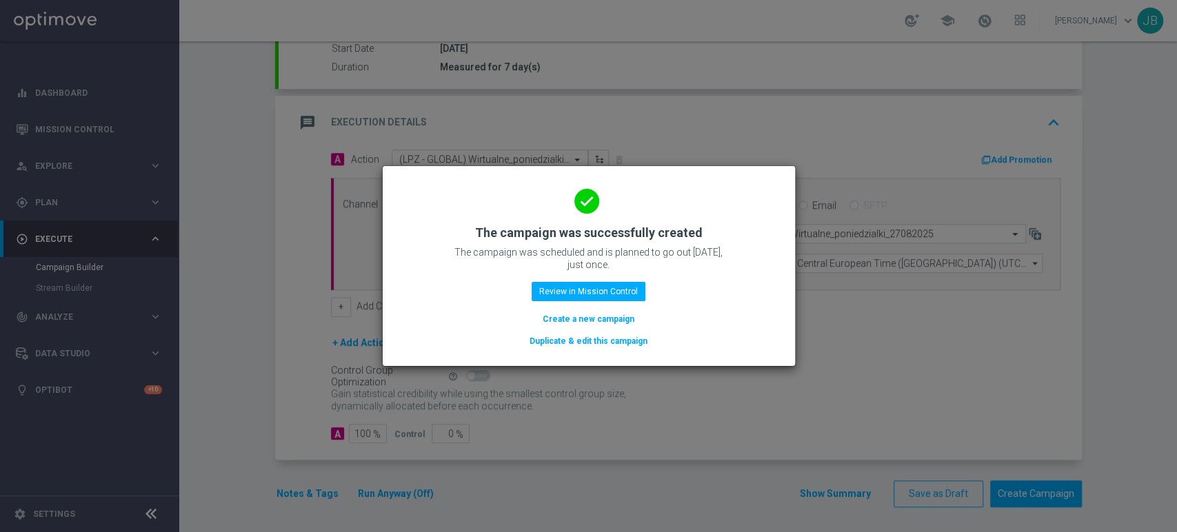
click at [557, 317] on button "Create a new campaign" at bounding box center [588, 319] width 94 height 15
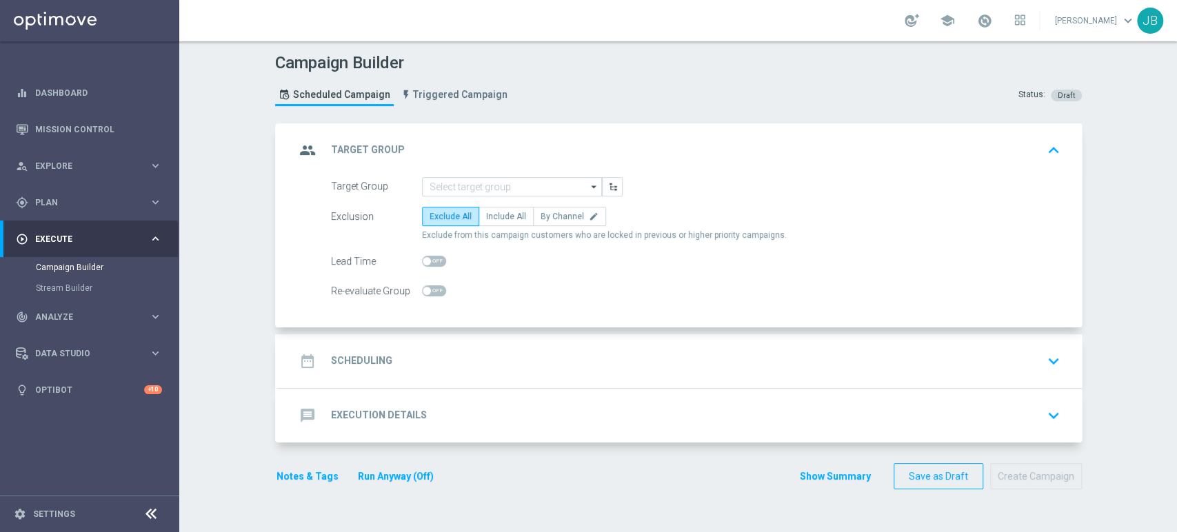
scroll to position [0, 0]
click at [59, 203] on span "Plan" at bounding box center [92, 203] width 114 height 8
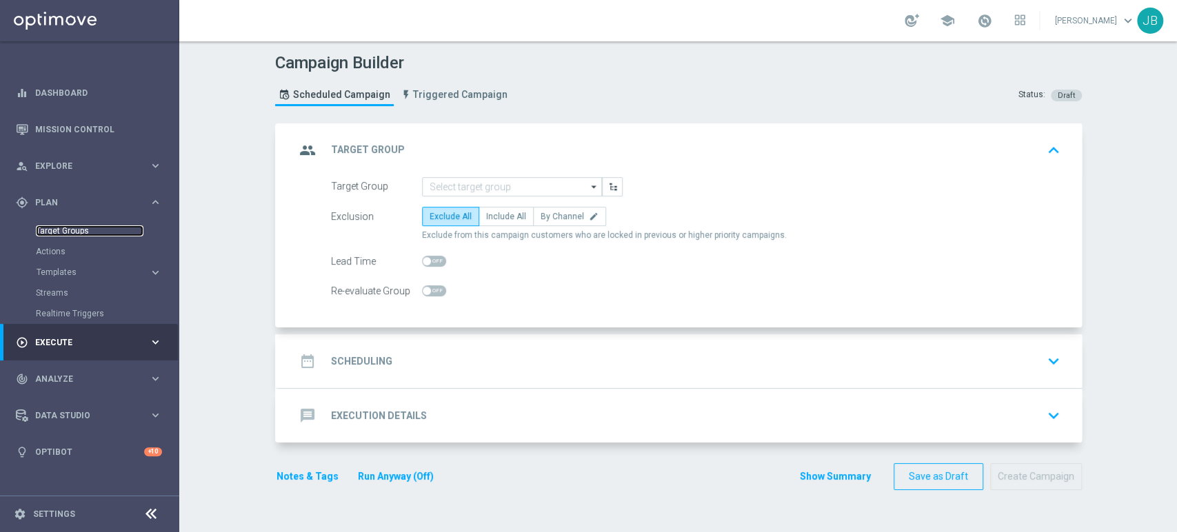
click at [56, 228] on link "Target Groups" at bounding box center [90, 230] width 108 height 11
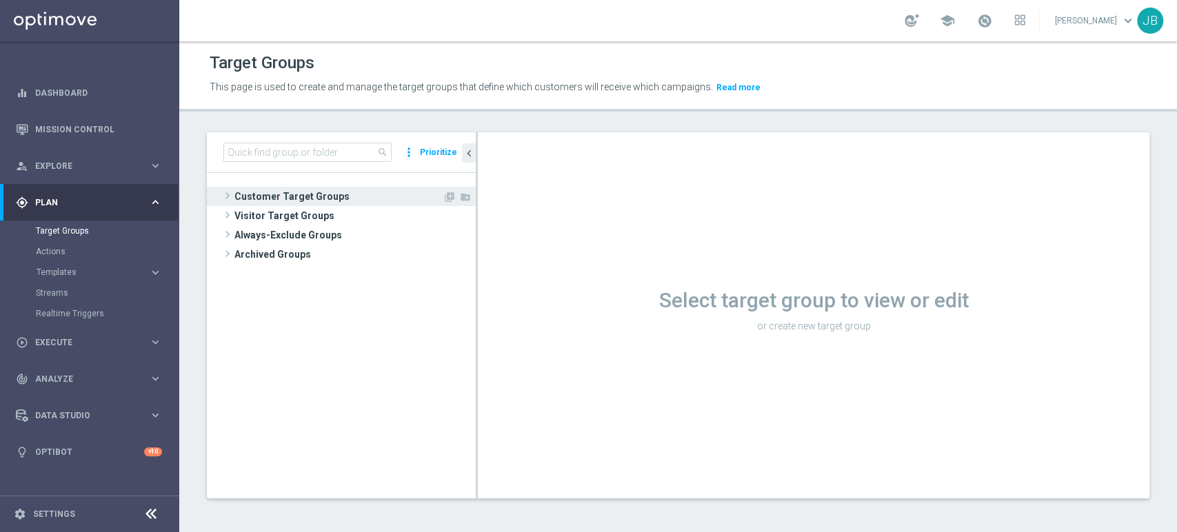
click at [334, 194] on span "Customer Target Groups" at bounding box center [338, 196] width 208 height 19
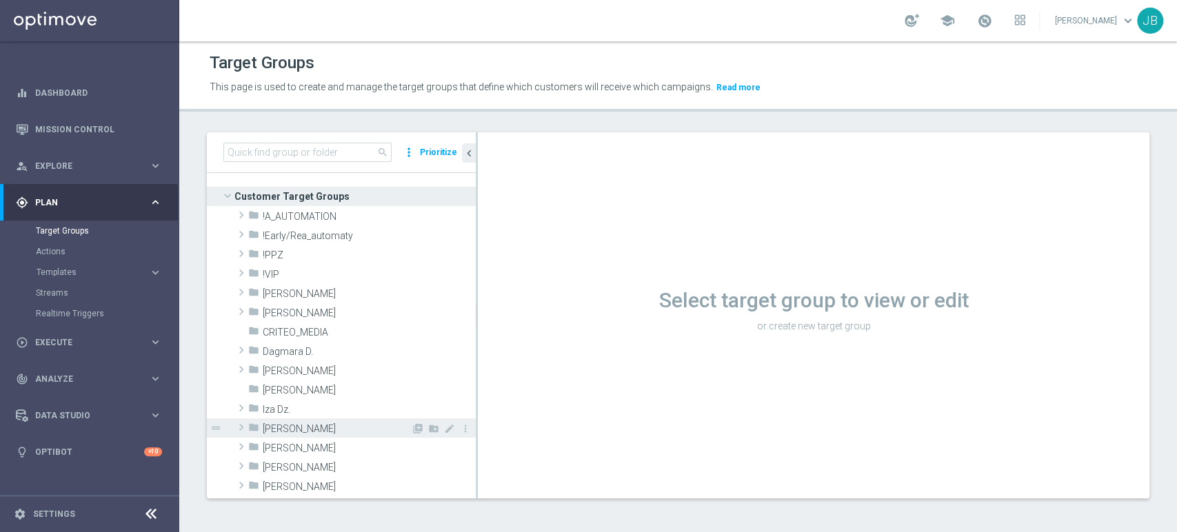
click at [276, 429] on span "[PERSON_NAME]" at bounding box center [337, 429] width 148 height 12
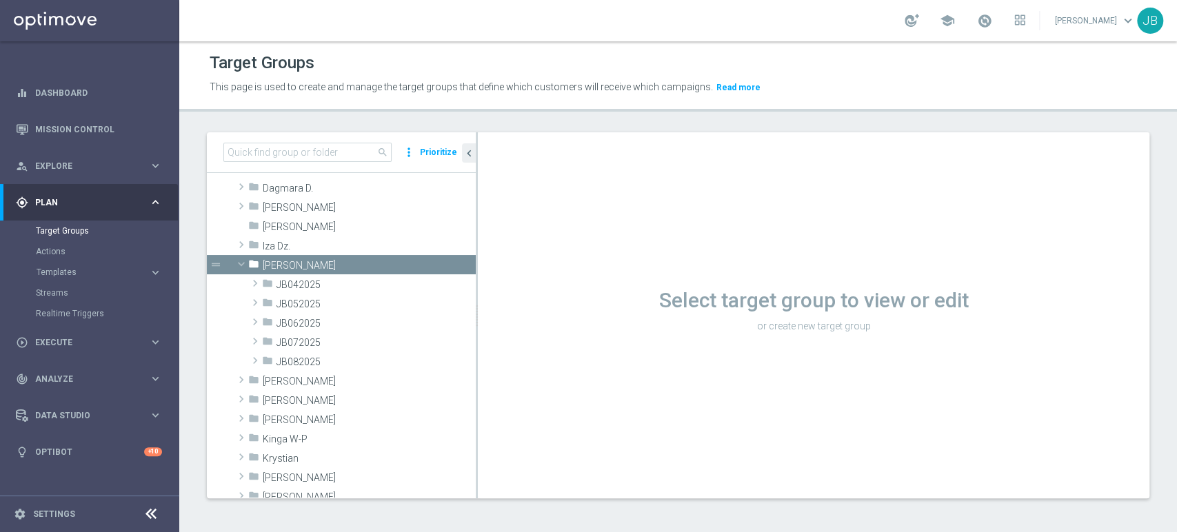
scroll to position [214, 0]
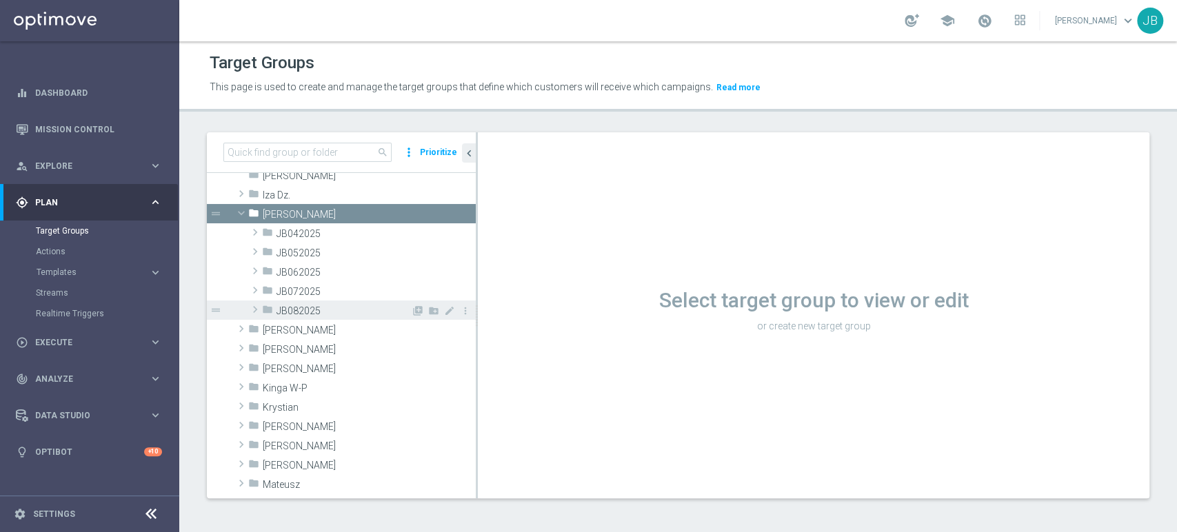
click at [355, 301] on div "folder JB082025" at bounding box center [336, 310] width 149 height 19
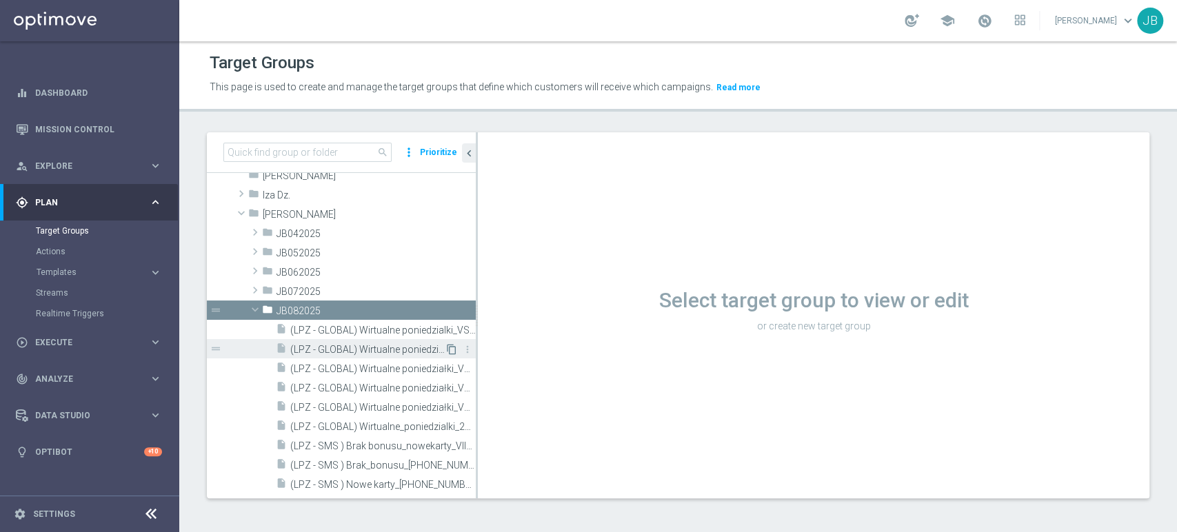
click at [446, 345] on icon "content_copy" at bounding box center [451, 349] width 11 height 11
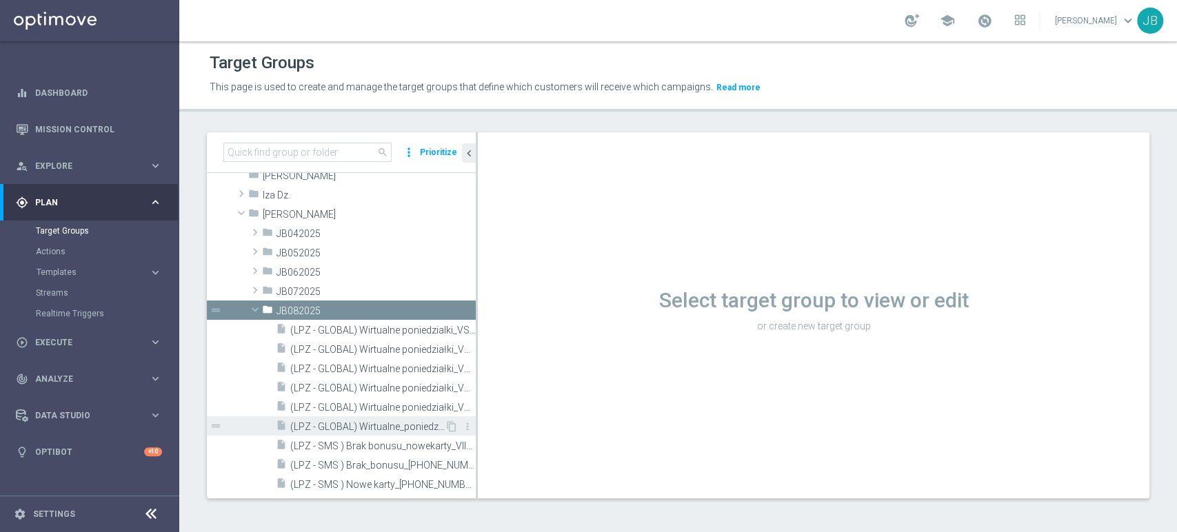
click at [323, 423] on span "(LPZ - GLOBAL) Wirtualne_poniedzialki_27082025" at bounding box center [367, 427] width 154 height 12
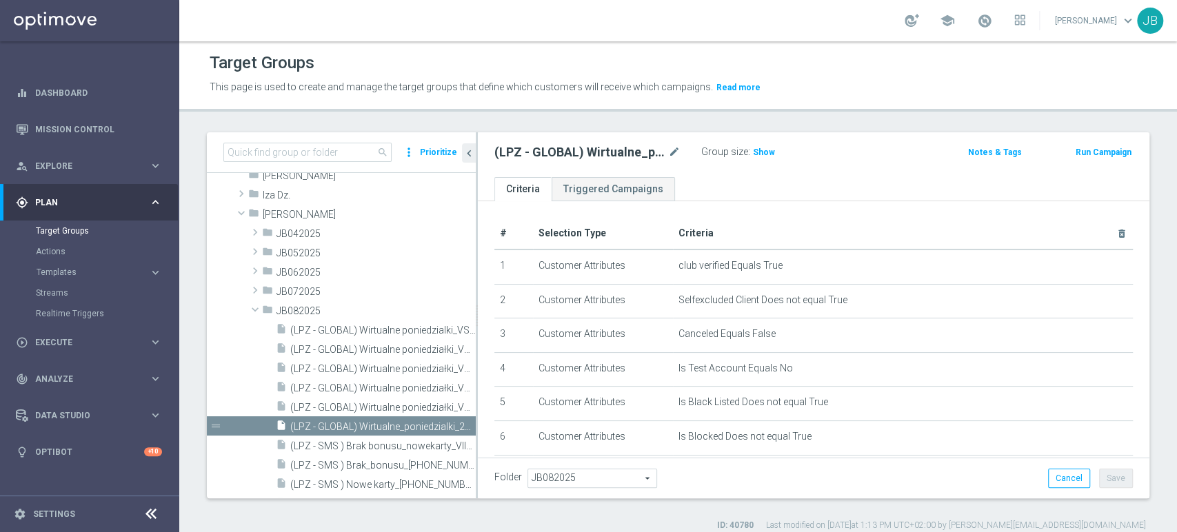
click at [1125, 257] on div "# Selection Type Criteria delete_forever 1 Customer Attributes club verified Eq…" at bounding box center [814, 451] width 672 height 501
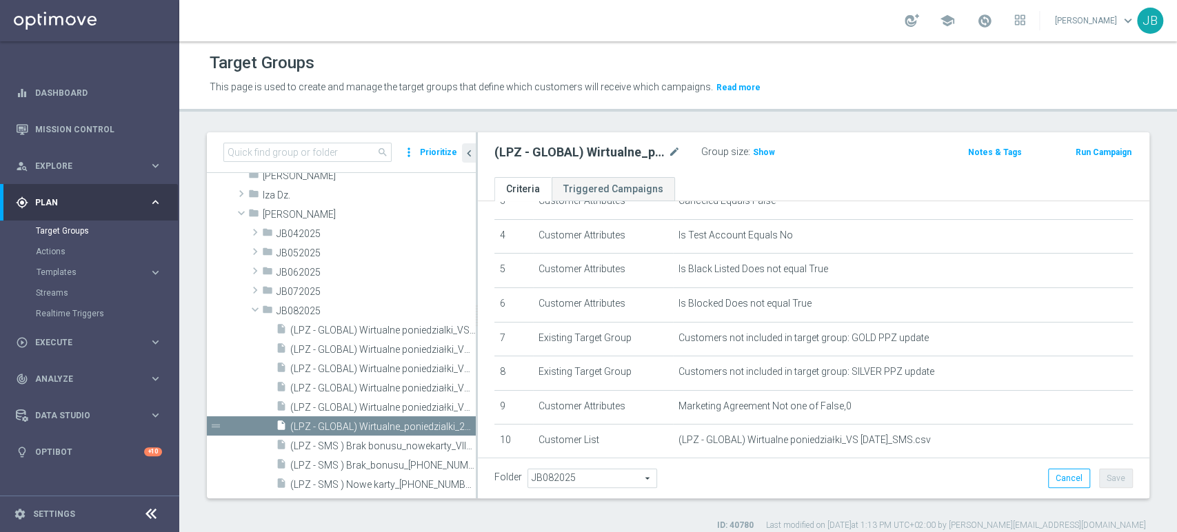
scroll to position [235, 0]
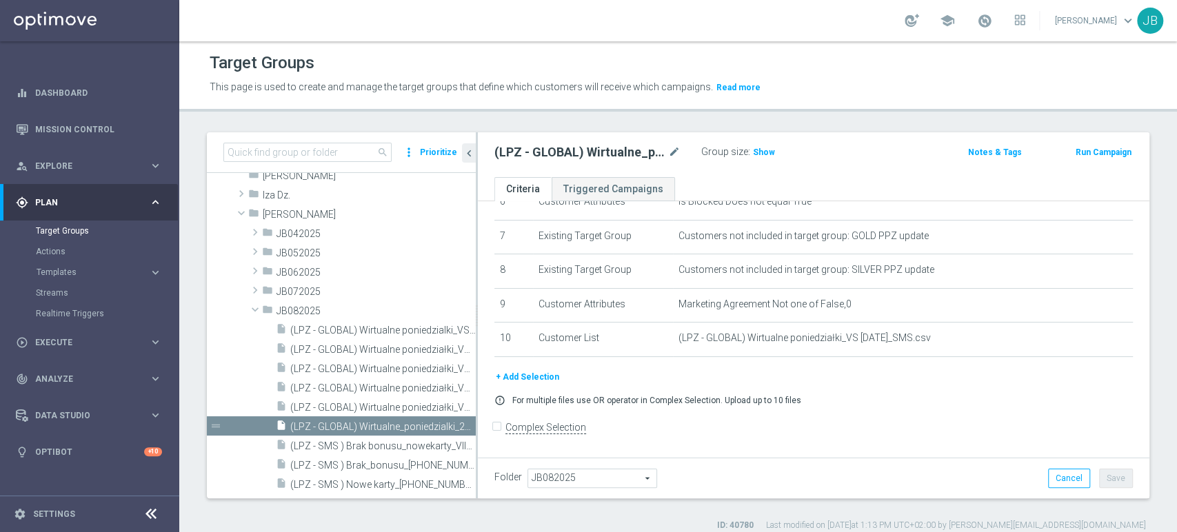
click at [474, 238] on tree-viewport "Customer Target Groups library_add create_new_folder folder" at bounding box center [341, 335] width 269 height 325
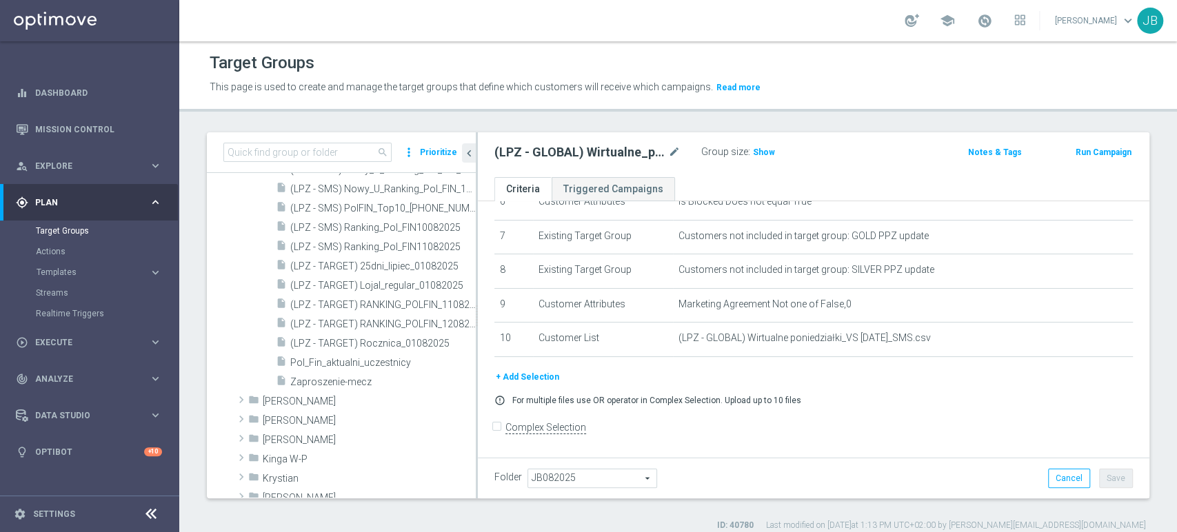
scroll to position [903, 0]
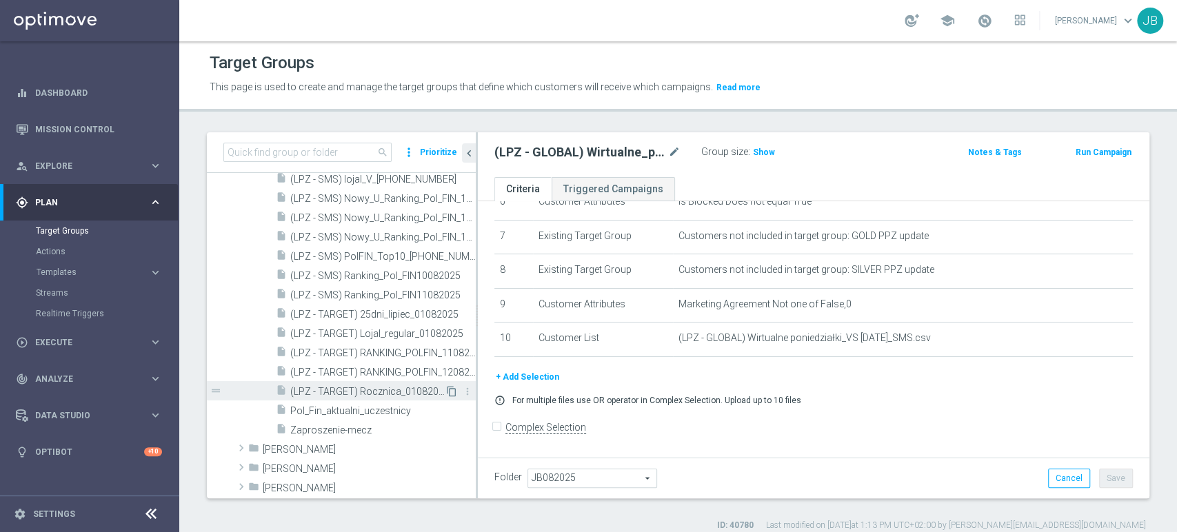
click at [446, 389] on icon "content_copy" at bounding box center [451, 391] width 11 height 11
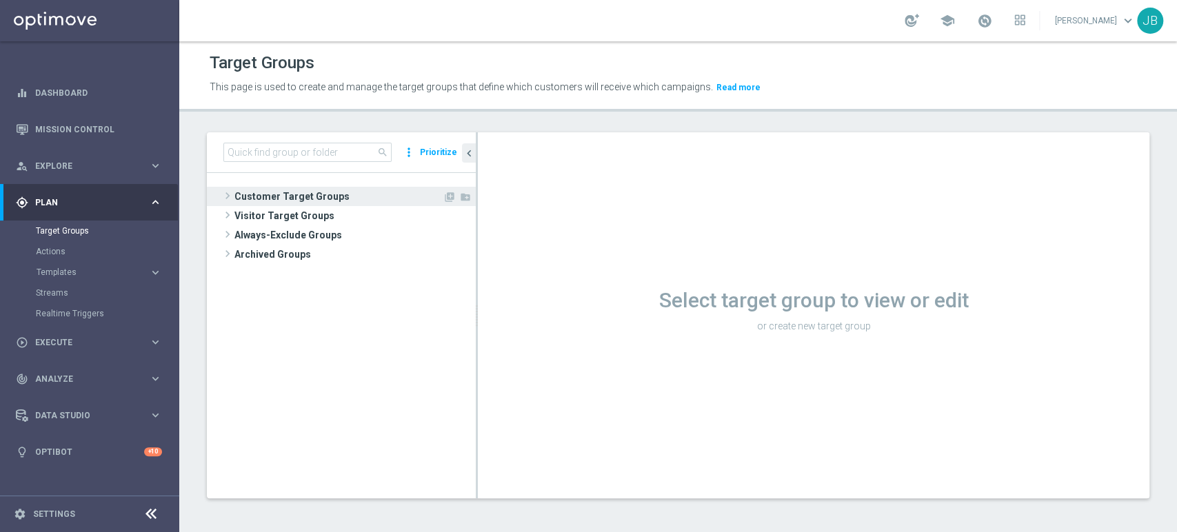
click at [365, 194] on span "Customer Target Groups" at bounding box center [338, 196] width 208 height 19
click at [314, 187] on span "Customer Target Groups" at bounding box center [338, 196] width 208 height 19
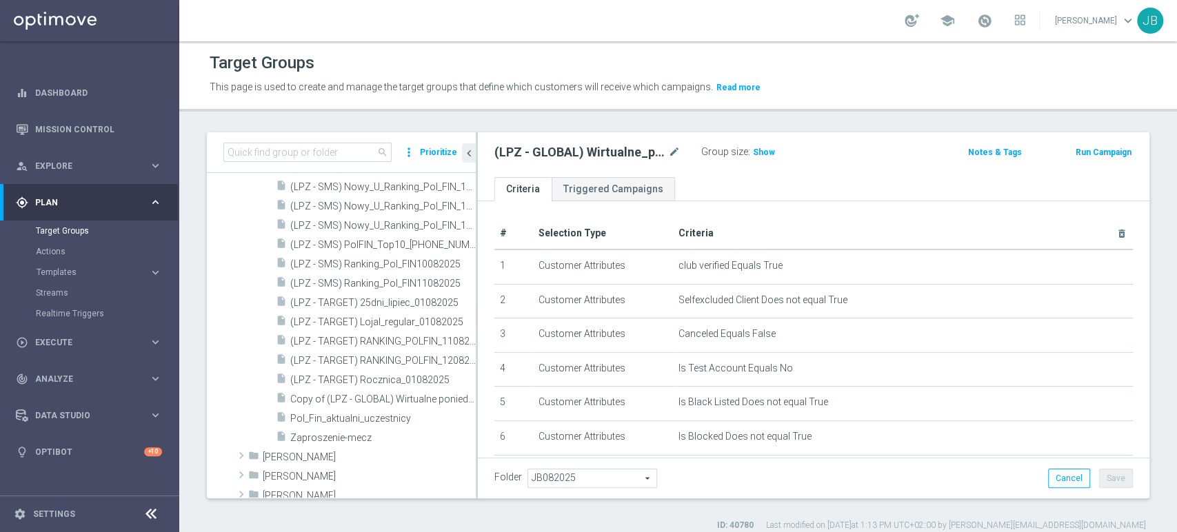
scroll to position [924, 0]
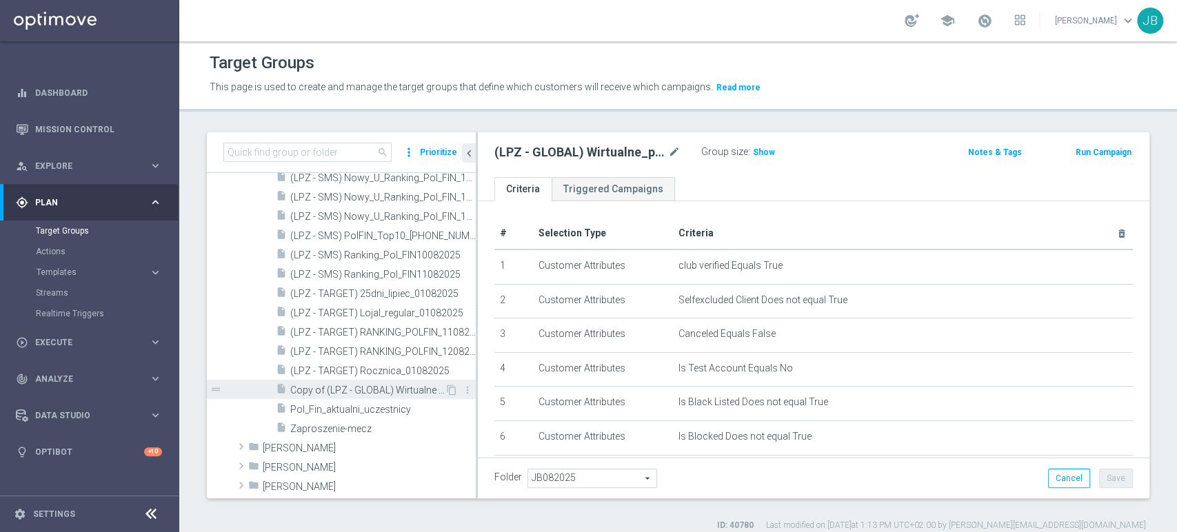
click at [419, 385] on span "Copy of (LPZ - GLOBAL) Wirtualne poniedzialki_VS [DATE]" at bounding box center [367, 391] width 154 height 12
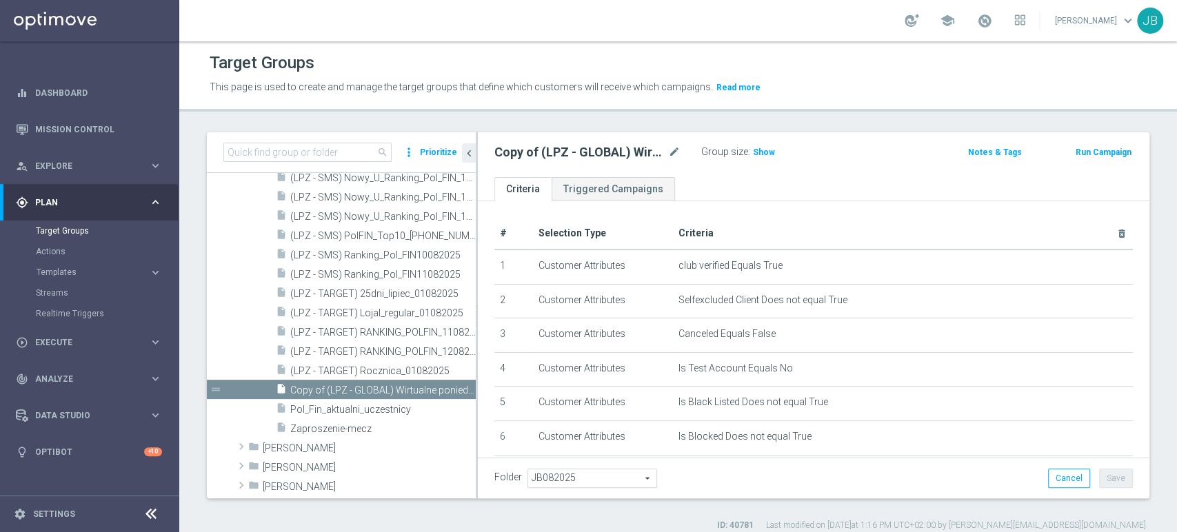
scroll to position [235, 0]
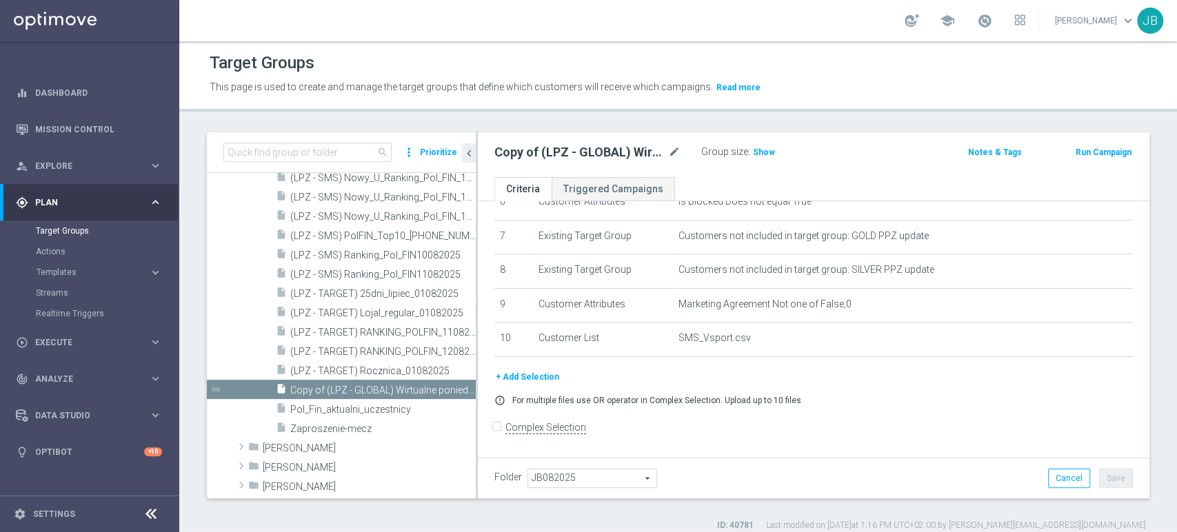
click at [666, 150] on div "Copy of (LPZ - GLOBAL) Wirtualne poniedzialki_VS 04.08.2025 mode_edit" at bounding box center [587, 152] width 186 height 17
click at [672, 152] on icon "mode_edit" at bounding box center [674, 152] width 12 height 17
type input "(LPZ - SMS) Pogon_mecz_27082025"
click at [746, 174] on div "(LPZ - SMS) Pogon_mecz_27082025 Group size : Show Notes & Tags Run Campaign" at bounding box center [814, 154] width 672 height 45
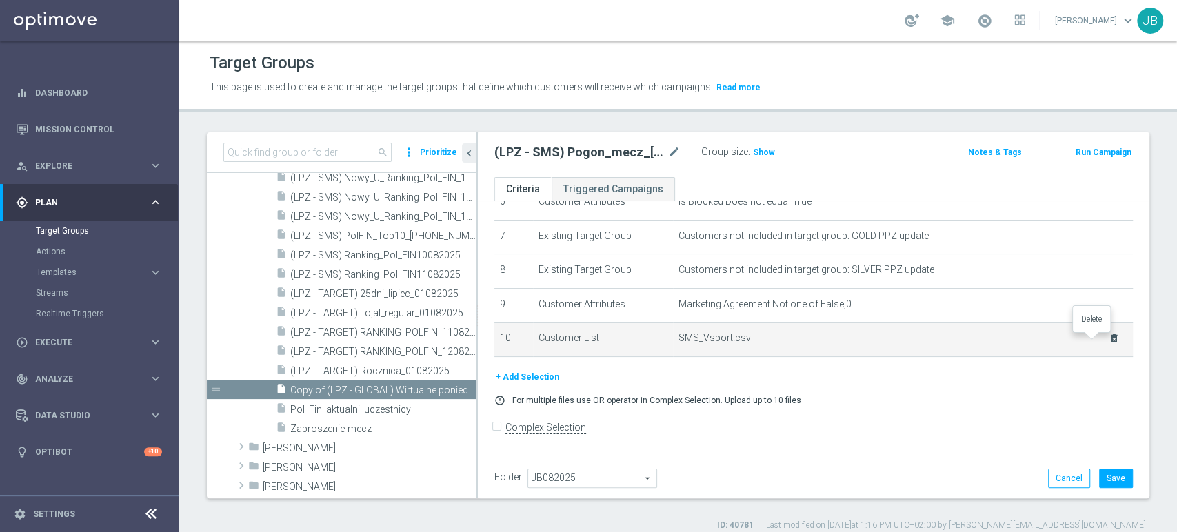
click at [1109, 339] on icon "delete_forever" at bounding box center [1114, 338] width 11 height 11
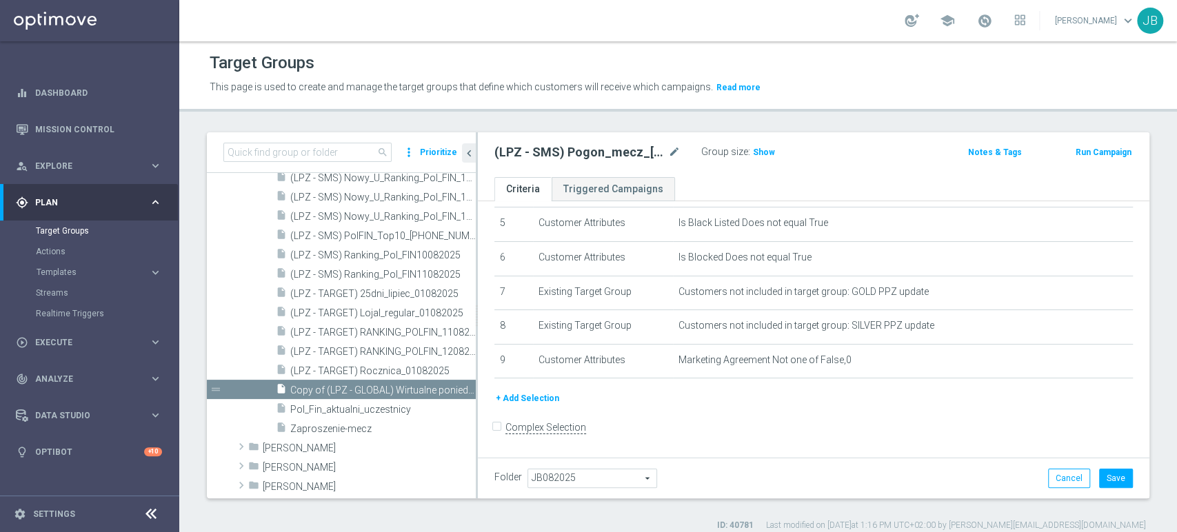
click at [535, 399] on button "+ Add Selection" at bounding box center [527, 398] width 66 height 15
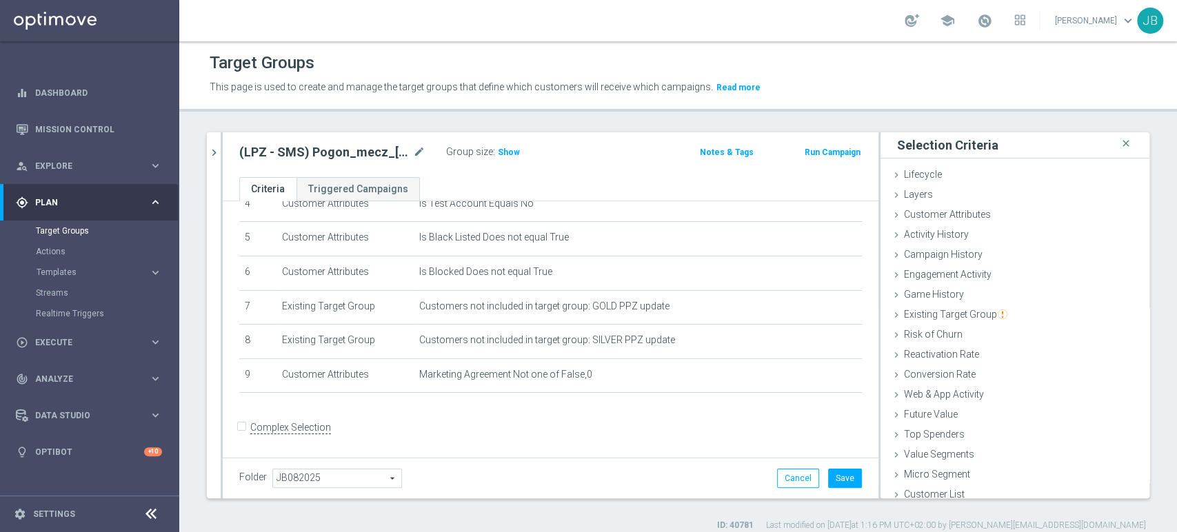
scroll to position [7, 0]
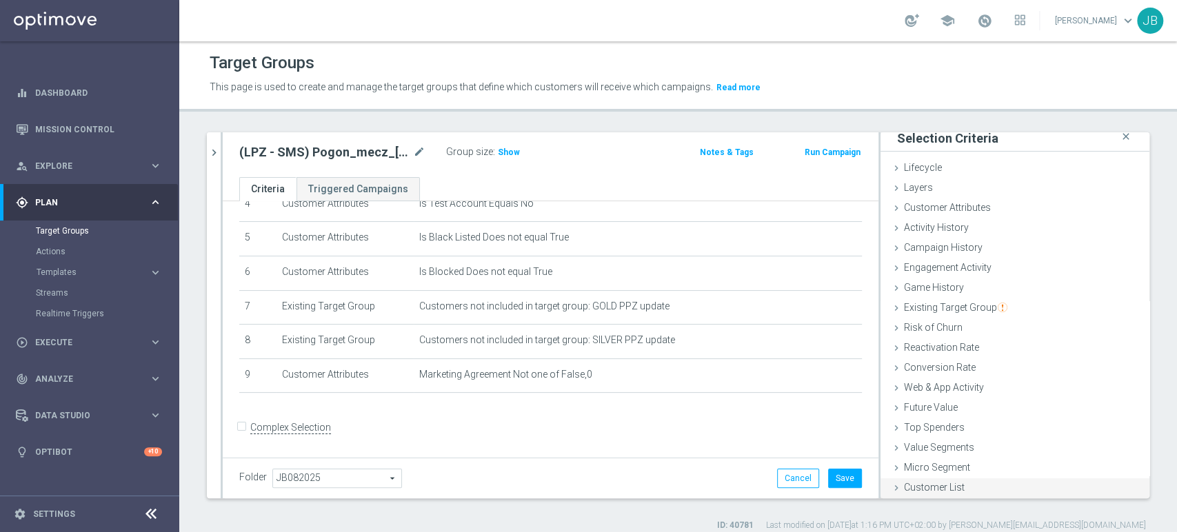
click at [965, 490] on div "Customer List done" at bounding box center [1015, 489] width 269 height 21
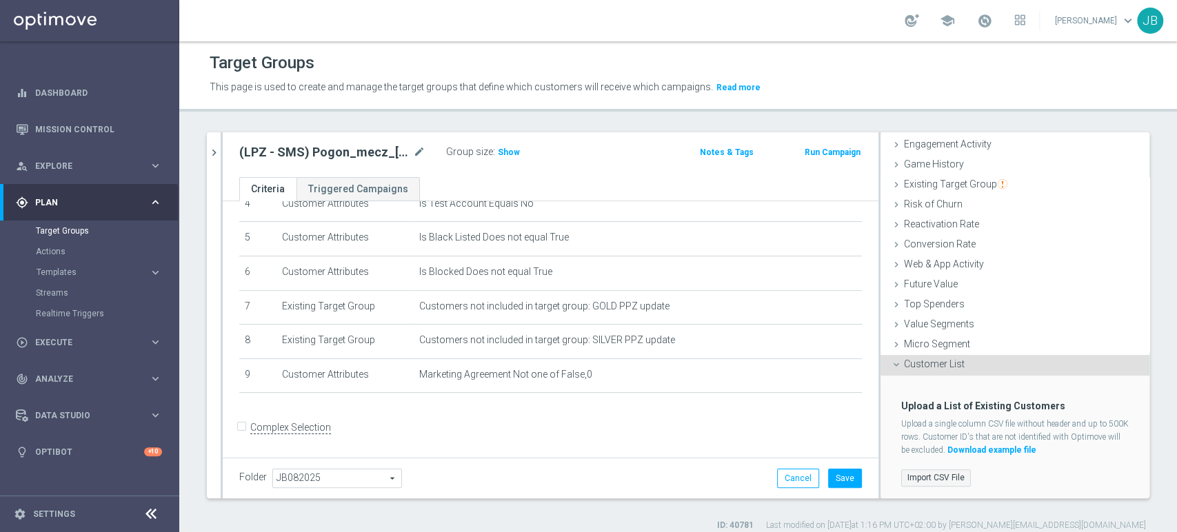
click at [904, 472] on label "Import CSV File" at bounding box center [936, 478] width 70 height 17
click at [0, 0] on input "Import CSV File" at bounding box center [0, 0] width 0 height 0
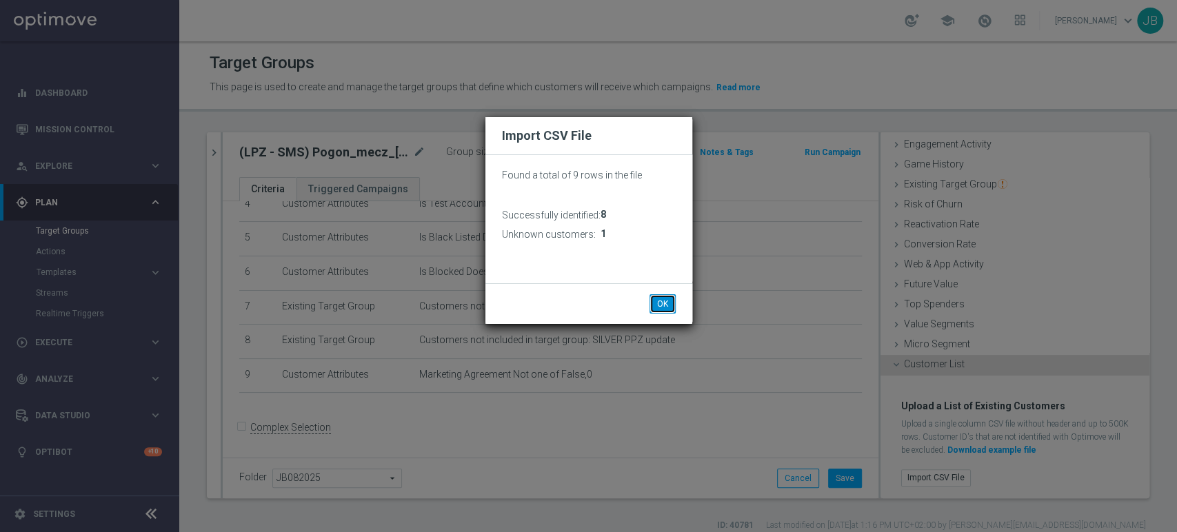
click at [654, 313] on button "OK" at bounding box center [663, 303] width 26 height 19
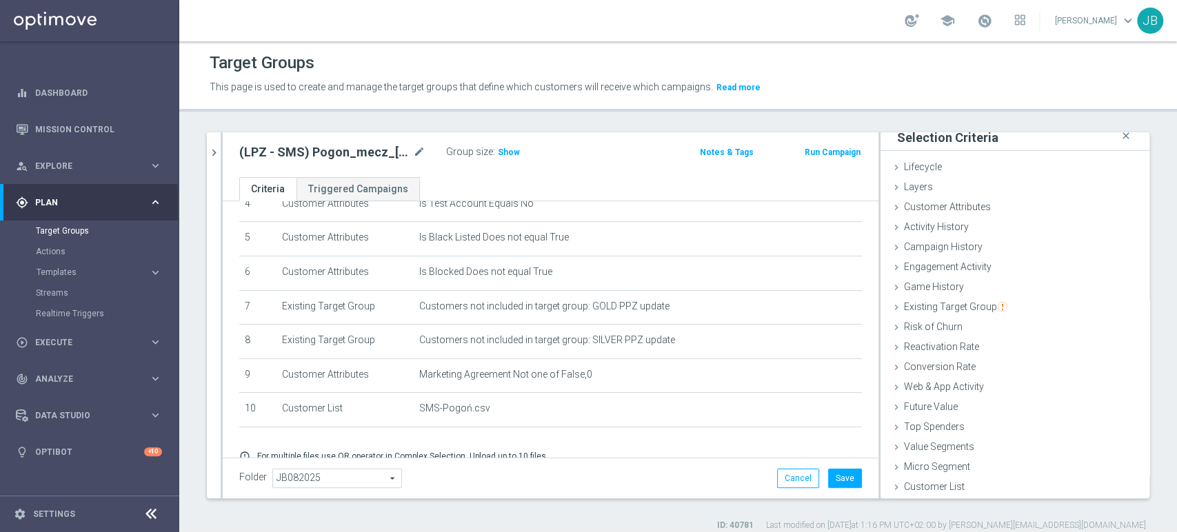
scroll to position [7, 0]
click at [832, 477] on button "Save" at bounding box center [845, 478] width 34 height 19
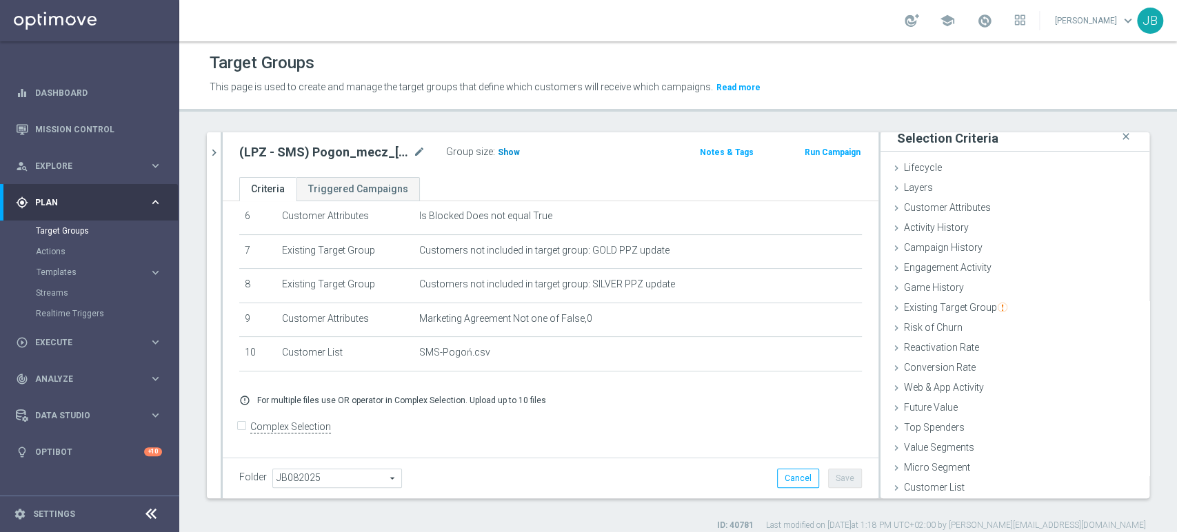
click at [504, 148] on span "Show" at bounding box center [509, 153] width 22 height 10
click at [75, 337] on div "play_circle_outline Execute" at bounding box center [82, 343] width 133 height 12
click at [95, 257] on div "Campaign Builder" at bounding box center [107, 267] width 142 height 21
click at [95, 258] on div "Campaign Builder" at bounding box center [107, 267] width 142 height 21
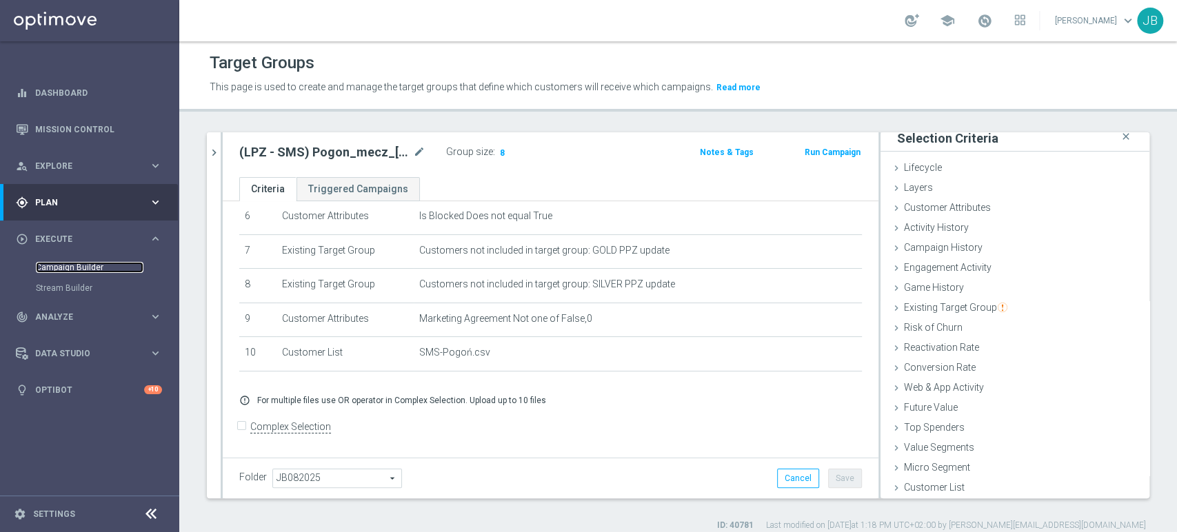
click at [94, 264] on link "Campaign Builder" at bounding box center [90, 267] width 108 height 11
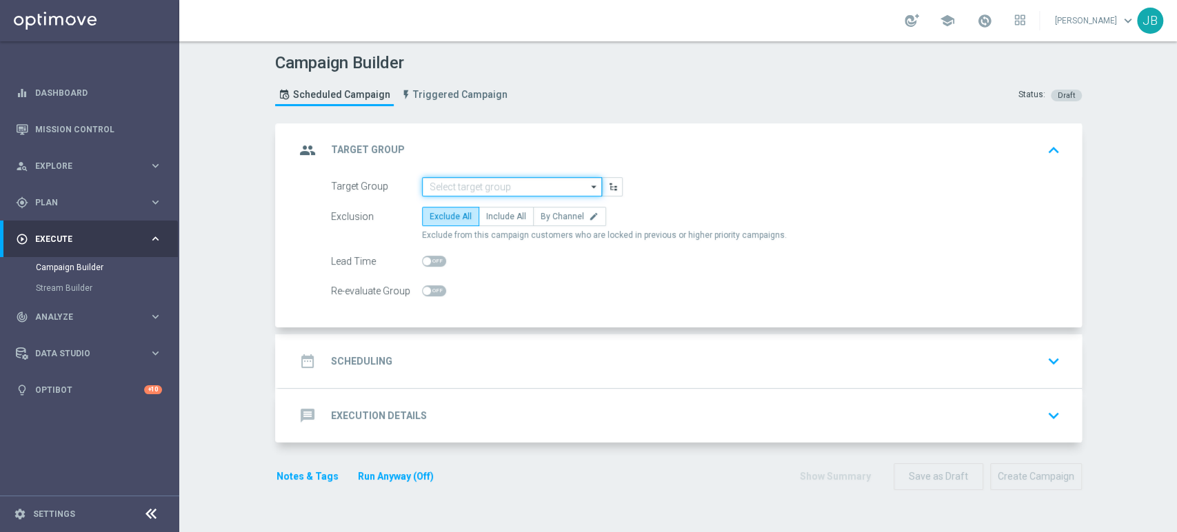
click at [438, 182] on input at bounding box center [512, 186] width 180 height 19
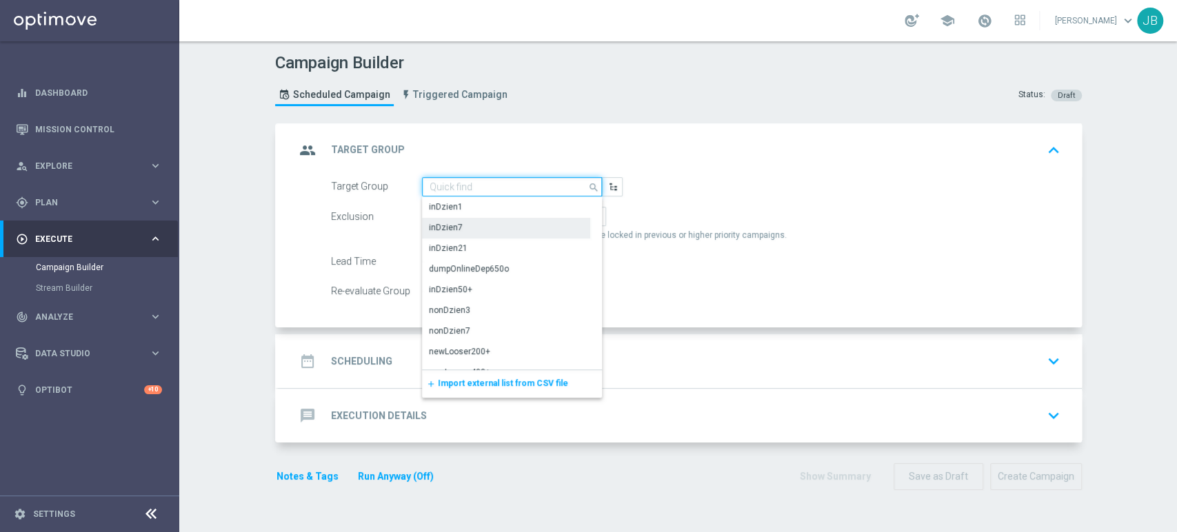
paste input "(LPZ - SMS) Pogon_mecz_27082025"
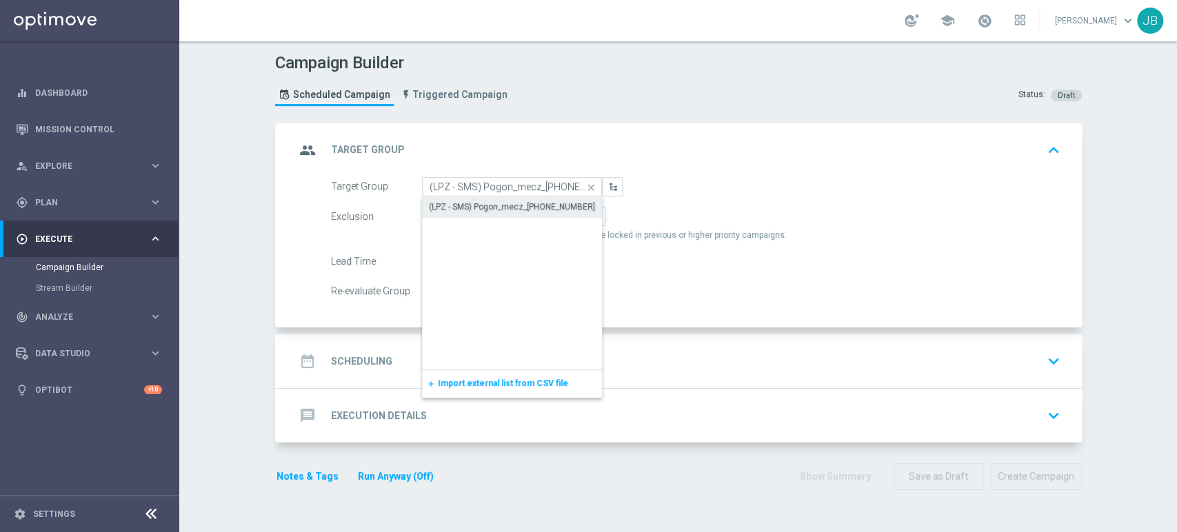
click at [445, 197] on div "(LPZ - SMS) Pogon_mecz_27082025" at bounding box center [512, 206] width 181 height 19
type input "(LPZ - SMS) Pogon_mecz_27082025"
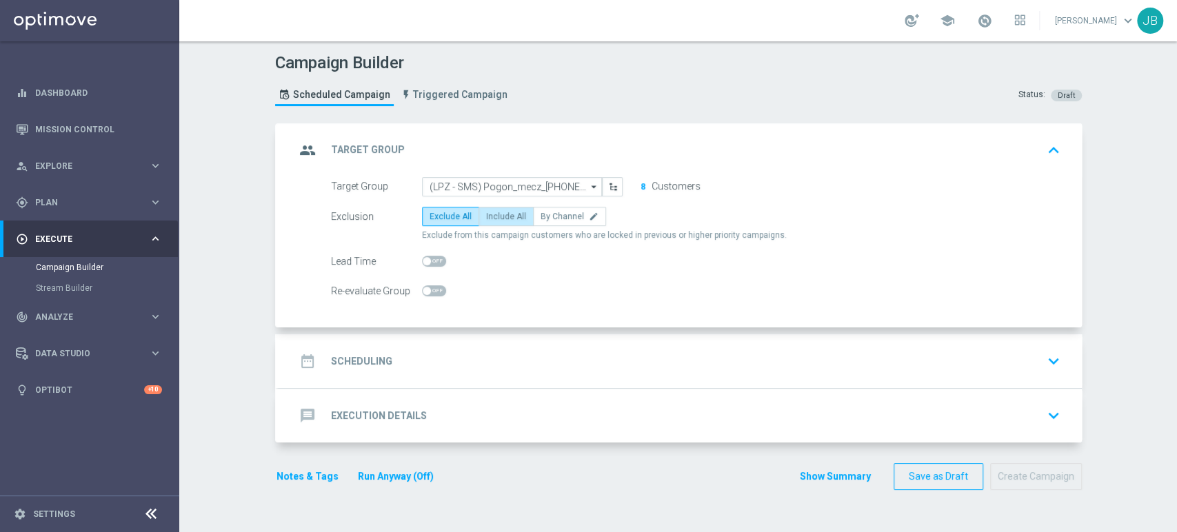
click at [488, 217] on span "Include All" at bounding box center [506, 217] width 40 height 10
click at [488, 217] on input "Include All" at bounding box center [490, 218] width 9 height 9
radio input "true"
click at [437, 357] on div "date_range Scheduling keyboard_arrow_down" at bounding box center [680, 361] width 770 height 26
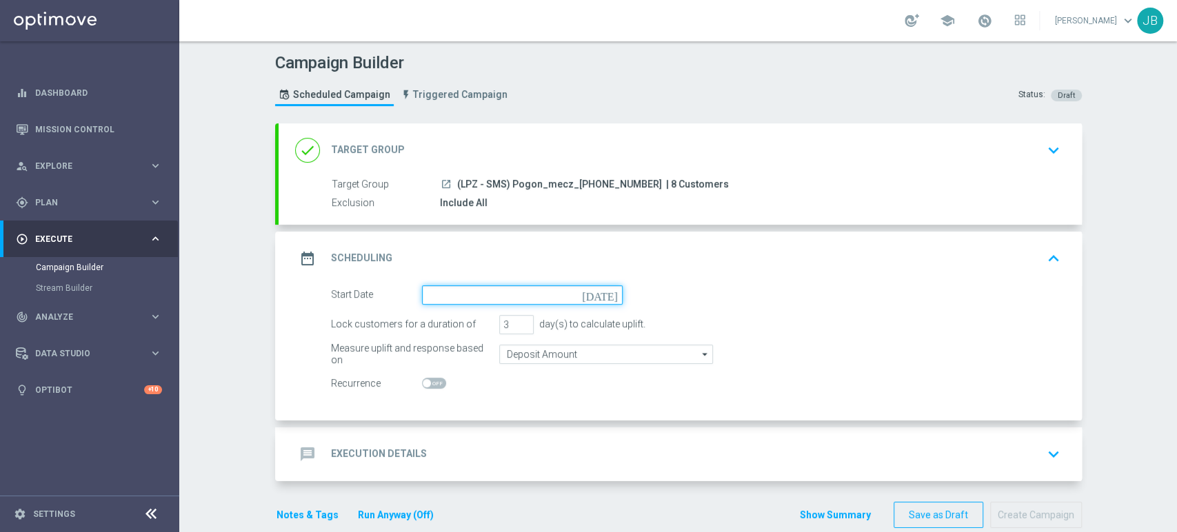
click at [443, 299] on input at bounding box center [522, 294] width 201 height 19
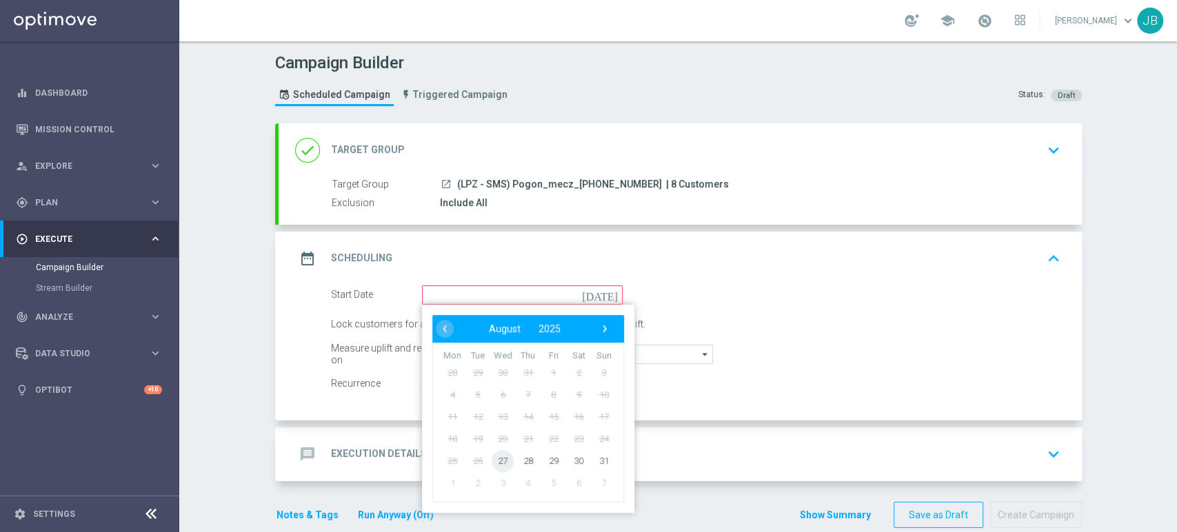
click at [492, 456] on span "27" at bounding box center [503, 461] width 22 height 22
type input "[DATE]"
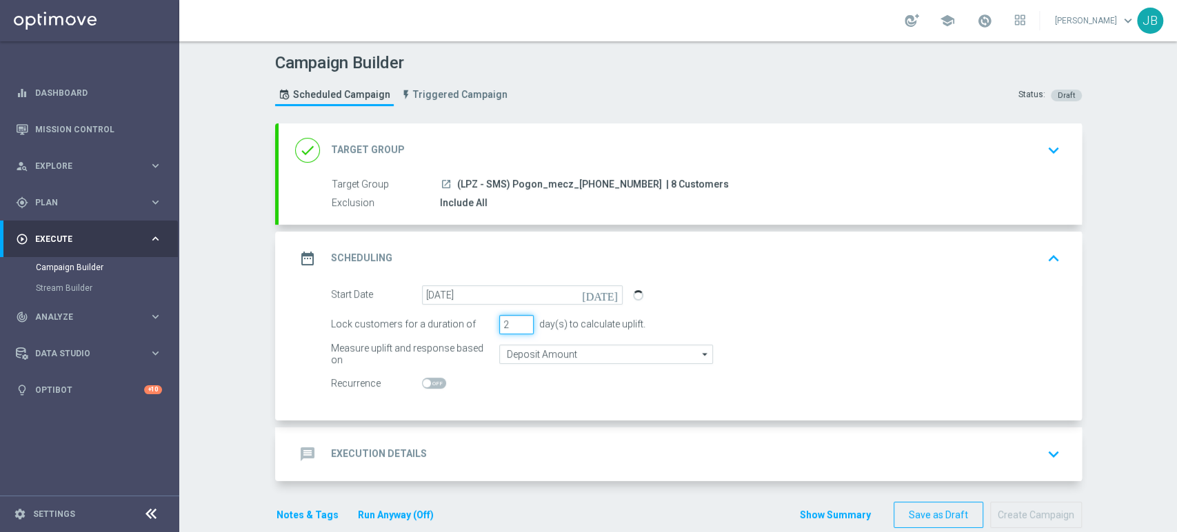
click at [518, 328] on input "2" at bounding box center [516, 324] width 34 height 19
type input "1"
click at [518, 328] on input "1" at bounding box center [516, 324] width 34 height 19
click at [472, 446] on div "message Execution Details keyboard_arrow_down" at bounding box center [680, 454] width 770 height 26
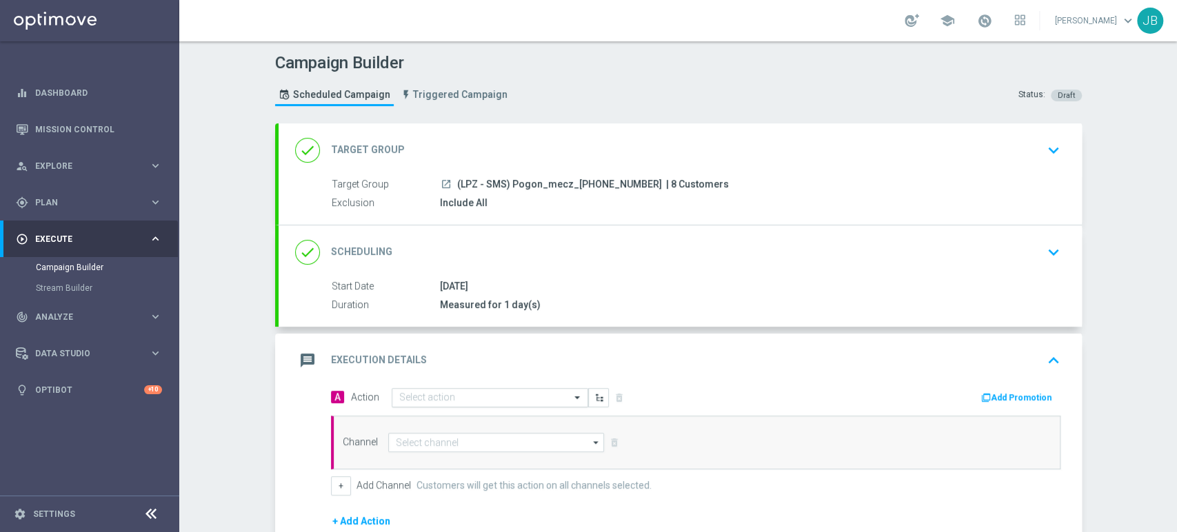
click at [447, 395] on input "text" at bounding box center [476, 398] width 154 height 12
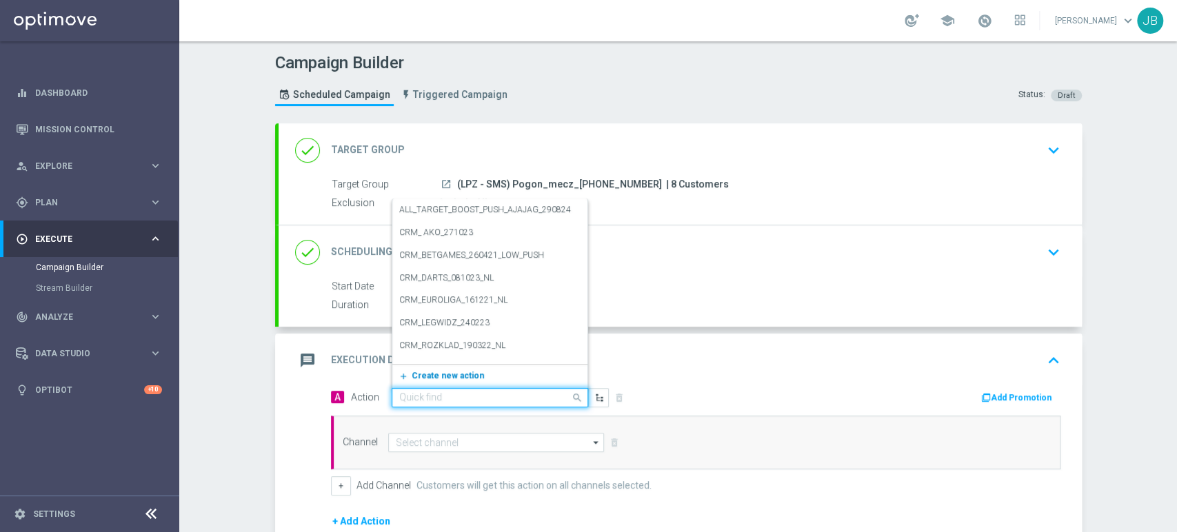
click at [445, 380] on button "add_new Create new action" at bounding box center [487, 376] width 190 height 16
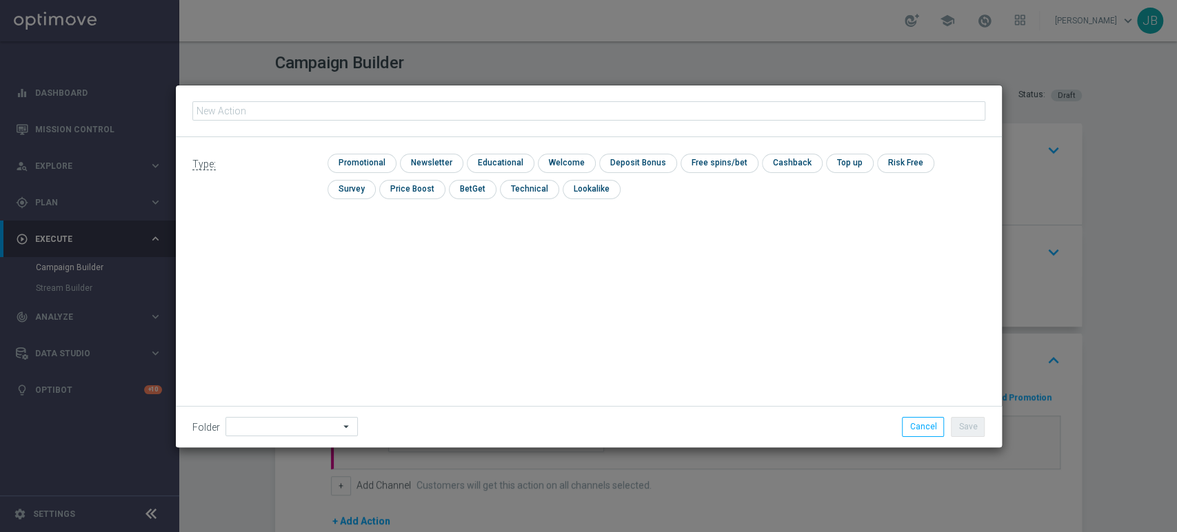
type input "(LPZ - SMS) Pogon_mecz_27082025"
click at [436, 163] on input "checkbox" at bounding box center [430, 163] width 60 height 19
checkbox input "true"
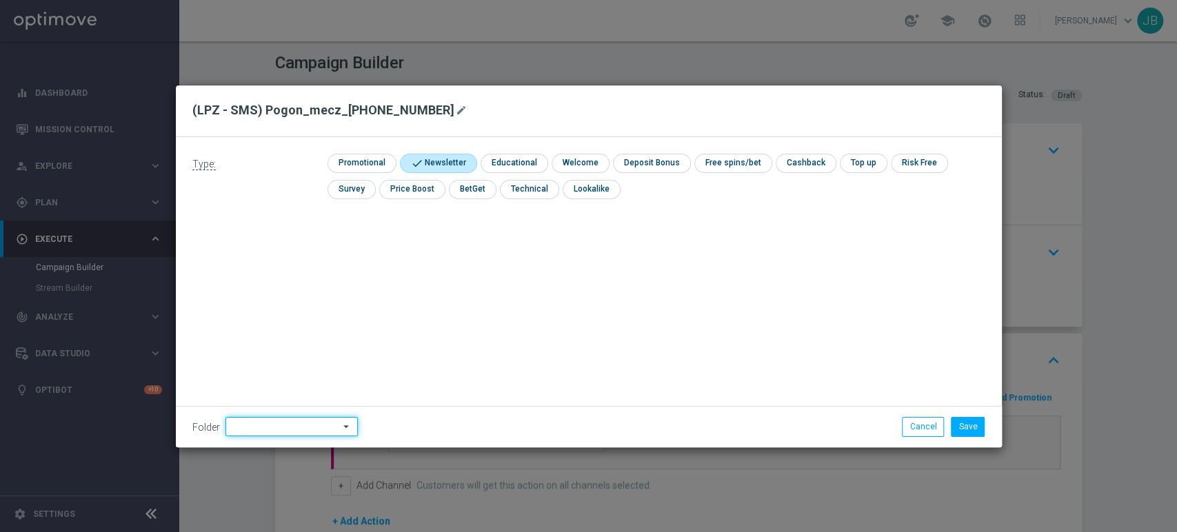
click at [259, 423] on input at bounding box center [291, 426] width 132 height 19
click at [276, 285] on div "[PERSON_NAME]" at bounding box center [289, 287] width 128 height 21
type input "[PERSON_NAME]"
click at [959, 425] on button "Save" at bounding box center [968, 426] width 34 height 19
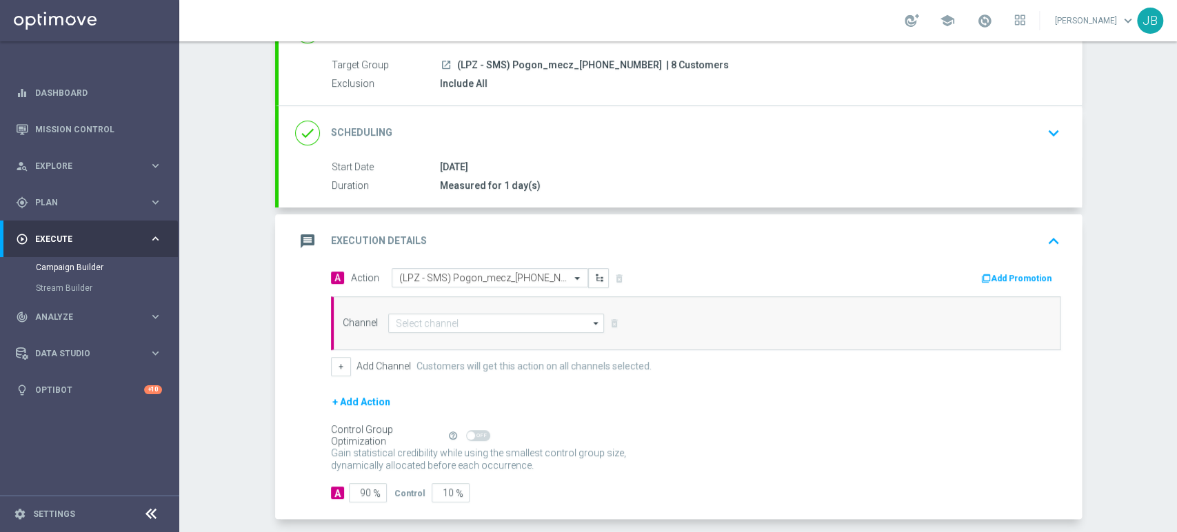
drag, startPoint x: 1176, startPoint y: 283, endPoint x: 1176, endPoint y: 368, distance: 85.5
click at [1176, 368] on div "Campaign Builder Scheduled Campaign Triggered Campaign Status: Draft done Targe…" at bounding box center [678, 286] width 998 height 491
click at [1147, 356] on div "Campaign Builder Scheduled Campaign Triggered Campaign Status: Draft done Targe…" at bounding box center [678, 286] width 998 height 491
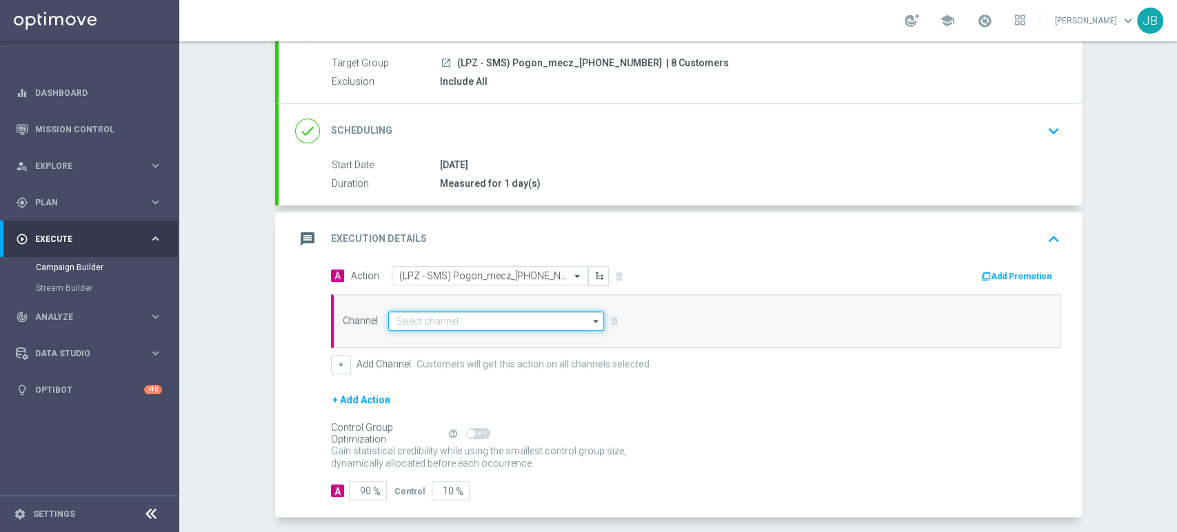
click at [441, 321] on input at bounding box center [496, 321] width 217 height 19
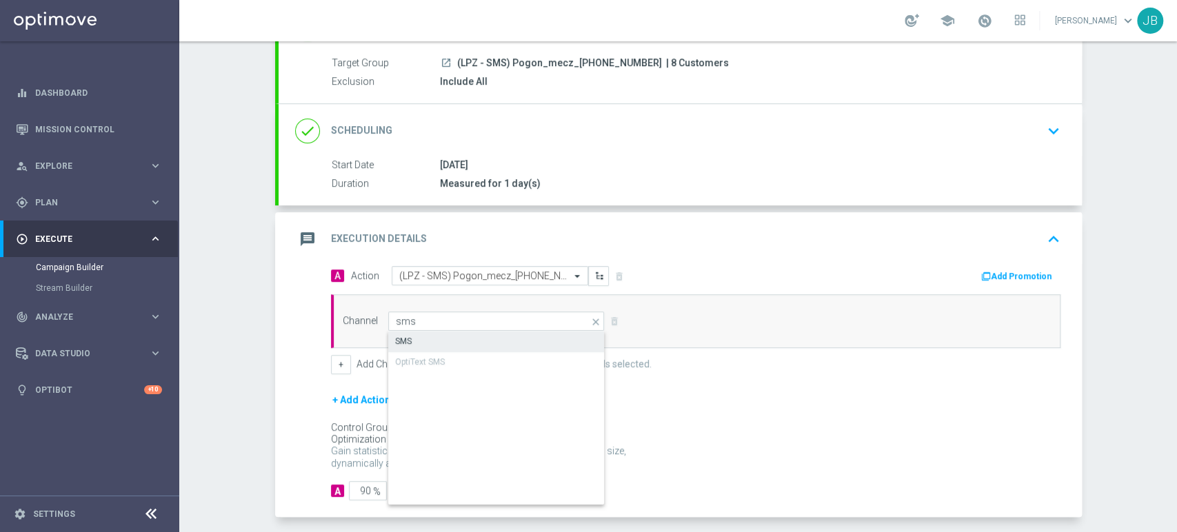
click at [423, 339] on div "SMS" at bounding box center [496, 341] width 217 height 19
type input "SMS"
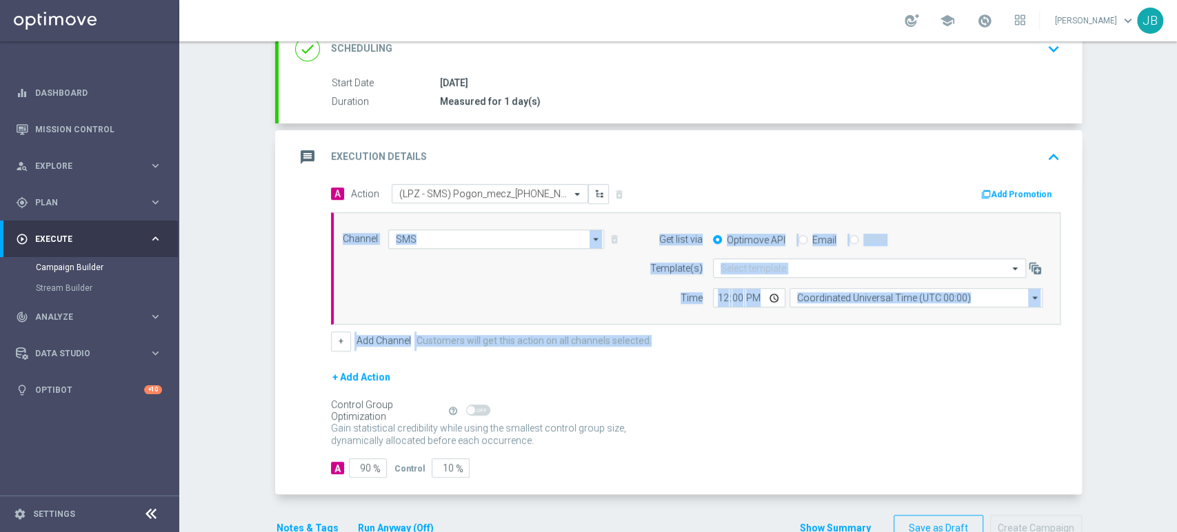
scroll to position [238, 0]
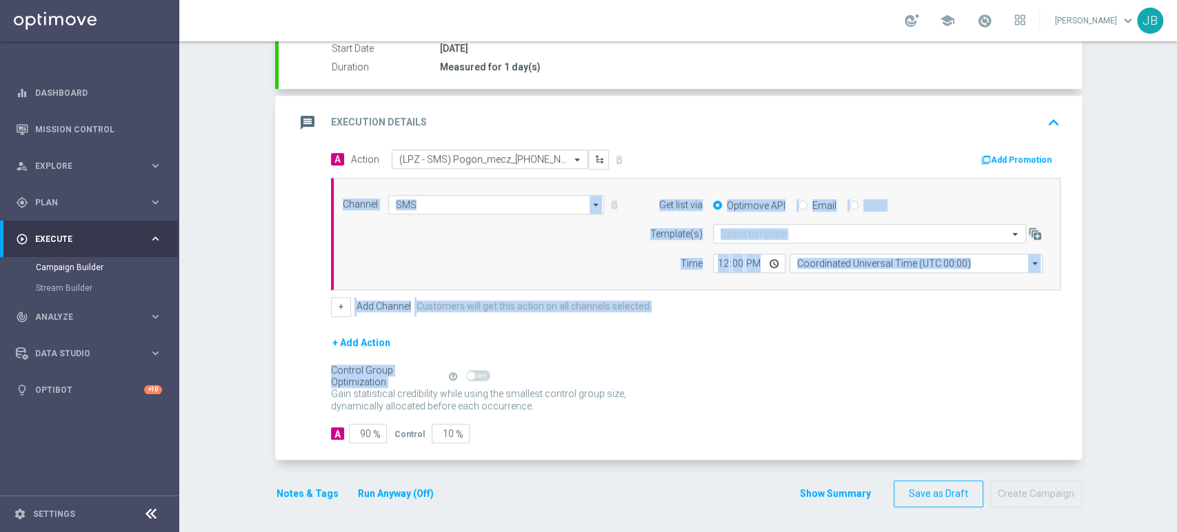
drag, startPoint x: 1176, startPoint y: 298, endPoint x: 1176, endPoint y: 374, distance: 75.9
click at [1176, 374] on div "Campaign Builder Scheduled Campaign Triggered Campaign Status: Draft done Targe…" at bounding box center [678, 286] width 998 height 491
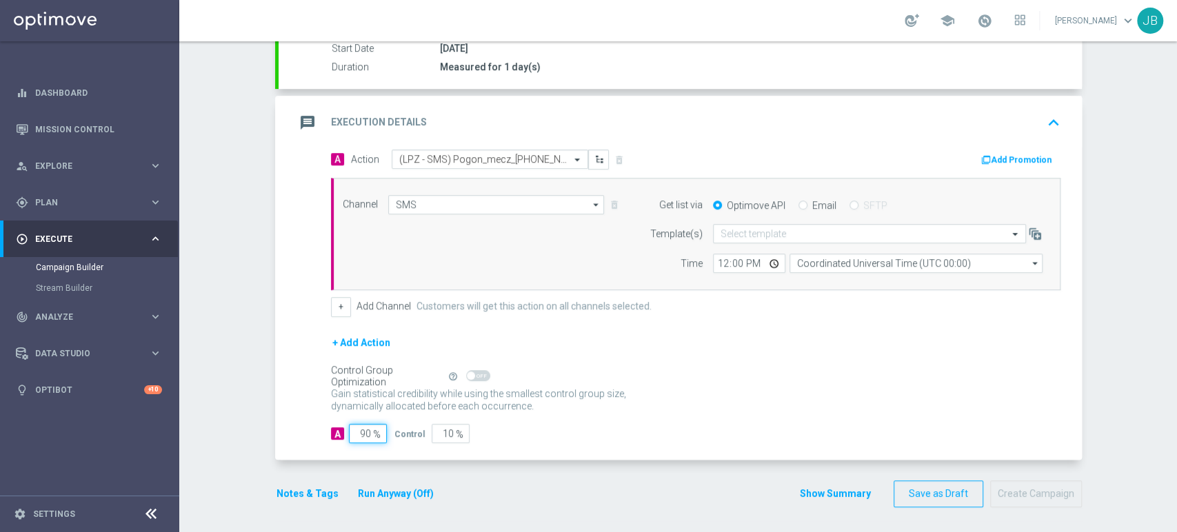
click at [361, 430] on input "90" at bounding box center [368, 433] width 38 height 19
type input "0"
type input "100"
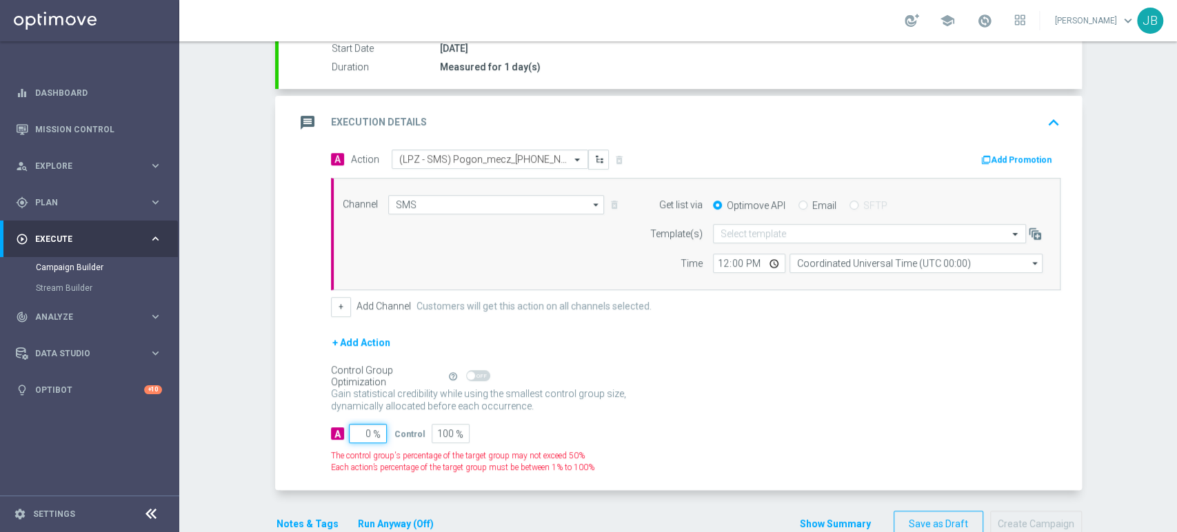
type input "10"
type input "90"
type input "100"
type input "0"
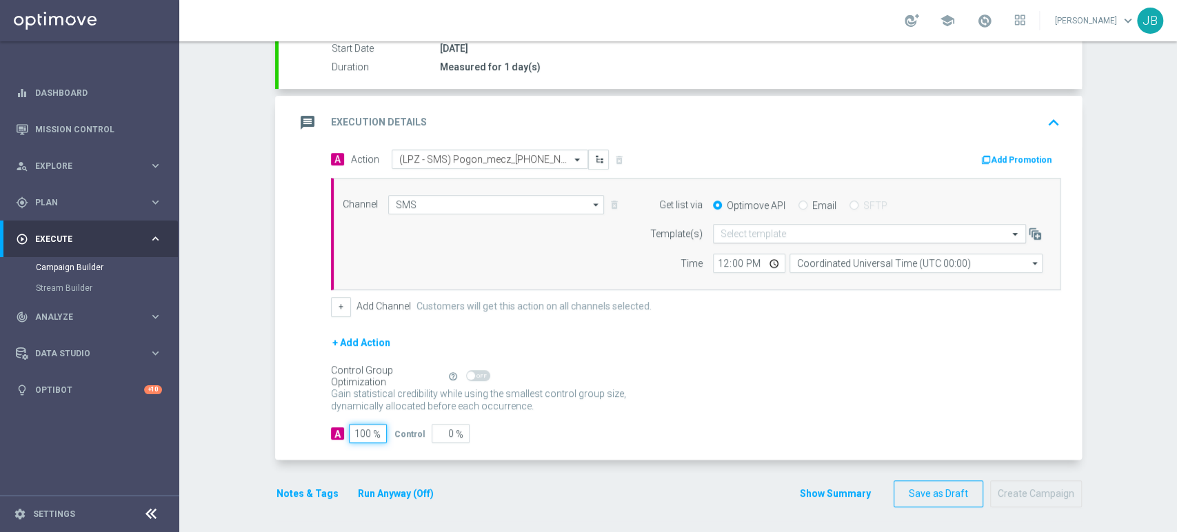
type input "100"
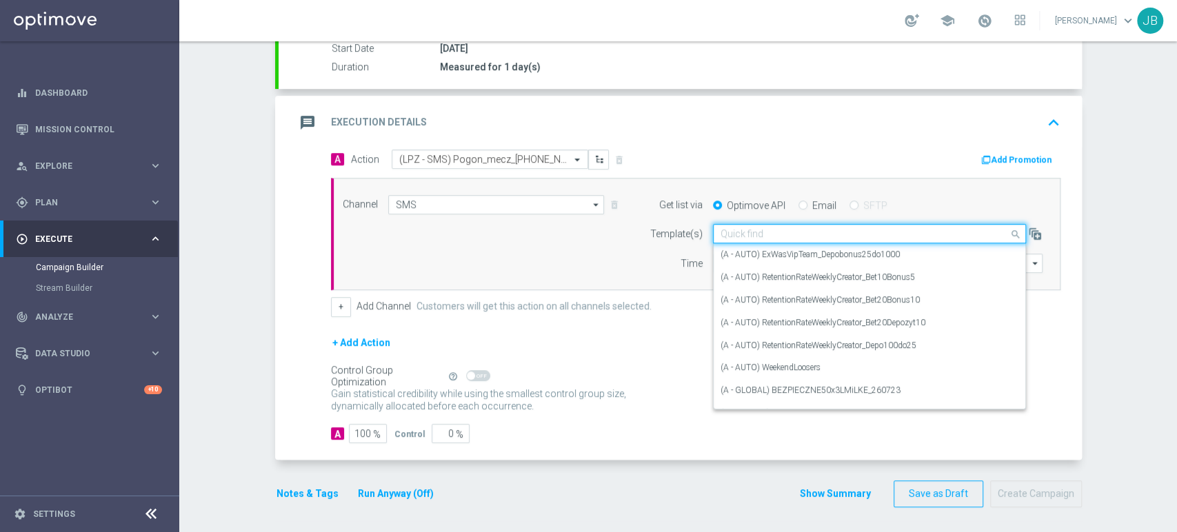
click at [714, 228] on div at bounding box center [870, 234] width 312 height 12
paste input "(LPZ - SMS) Pogon_mecz_27082025"
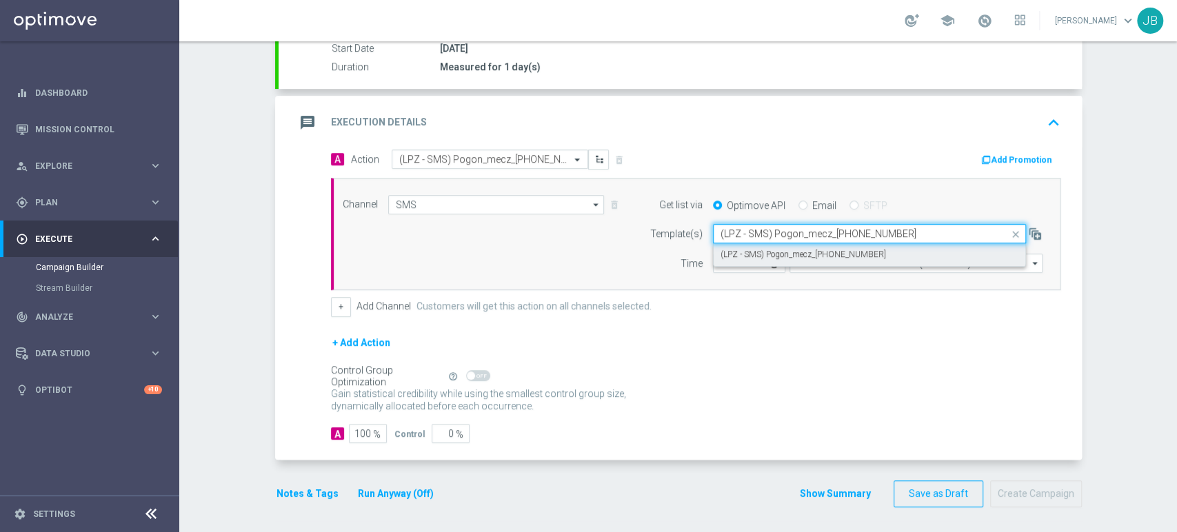
click at [721, 243] on div "(LPZ - SMS) Pogon_mecz_27082025" at bounding box center [870, 254] width 298 height 23
type input "(LPZ - SMS) Pogon_mecz_27082025"
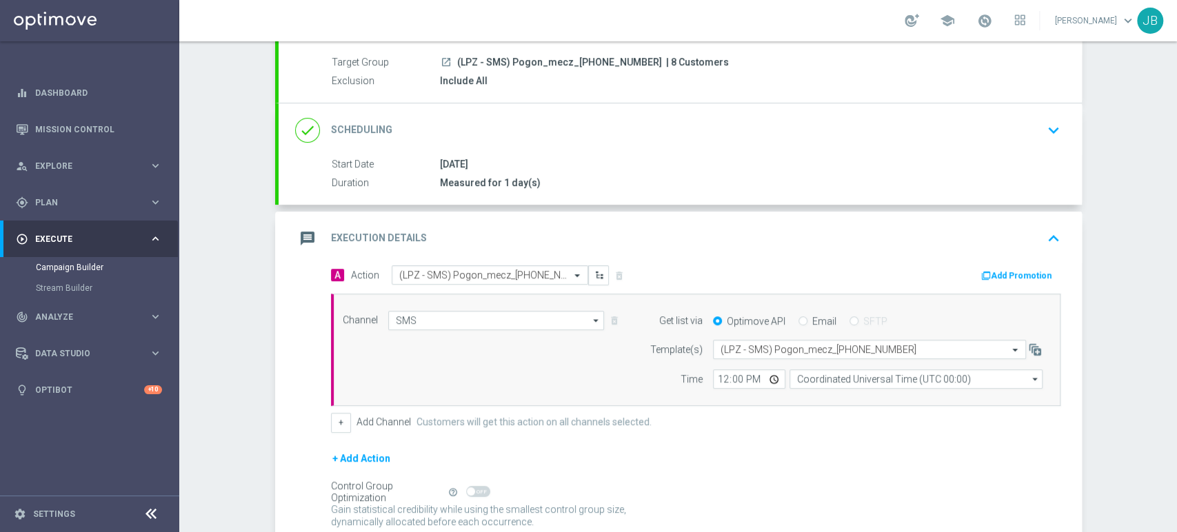
scroll to position [100, 0]
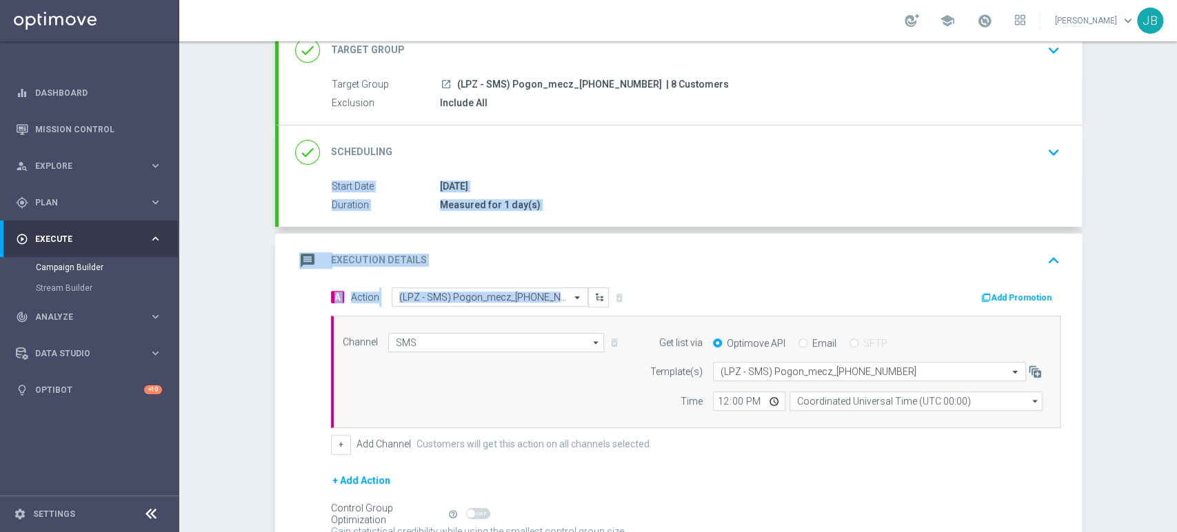
drag, startPoint x: 1176, startPoint y: 241, endPoint x: 1176, endPoint y: 154, distance: 86.9
click at [1176, 154] on div "Campaign Builder Scheduled Campaign Triggered Campaign Status: Draft done Targe…" at bounding box center [678, 286] width 998 height 491
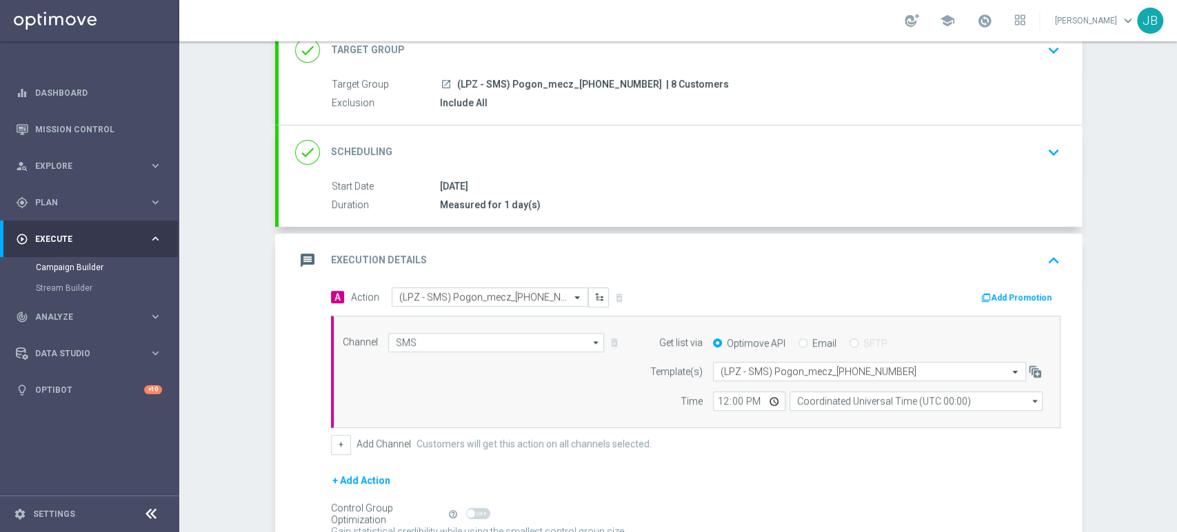
click at [1134, 137] on div "Campaign Builder Scheduled Campaign Triggered Campaign Status: Draft done Targe…" at bounding box center [678, 286] width 998 height 491
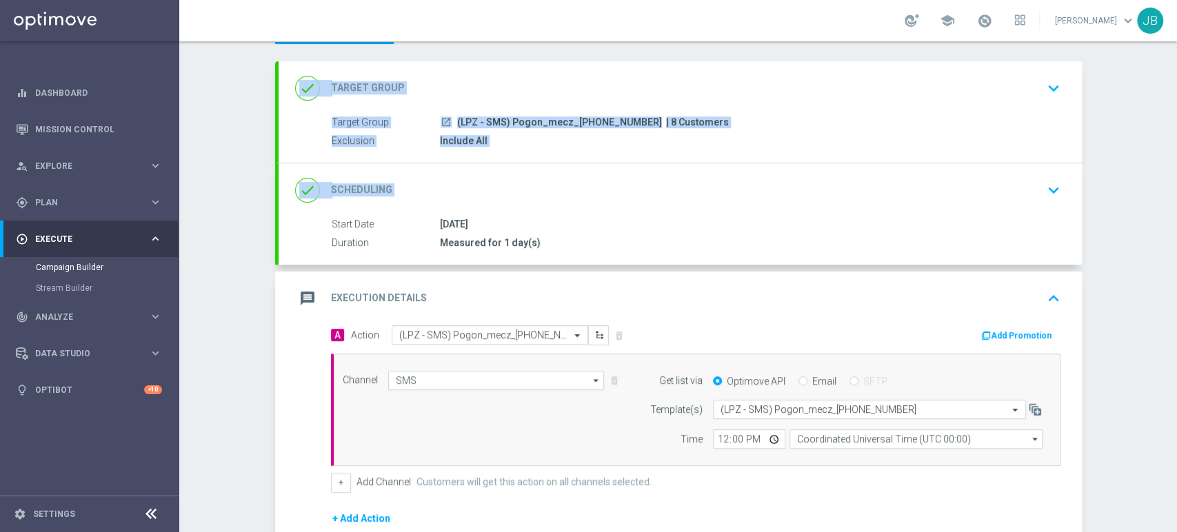
scroll to position [60, 0]
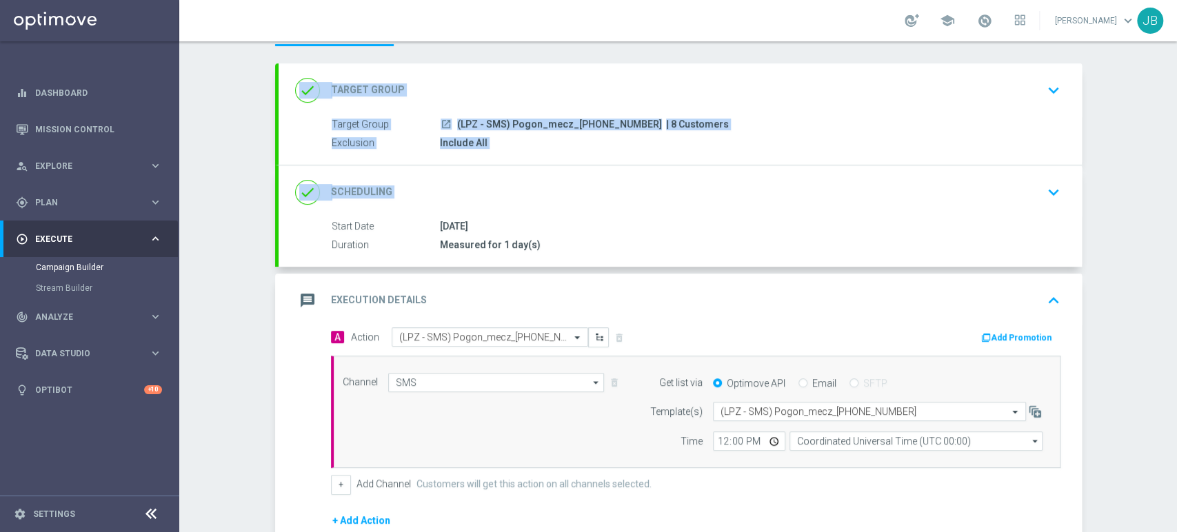
drag, startPoint x: 1176, startPoint y: 152, endPoint x: 1175, endPoint y: 126, distance: 26.2
click at [1175, 126] on div "Campaign Builder Scheduled Campaign Triggered Campaign Status: Draft done Targe…" at bounding box center [678, 286] width 998 height 491
click at [1133, 132] on div "Campaign Builder Scheduled Campaign Triggered Campaign Status: Draft done Targe…" at bounding box center [678, 286] width 998 height 491
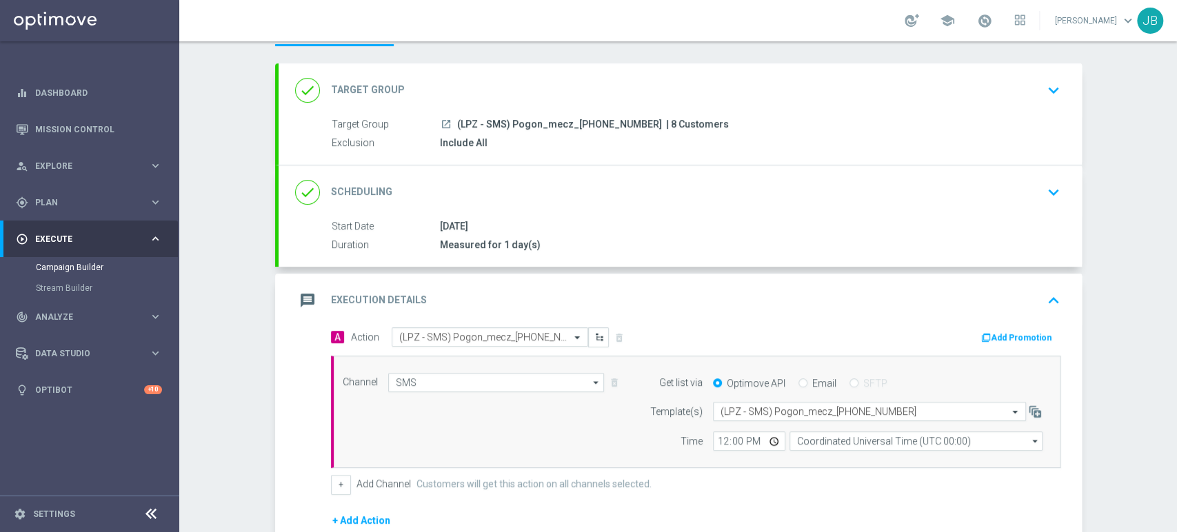
click at [1065, 90] on div "done Target Group keyboard_arrow_down" at bounding box center [680, 90] width 803 height 54
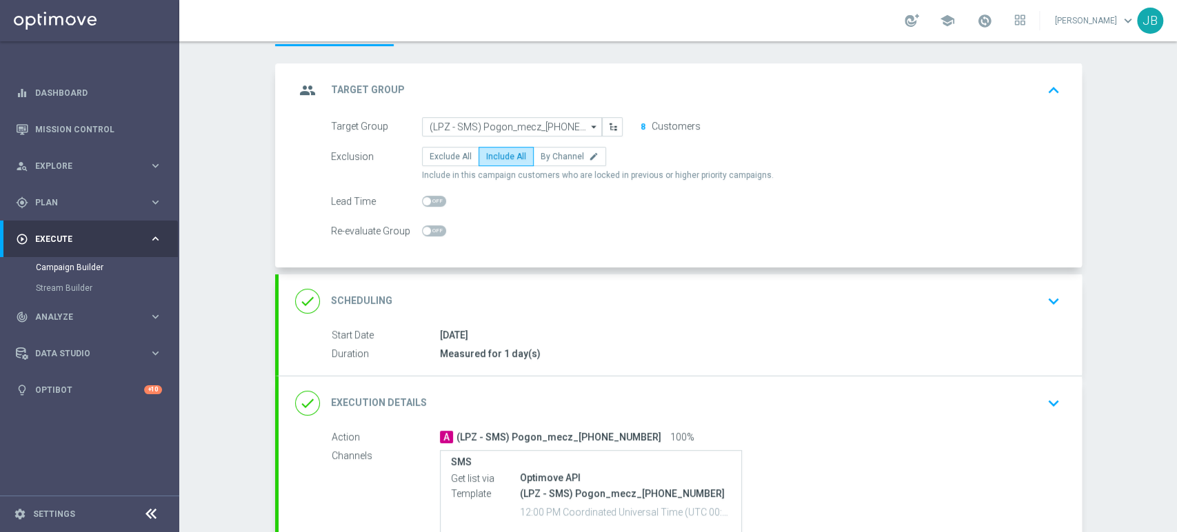
click at [1065, 90] on div "group Target Group keyboard_arrow_up" at bounding box center [680, 90] width 803 height 54
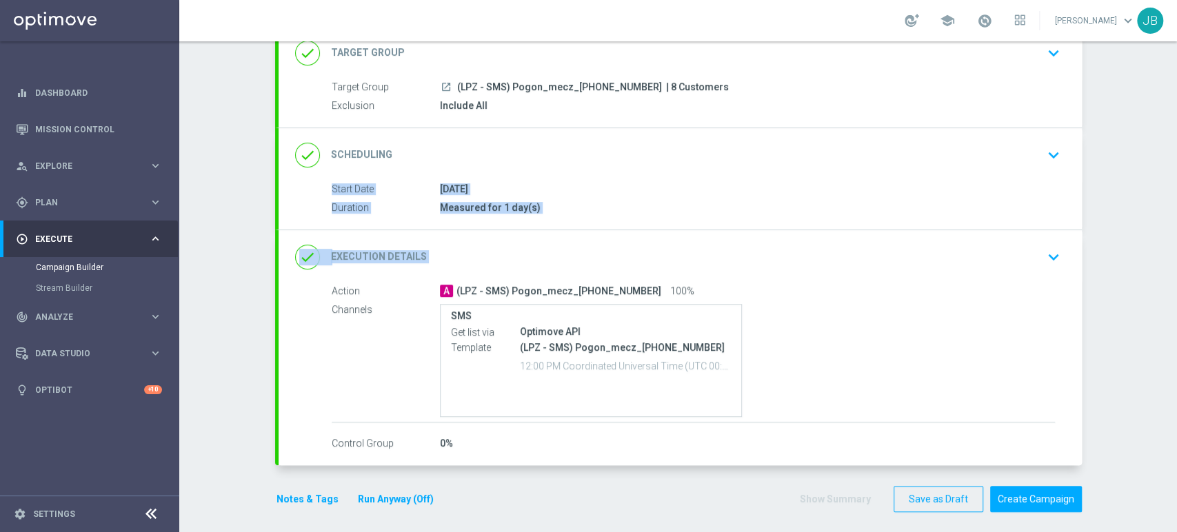
scroll to position [103, 0]
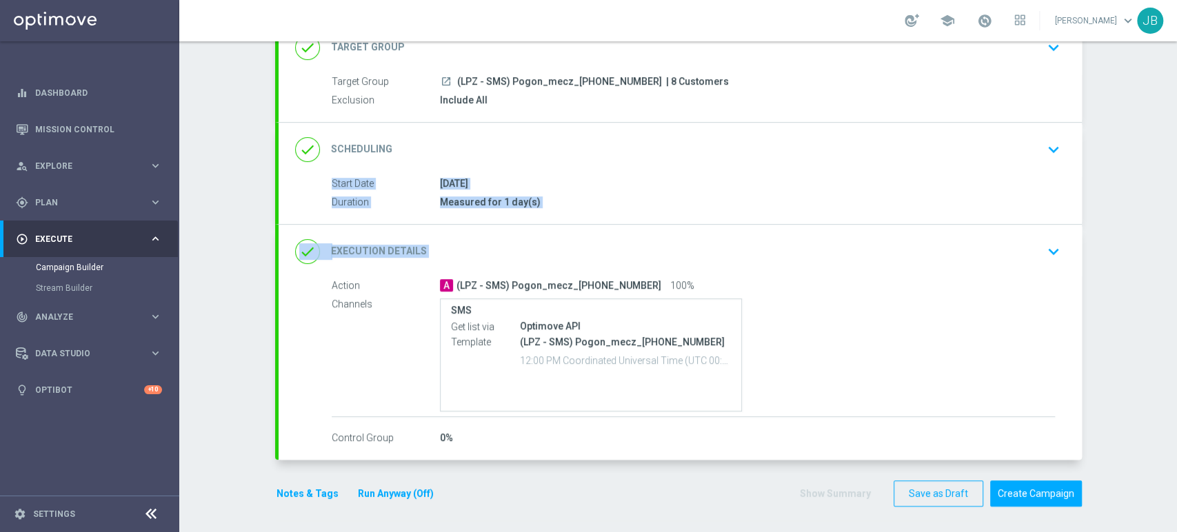
drag, startPoint x: 1176, startPoint y: 201, endPoint x: 1176, endPoint y: 242, distance: 40.7
click at [1176, 242] on div "Campaign Builder Scheduled Campaign Triggered Campaign Status: Draft done Targe…" at bounding box center [678, 286] width 998 height 491
click at [1045, 241] on icon "keyboard_arrow_down" at bounding box center [1053, 251] width 21 height 21
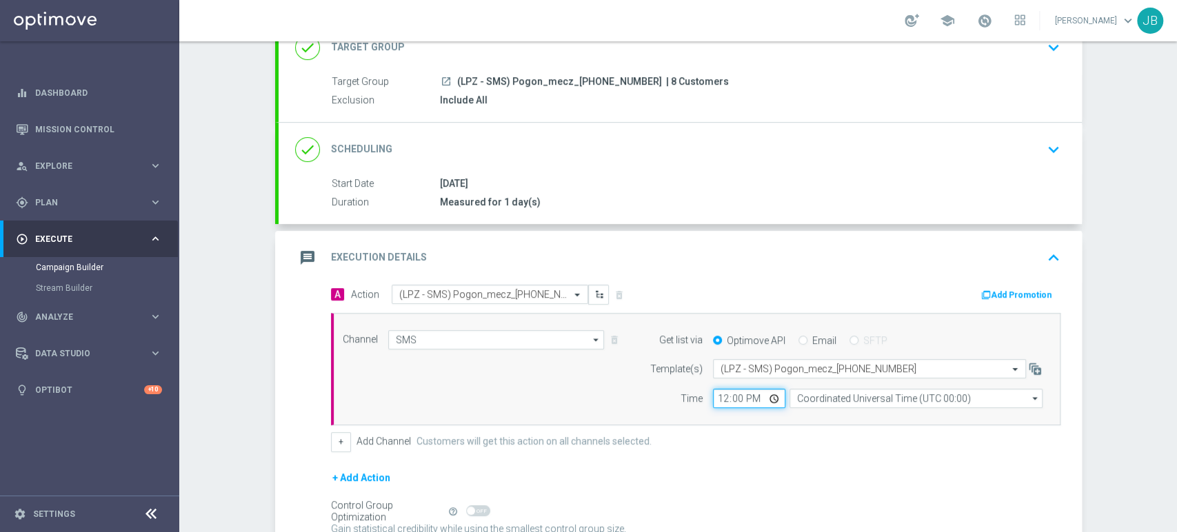
click at [717, 398] on input "12:00" at bounding box center [749, 398] width 72 height 19
type input "13:31"
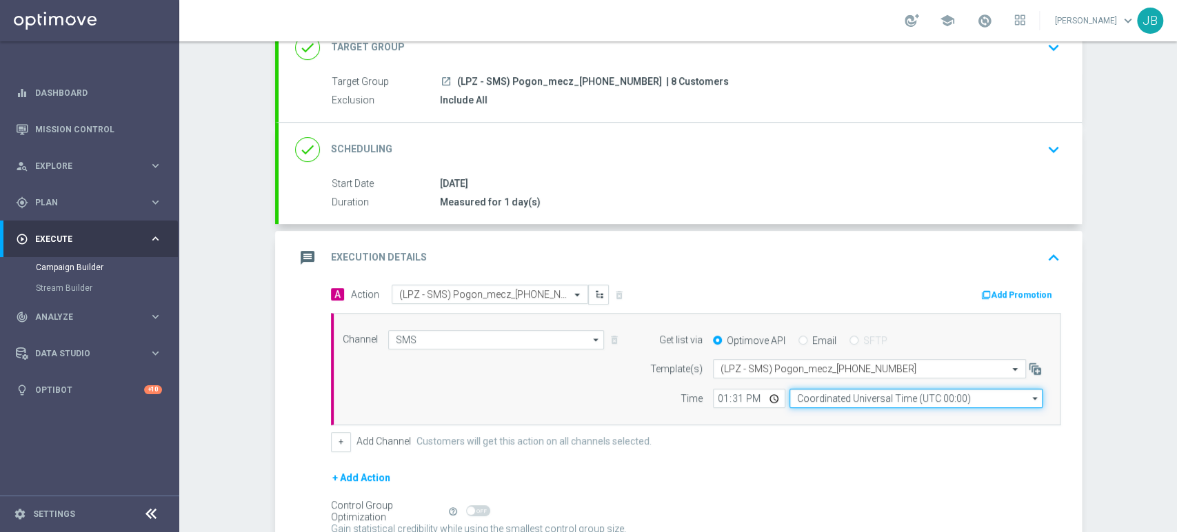
click at [816, 394] on input "Coordinated Universal Time (UTC 00:00)" at bounding box center [916, 398] width 253 height 19
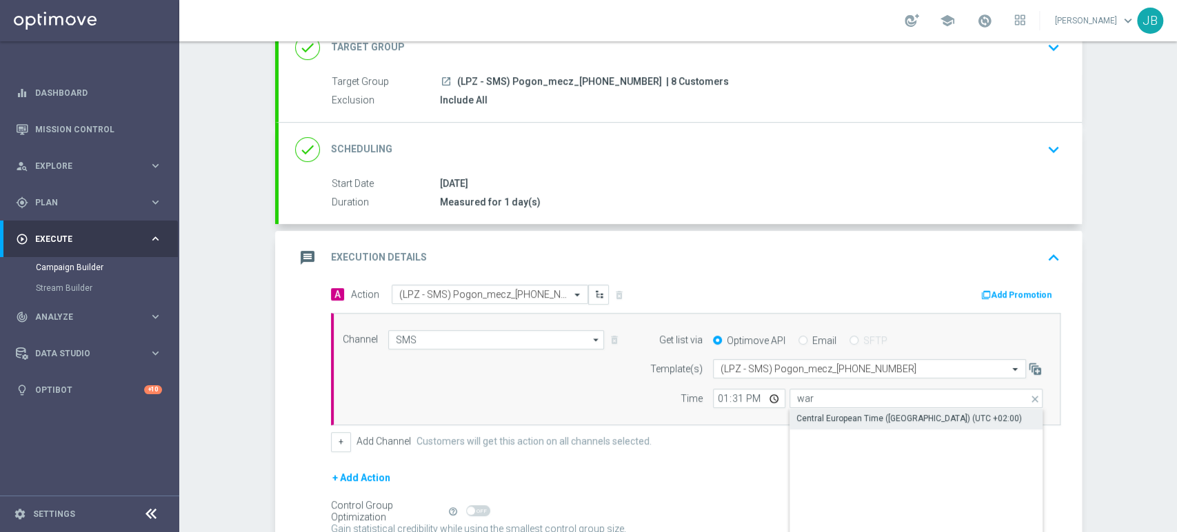
click at [820, 412] on div "Central European Time ([GEOGRAPHIC_DATA]) (UTC +02:00)" at bounding box center [908, 418] width 225 height 12
type input "Central European Time ([GEOGRAPHIC_DATA]) (UTC +02:00)"
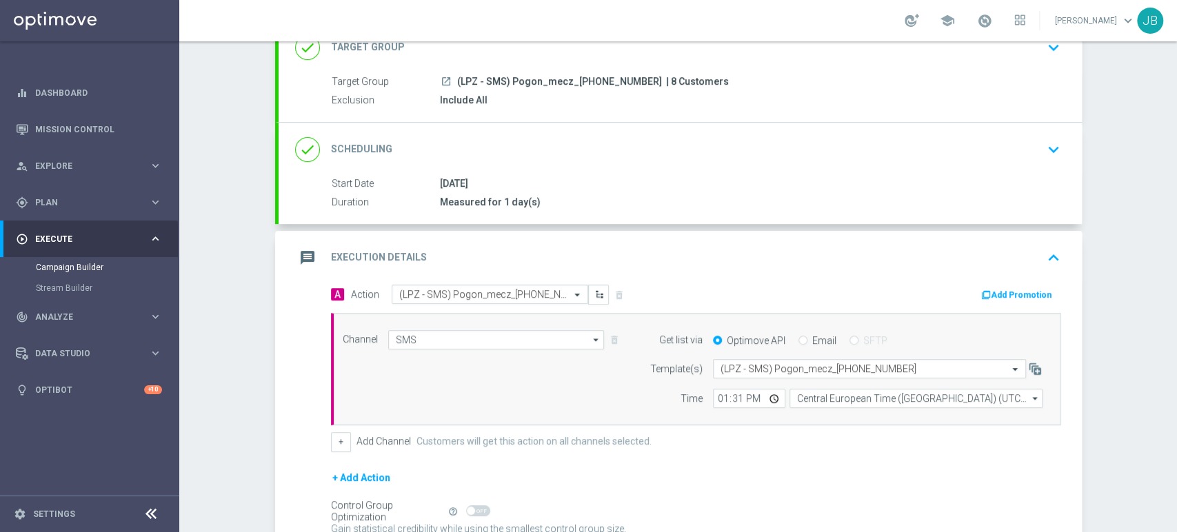
click at [1019, 46] on div "done Target Group keyboard_arrow_down" at bounding box center [680, 47] width 770 height 26
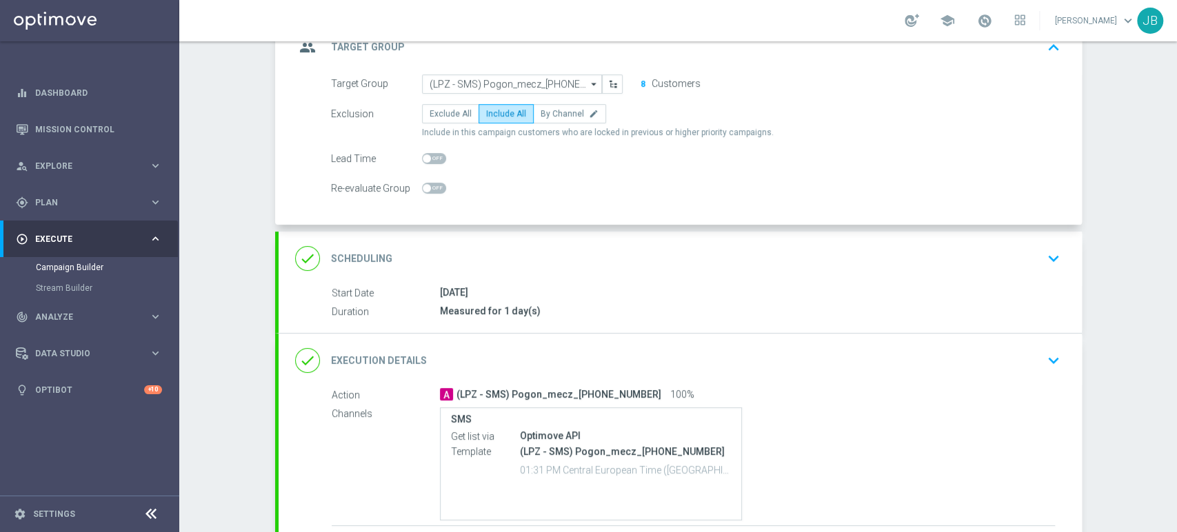
click at [1019, 46] on div "group Target Group keyboard_arrow_up" at bounding box center [680, 47] width 770 height 26
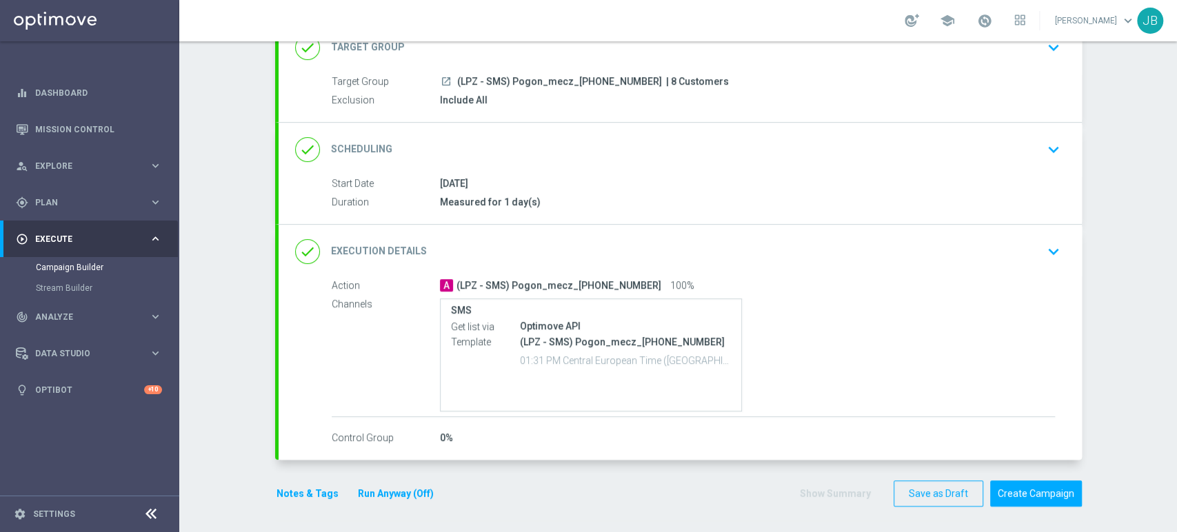
click at [1043, 243] on icon "keyboard_arrow_down" at bounding box center [1053, 251] width 21 height 21
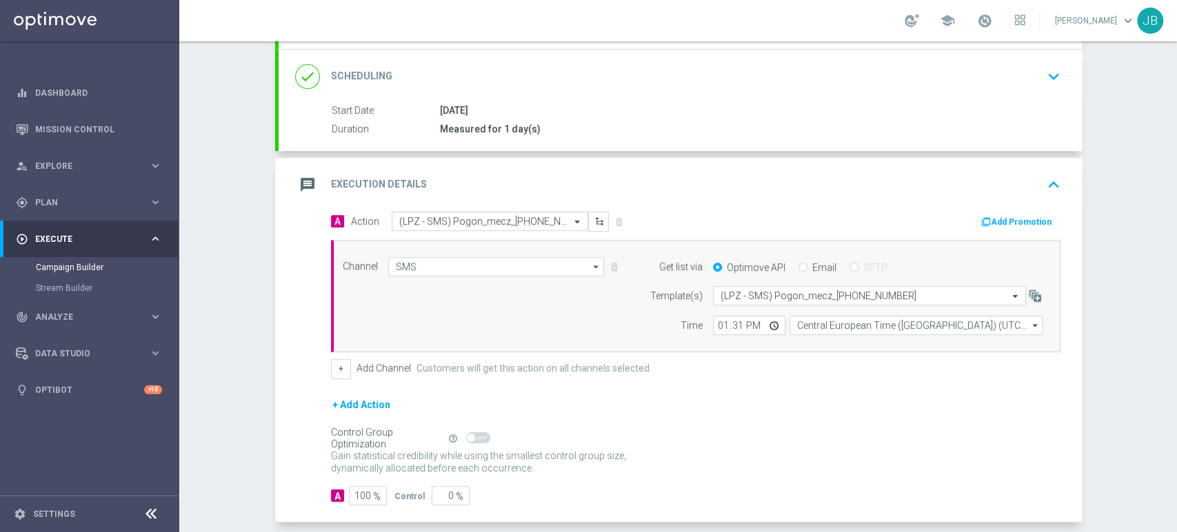
scroll to position [97, 0]
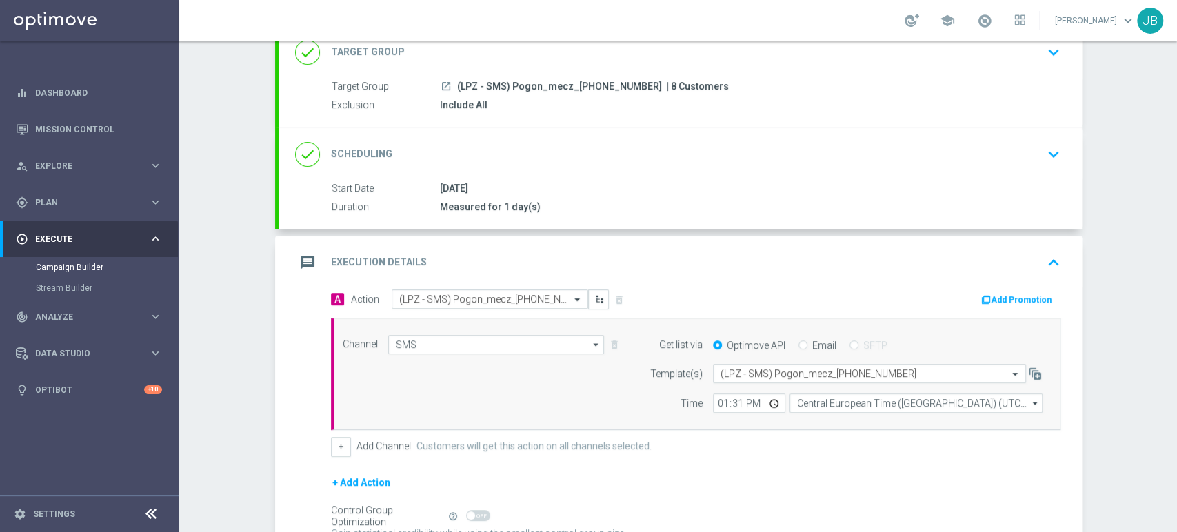
drag, startPoint x: 1176, startPoint y: 280, endPoint x: 1174, endPoint y: 229, distance: 51.0
click at [1174, 229] on div "Campaign Builder Scheduled Campaign Triggered Campaign Status: Draft done Targe…" at bounding box center [678, 286] width 998 height 491
click at [1154, 245] on div "Campaign Builder Scheduled Campaign Triggered Campaign Status: Draft done Targe…" at bounding box center [678, 286] width 998 height 491
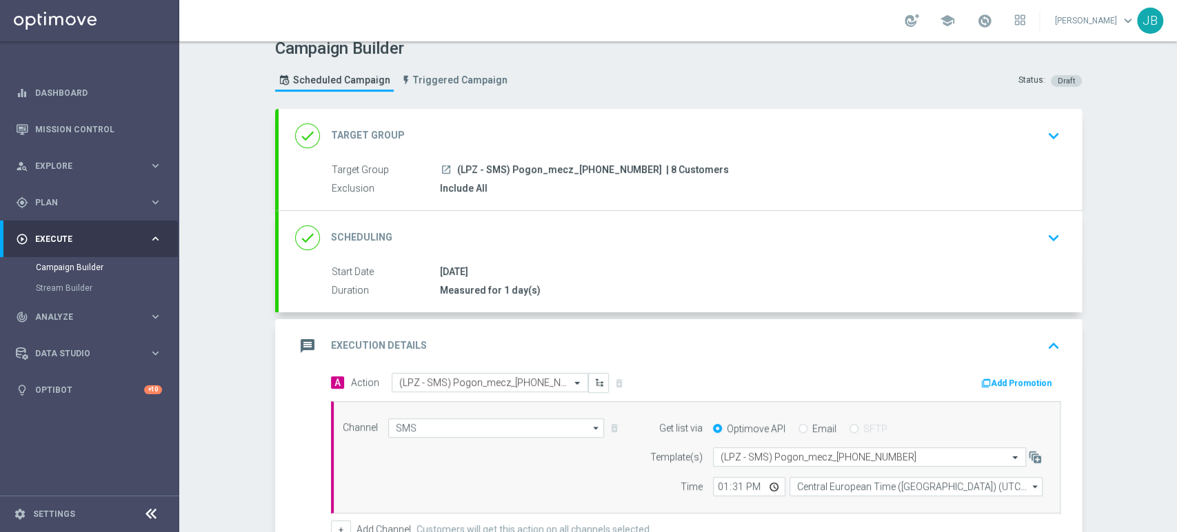
click at [1009, 127] on div "done Target Group keyboard_arrow_down" at bounding box center [680, 136] width 770 height 26
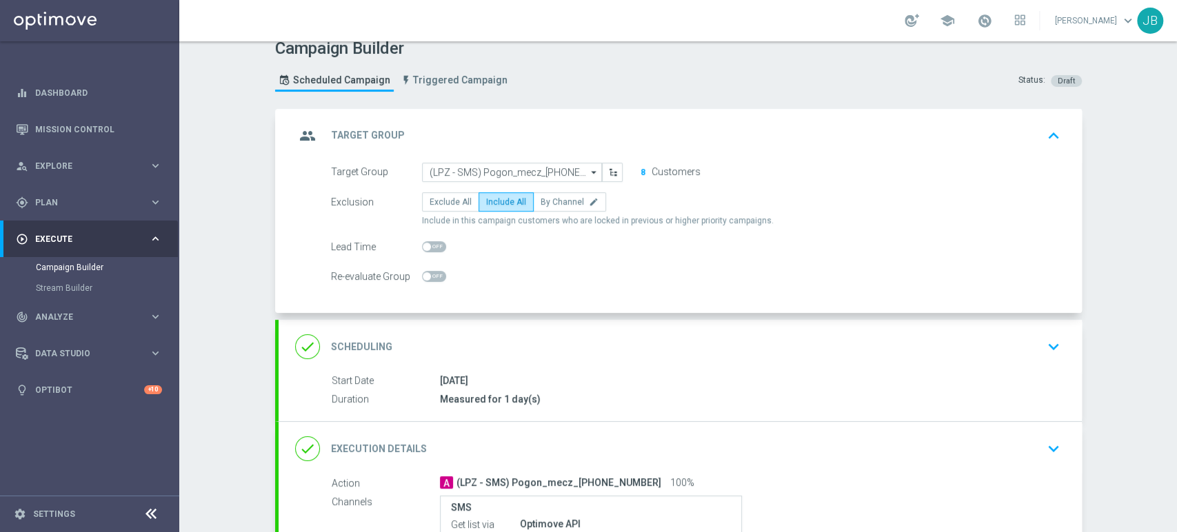
click at [1009, 127] on div "group Target Group keyboard_arrow_up" at bounding box center [680, 136] width 770 height 26
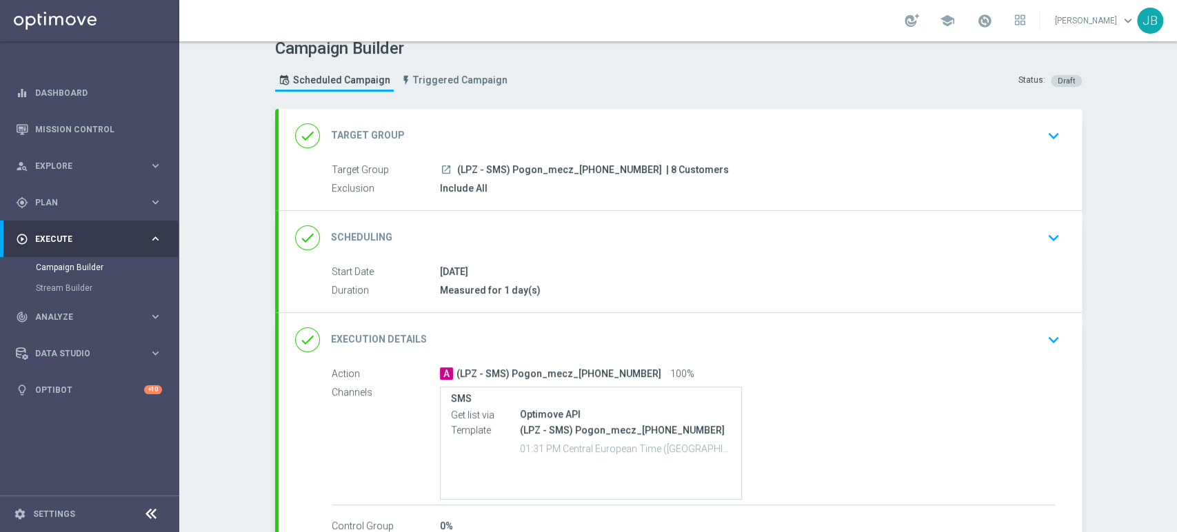
click at [984, 230] on div "done Scheduling keyboard_arrow_down" at bounding box center [680, 238] width 770 height 26
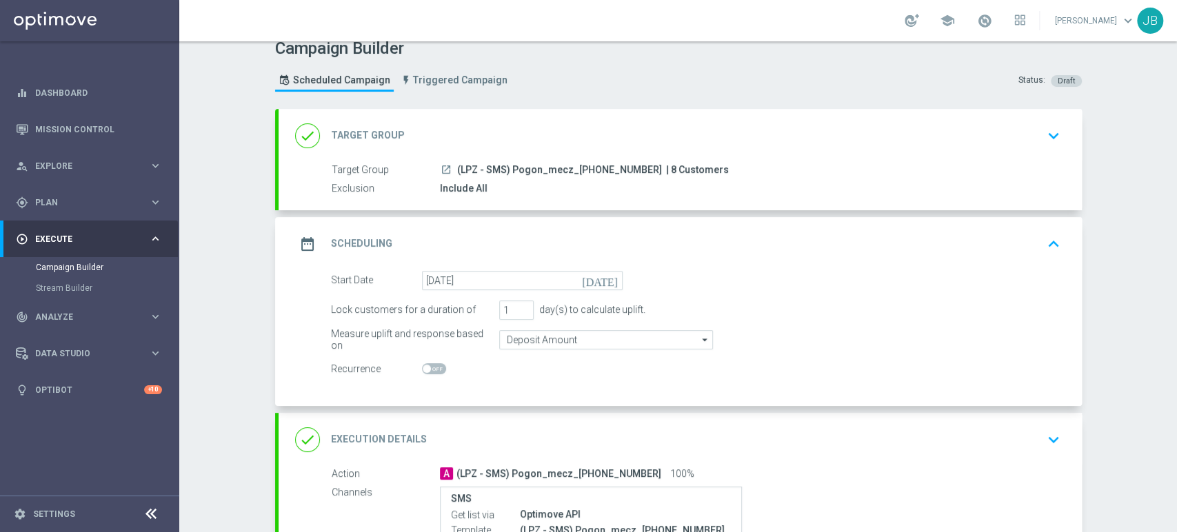
click at [984, 231] on div "date_range Scheduling keyboard_arrow_up" at bounding box center [680, 244] width 770 height 26
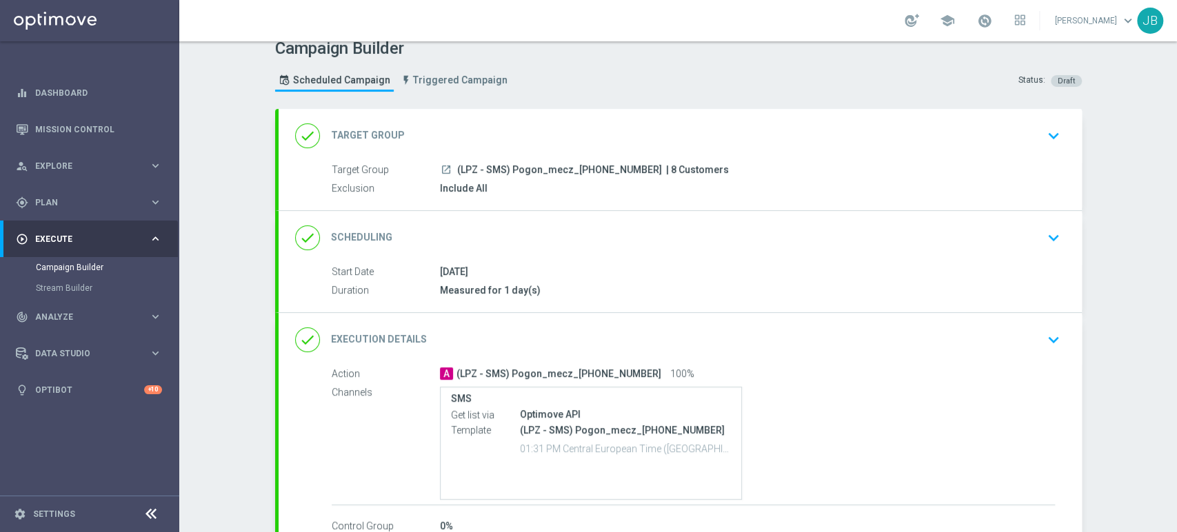
click at [972, 139] on div "done Target Group keyboard_arrow_down" at bounding box center [680, 136] width 770 height 26
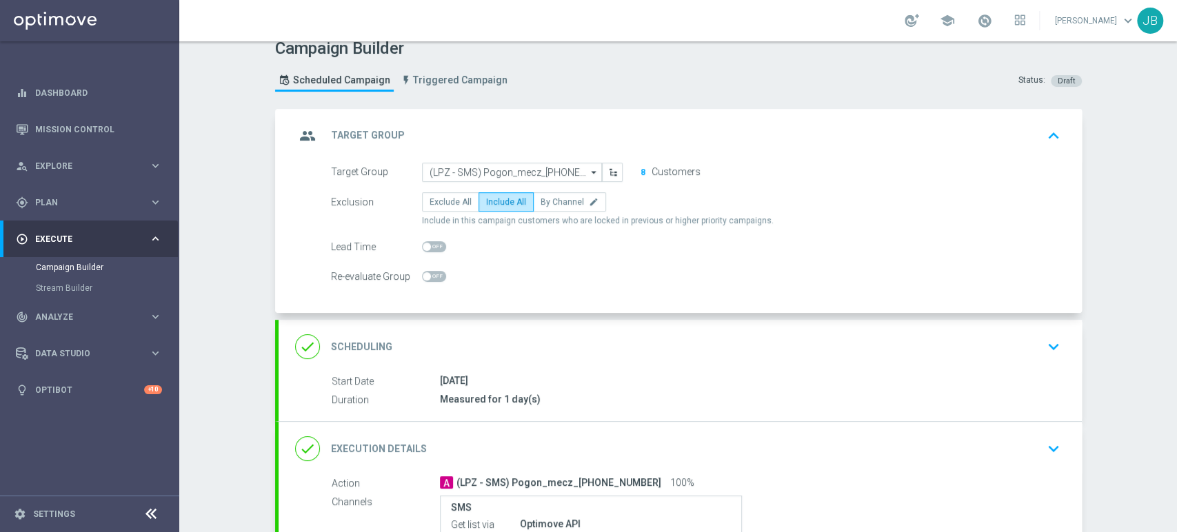
click at [972, 139] on div "group Target Group keyboard_arrow_up" at bounding box center [680, 136] width 770 height 26
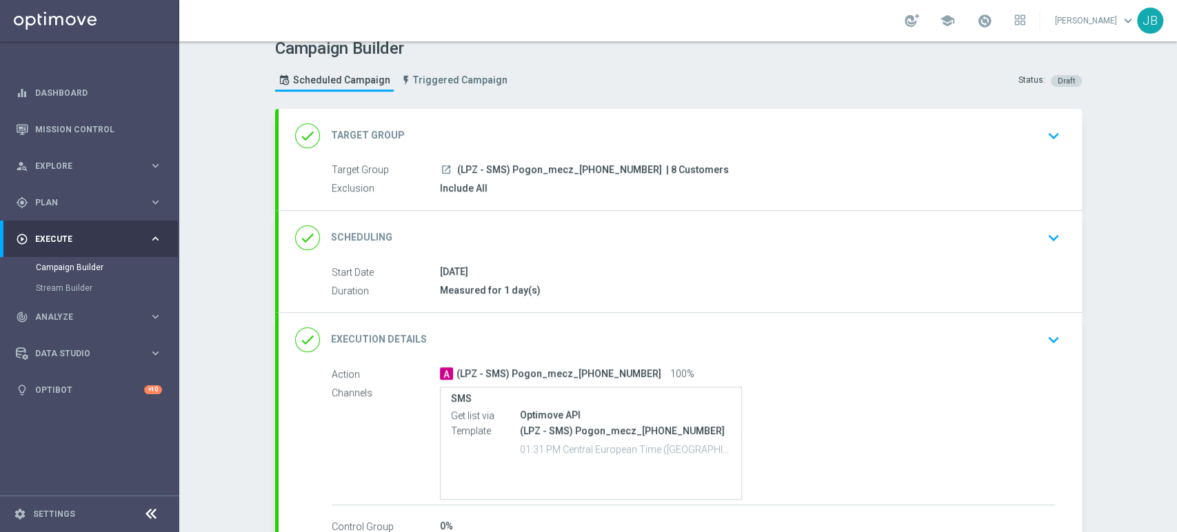
click at [999, 236] on div "done Scheduling keyboard_arrow_down" at bounding box center [680, 238] width 770 height 26
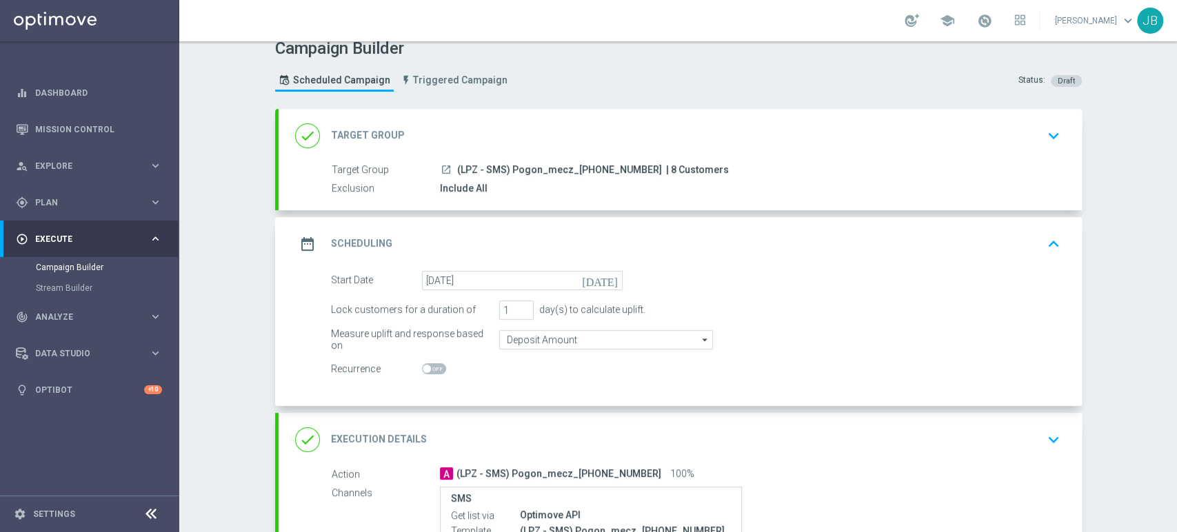
click at [999, 236] on div "date_range Scheduling keyboard_arrow_up" at bounding box center [680, 244] width 770 height 26
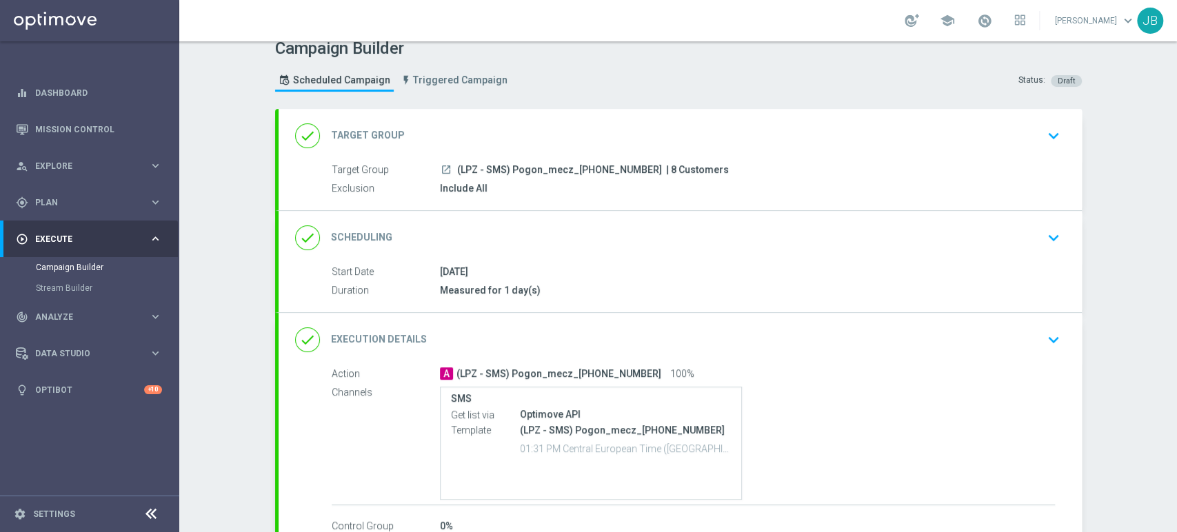
scroll to position [103, 0]
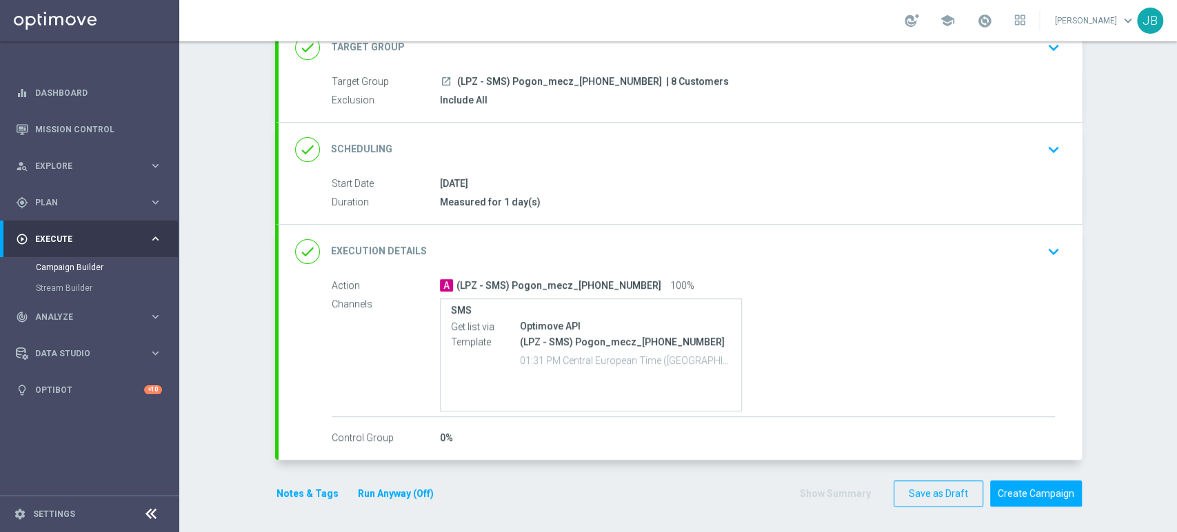
click at [1063, 241] on div "done Execution Details keyboard_arrow_down" at bounding box center [680, 252] width 803 height 54
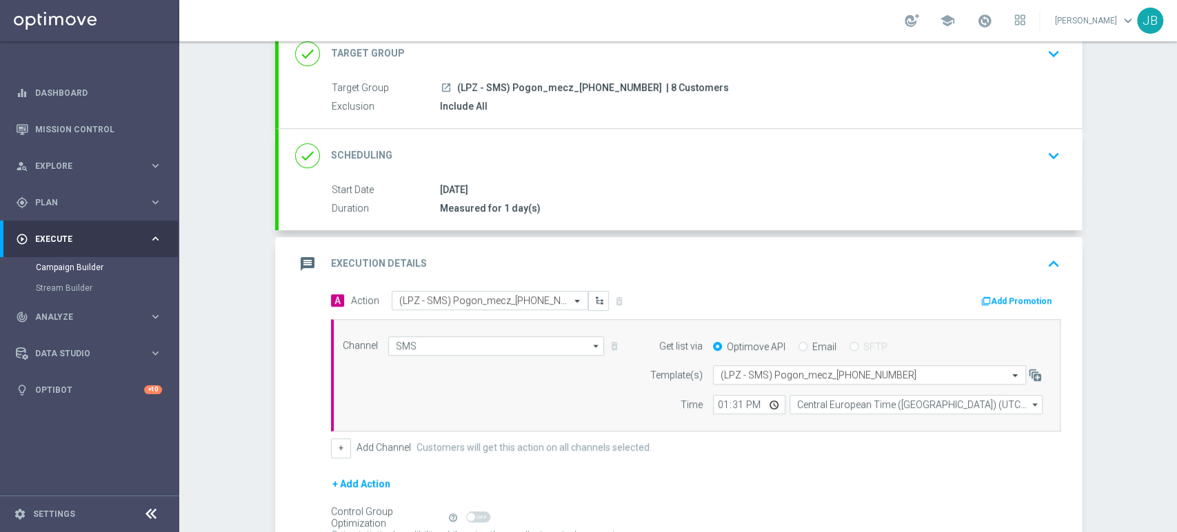
scroll to position [13, 0]
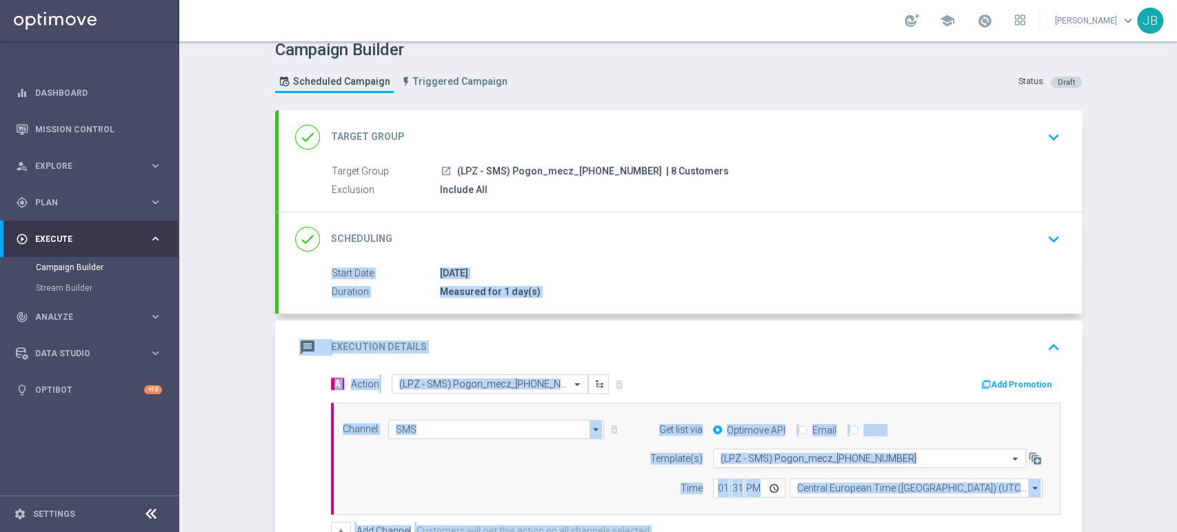
drag, startPoint x: 1176, startPoint y: 349, endPoint x: 1176, endPoint y: 233, distance: 115.9
click at [1176, 233] on div "Campaign Builder Scheduled Campaign Triggered Campaign Status: Draft done Targe…" at bounding box center [678, 286] width 998 height 491
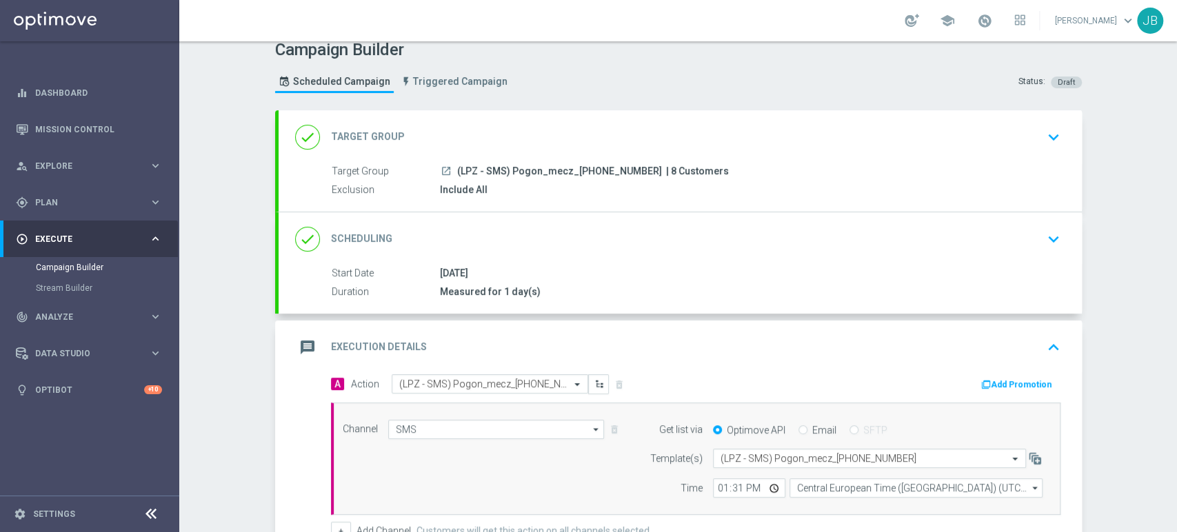
click at [1107, 159] on div "Campaign Builder Scheduled Campaign Triggered Campaign Status: Draft done Targe…" at bounding box center [678, 286] width 998 height 491
click at [1046, 132] on icon "keyboard_arrow_down" at bounding box center [1053, 137] width 21 height 21
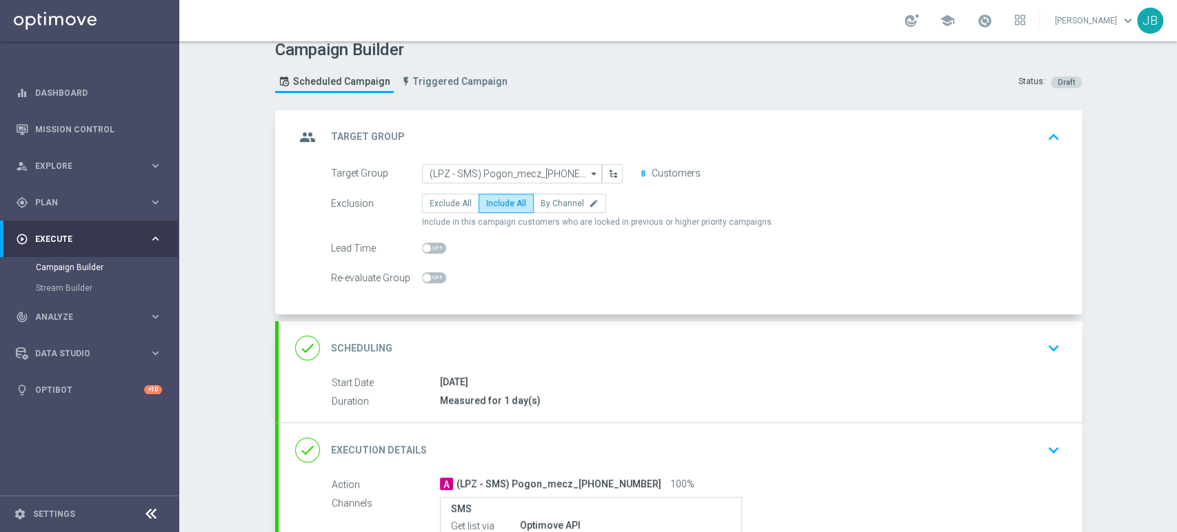
click at [1046, 132] on icon "keyboard_arrow_up" at bounding box center [1053, 137] width 21 height 21
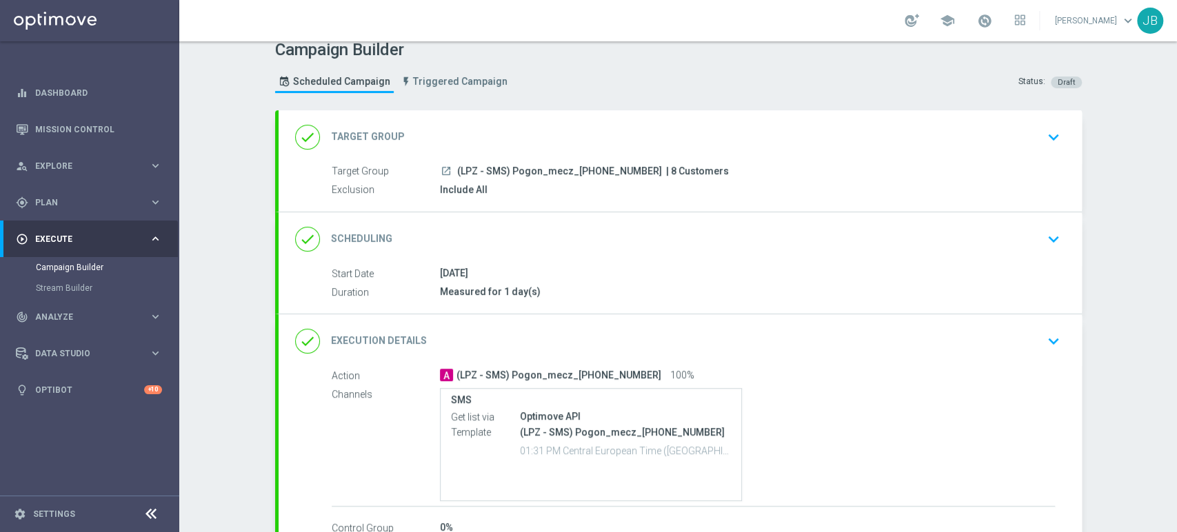
click at [1034, 232] on div "done Scheduling keyboard_arrow_down" at bounding box center [680, 239] width 770 height 26
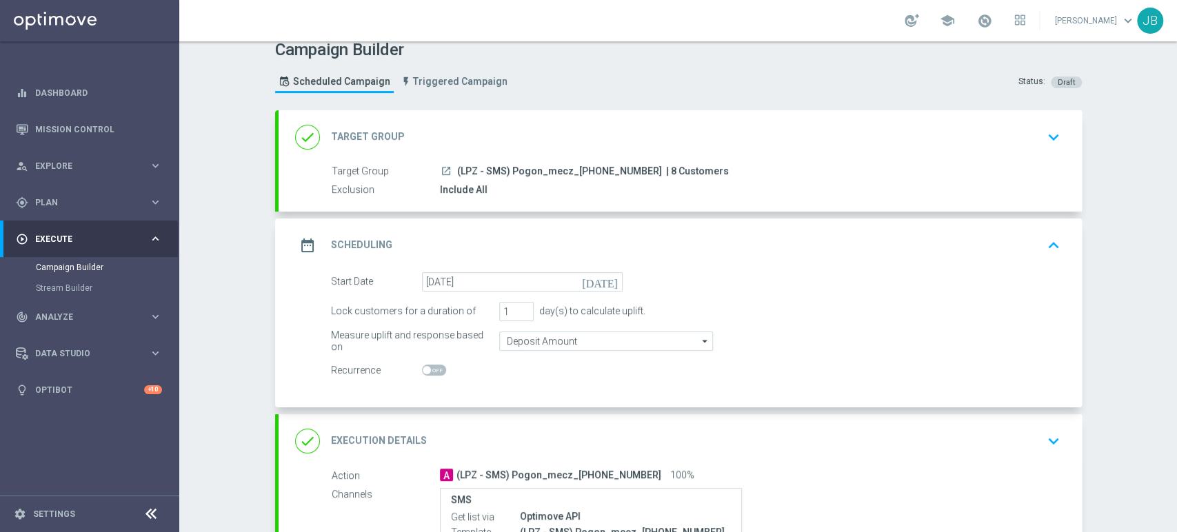
click at [1034, 232] on div "date_range Scheduling keyboard_arrow_up" at bounding box center [680, 245] width 770 height 26
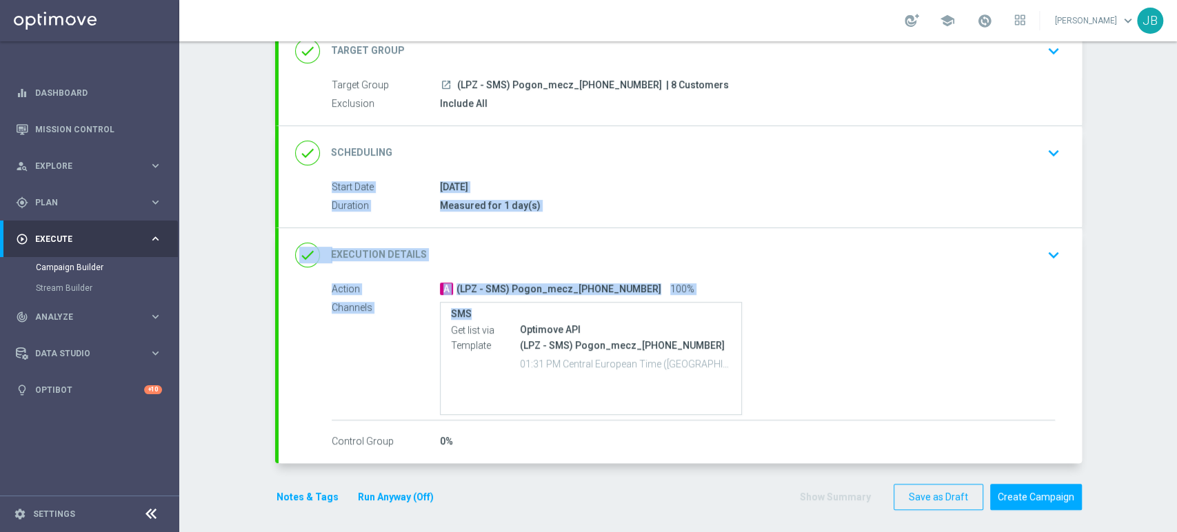
drag, startPoint x: 1176, startPoint y: 230, endPoint x: 1176, endPoint y: 301, distance: 70.3
click at [1176, 301] on div "Campaign Builder Scheduled Campaign Triggered Campaign Status: Draft done Targe…" at bounding box center [678, 286] width 998 height 491
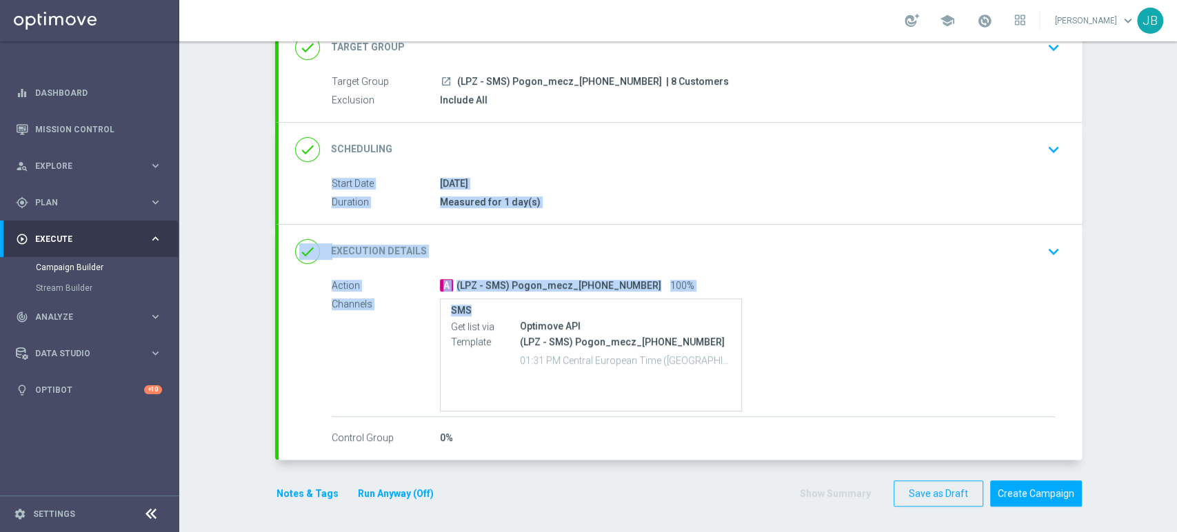
click at [1043, 254] on icon "keyboard_arrow_down" at bounding box center [1053, 251] width 21 height 21
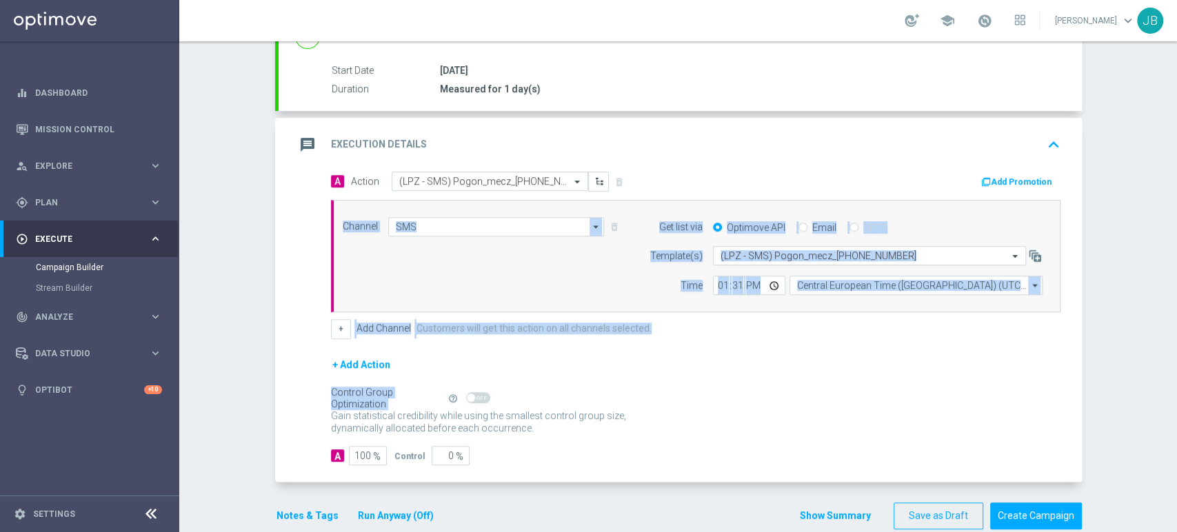
scroll to position [228, 0]
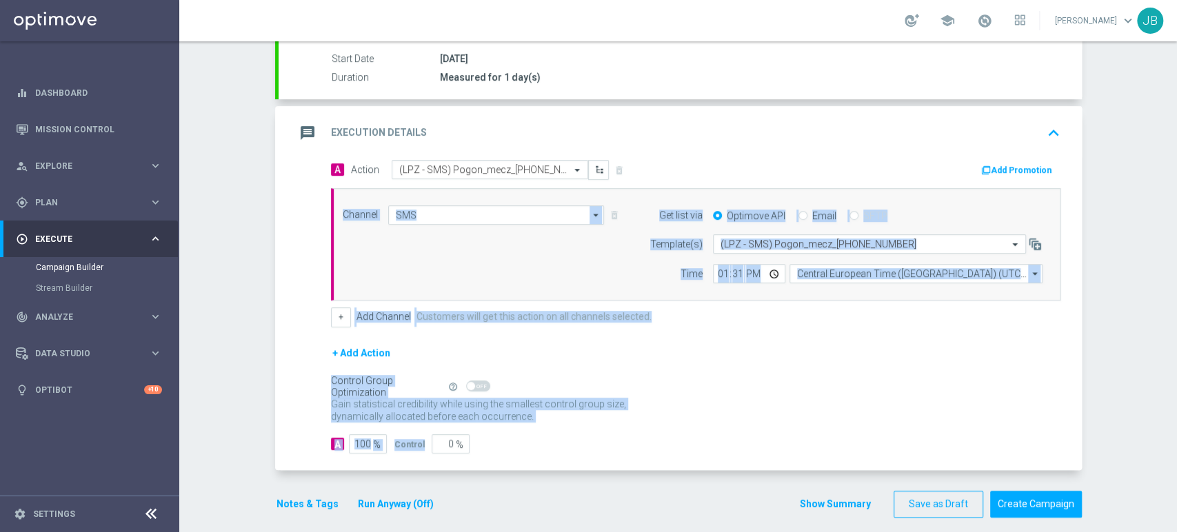
drag, startPoint x: 1176, startPoint y: 352, endPoint x: 1176, endPoint y: 426, distance: 73.8
click at [1176, 426] on div "Campaign Builder Scheduled Campaign Triggered Campaign Status: Draft done Targe…" at bounding box center [678, 286] width 998 height 491
click at [1147, 412] on div "Campaign Builder Scheduled Campaign Triggered Campaign Status: Draft done Targe…" at bounding box center [678, 286] width 998 height 491
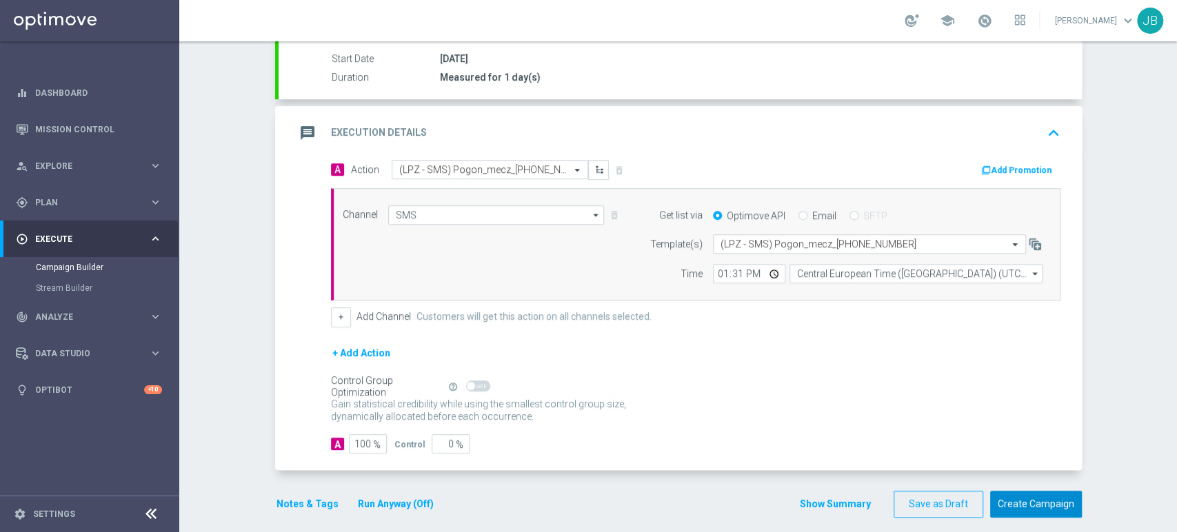
click at [1054, 512] on button "Create Campaign" at bounding box center [1036, 504] width 92 height 27
